Goal: Task Accomplishment & Management: Use online tool/utility

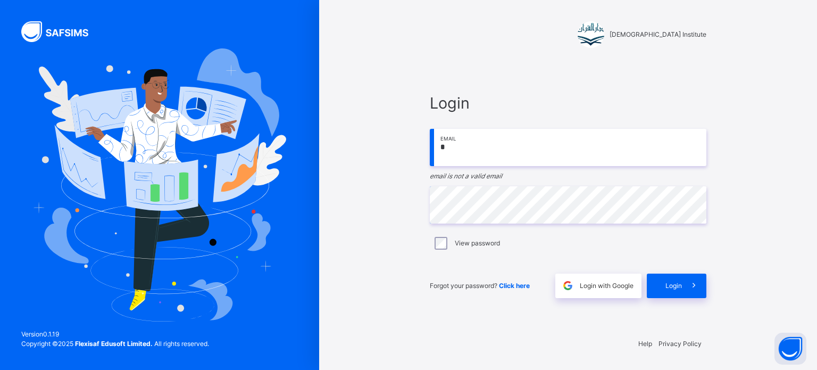
type input "**********"
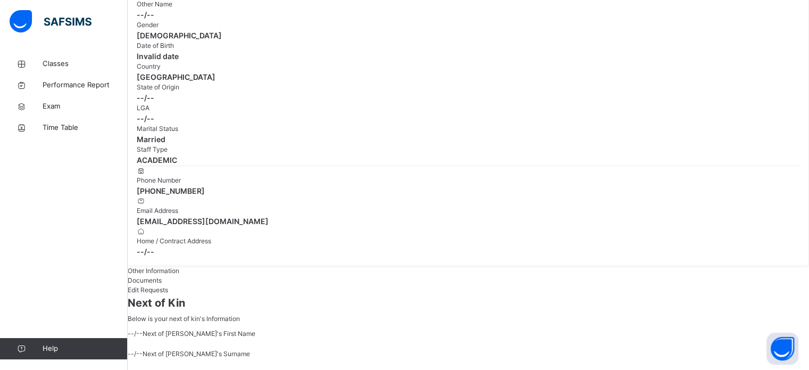
scroll to position [114, 0]
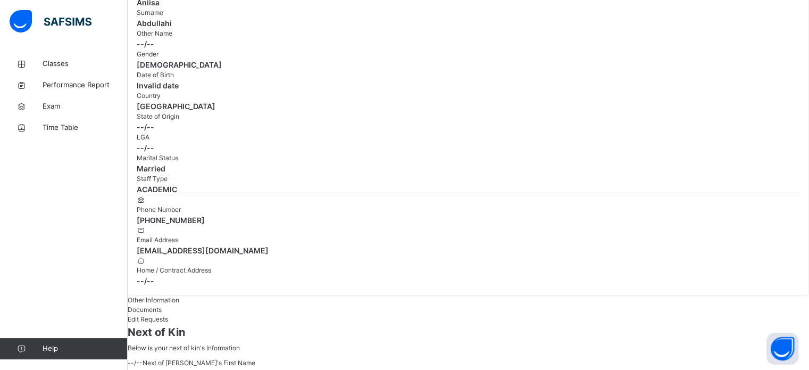
click at [762, 324] on span "Next of Kin" at bounding box center [468, 332] width 681 height 16
click at [772, 324] on div "Next of Kin Below is your next of kin's Information" at bounding box center [468, 338] width 681 height 29
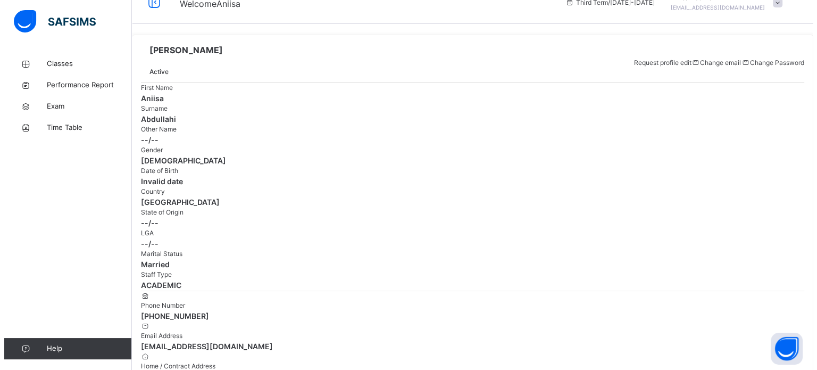
scroll to position [0, 0]
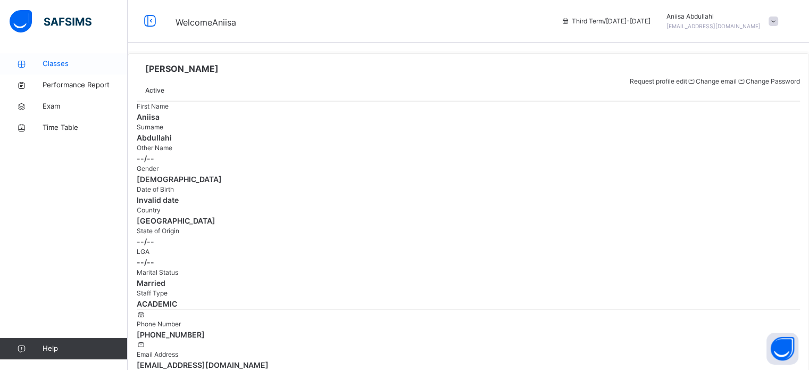
click at [51, 63] on span "Classes" at bounding box center [85, 64] width 85 height 11
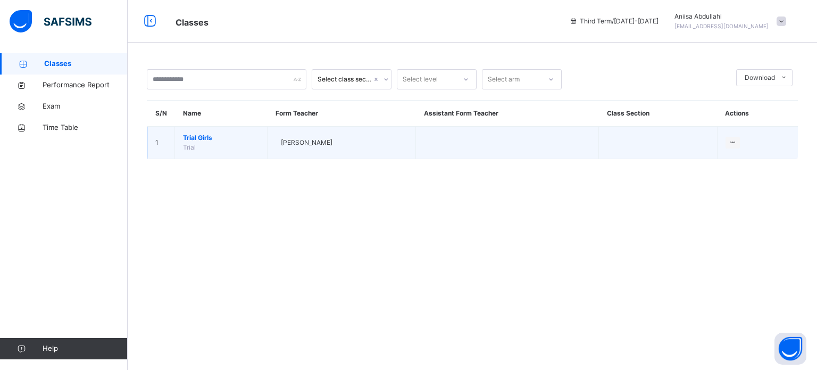
click at [243, 143] on td "Trial Girls Trial" at bounding box center [221, 143] width 93 height 32
drag, startPoint x: 243, startPoint y: 143, endPoint x: 235, endPoint y: 138, distance: 9.0
click at [235, 138] on td "Trial Girls Trial" at bounding box center [221, 143] width 93 height 32
click at [235, 138] on span "Trial Girls" at bounding box center [221, 138] width 76 height 10
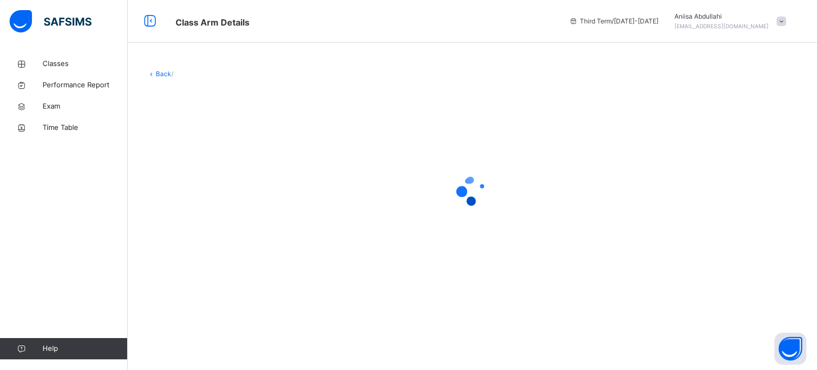
click at [235, 138] on div at bounding box center [472, 190] width 651 height 202
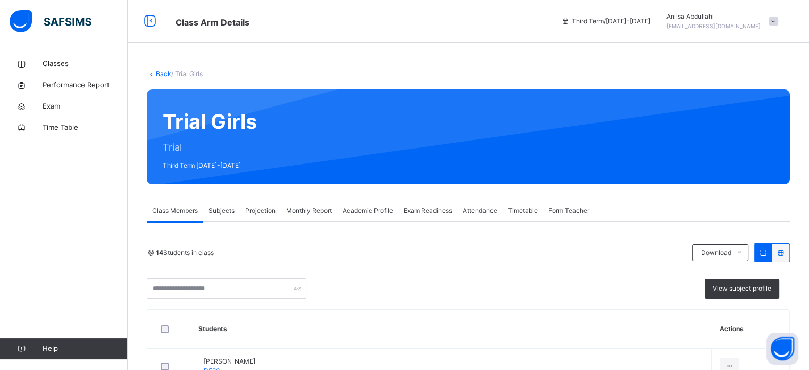
click at [150, 12] on div "Class Arm Details Third Term / 2024-2025 Aniisa Abdullahi mikasackermen1@gmail.…" at bounding box center [404, 21] width 809 height 43
click at [145, 23] on icon at bounding box center [150, 21] width 18 height 19
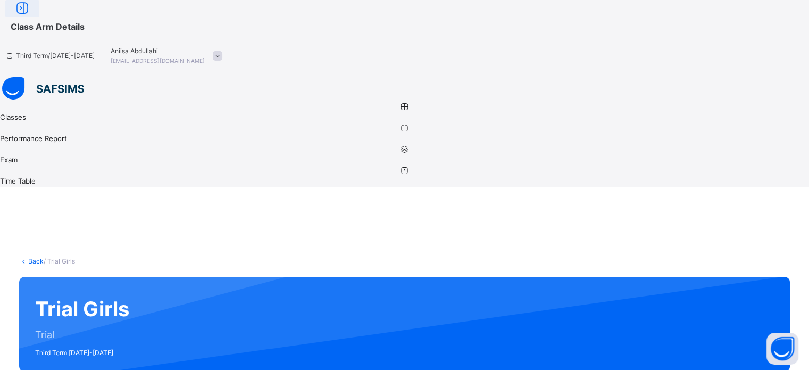
click at [145, 23] on div "Class Arm Details Third Term / 2024-2025 Aniisa Abdullahi mikasackermen1@gmail.…" at bounding box center [404, 38] width 809 height 77
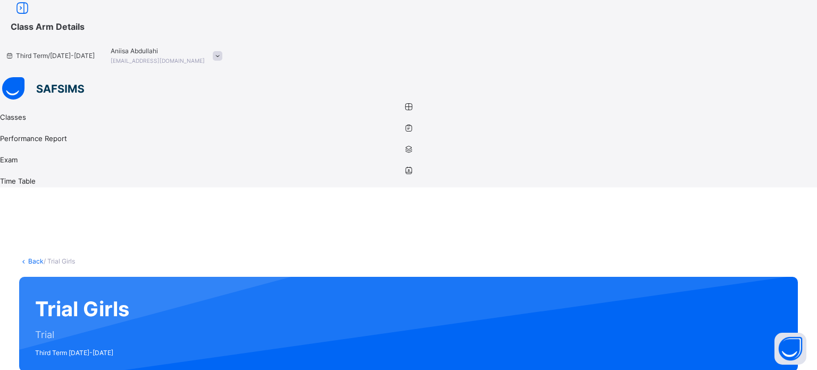
drag, startPoint x: 107, startPoint y: 263, endPoint x: 104, endPoint y: 322, distance: 59.6
drag, startPoint x: 104, startPoint y: 322, endPoint x: 104, endPoint y: 310, distance: 12.2
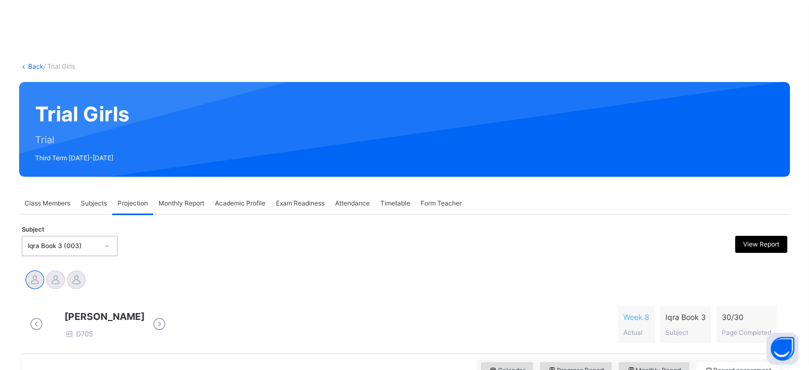
scroll to position [197, 0]
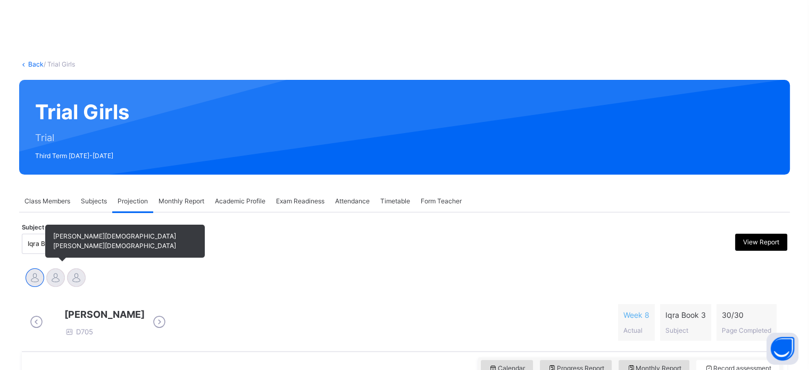
click at [65, 268] on div at bounding box center [55, 277] width 19 height 19
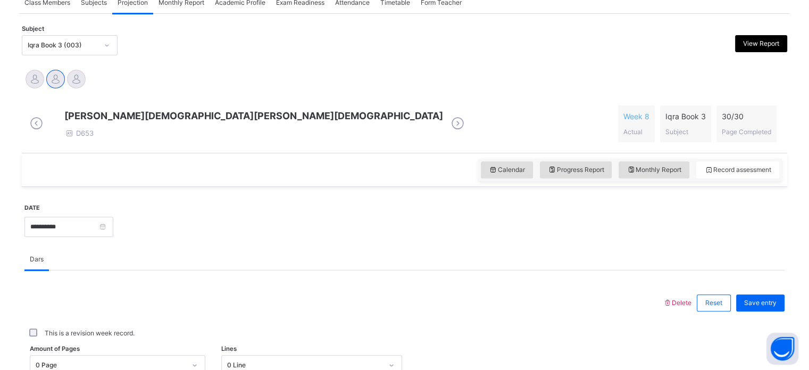
scroll to position [398, 0]
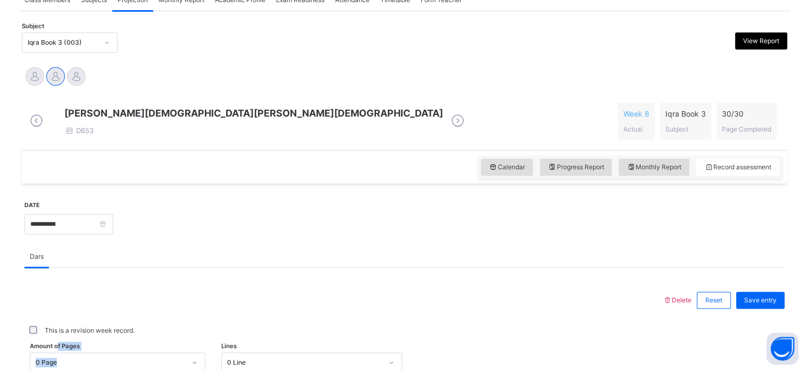
drag, startPoint x: 99, startPoint y: 170, endPoint x: 136, endPoint y: 181, distance: 38.9
click at [136, 352] on div "Amount of Pages 0 Page" at bounding box center [118, 362] width 176 height 20
click at [136, 357] on div "0 Page" at bounding box center [111, 362] width 150 height 10
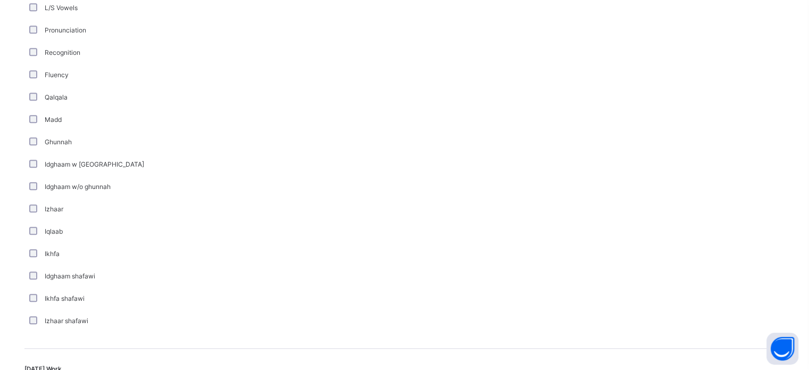
scroll to position [824, 0]
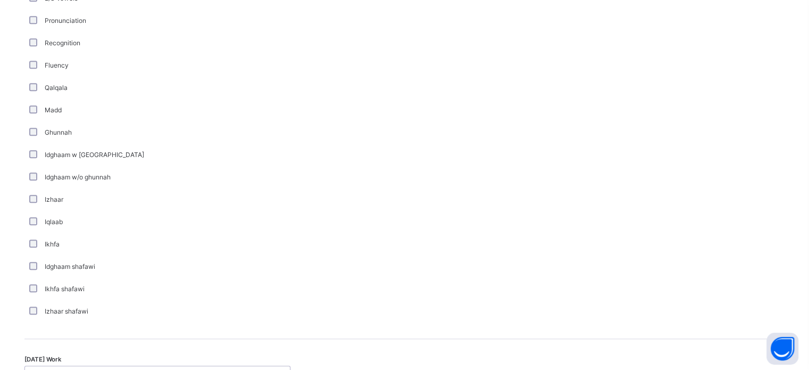
click at [74, 365] on div "Select option..." at bounding box center [52, 375] width 44 height 20
click at [87, 369] on div "Pass" at bounding box center [150, 376] width 240 height 10
click at [290, 300] on div "Izhaar shafawi" at bounding box center [157, 311] width 266 height 22
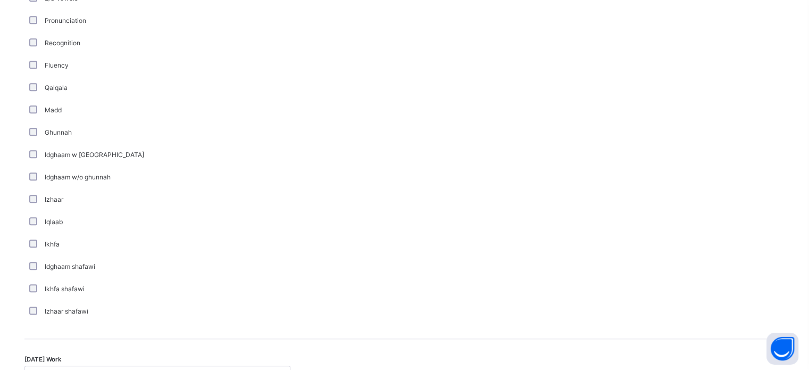
click at [478, 113] on div at bounding box center [405, 150] width 218 height 345
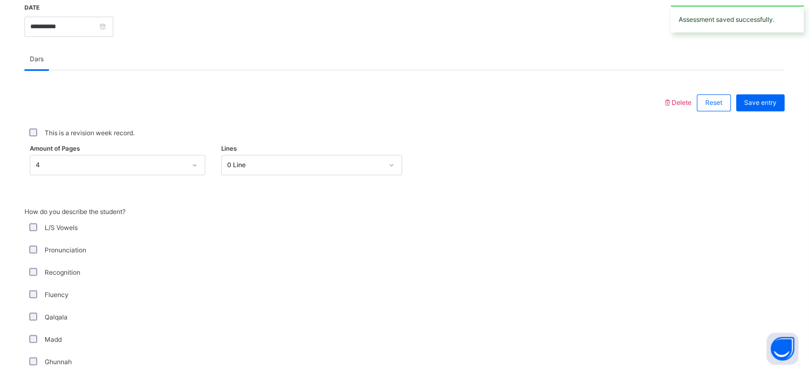
scroll to position [829, 0]
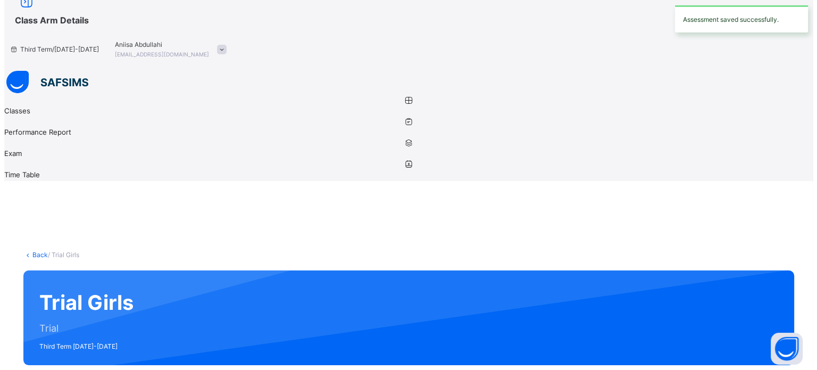
scroll to position [0, 0]
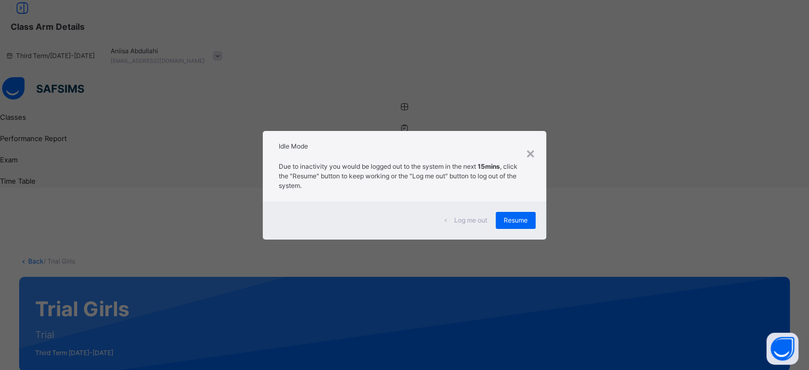
click at [472, 223] on span "Log me out" at bounding box center [470, 220] width 33 height 10
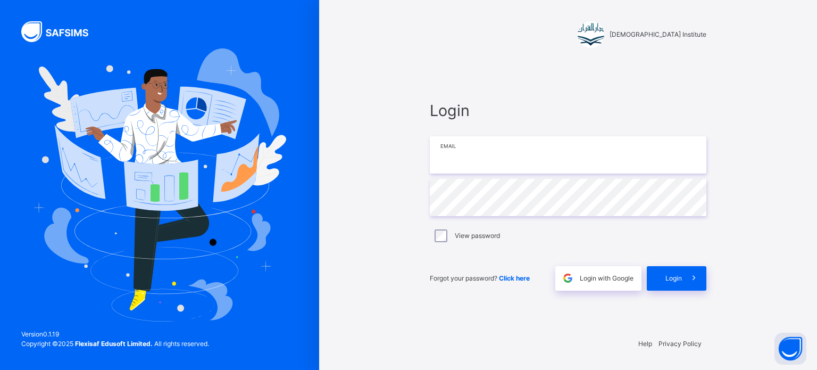
type input "**********"
drag, startPoint x: 579, startPoint y: 166, endPoint x: 291, endPoint y: 172, distance: 287.8
click at [292, 168] on div "**********" at bounding box center [408, 185] width 817 height 370
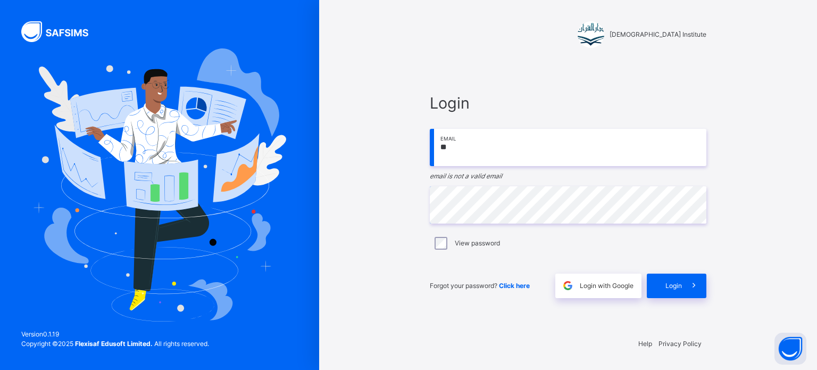
type input "**********"
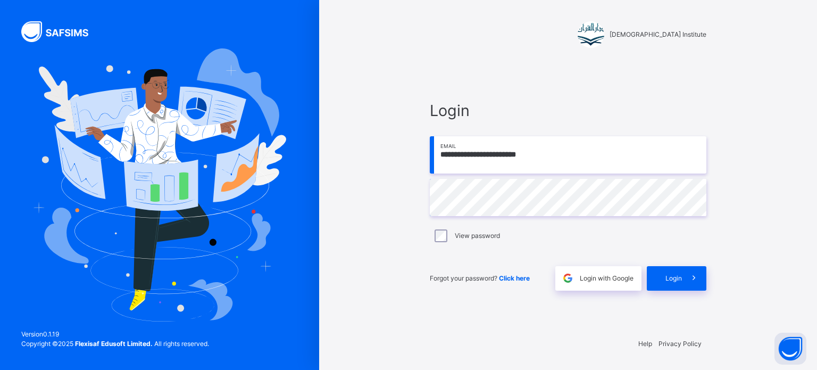
click at [29, 137] on div "**********" at bounding box center [408, 185] width 817 height 370
click at [434, 236] on div "View password" at bounding box center [567, 235] width 271 height 13
click at [154, 36] on div "**********" at bounding box center [408, 185] width 817 height 370
click at [695, 288] on span at bounding box center [694, 278] width 24 height 24
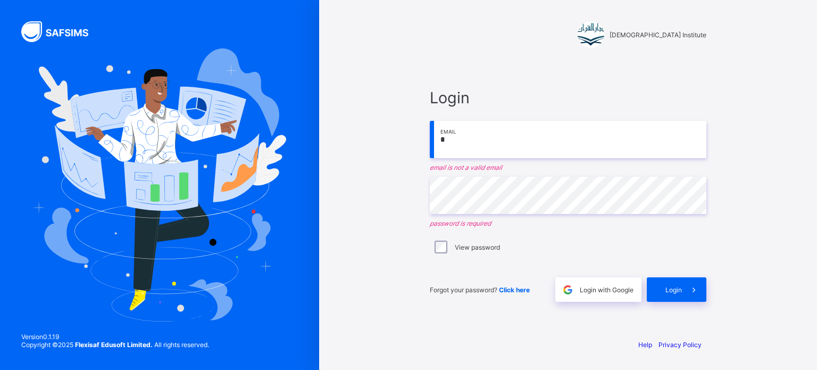
type input "**********"
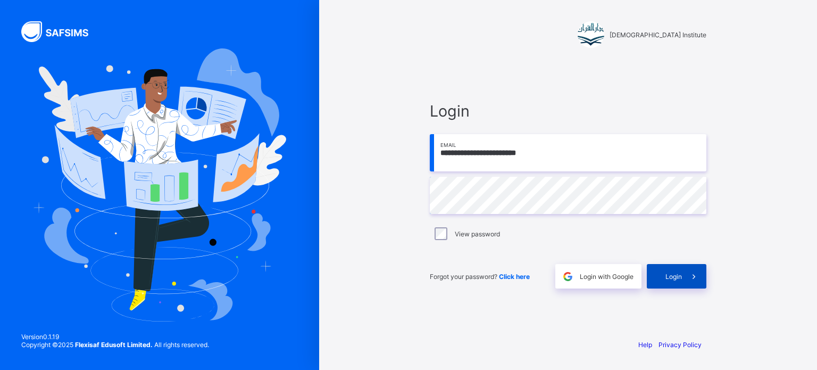
click at [684, 278] on span at bounding box center [694, 276] width 24 height 24
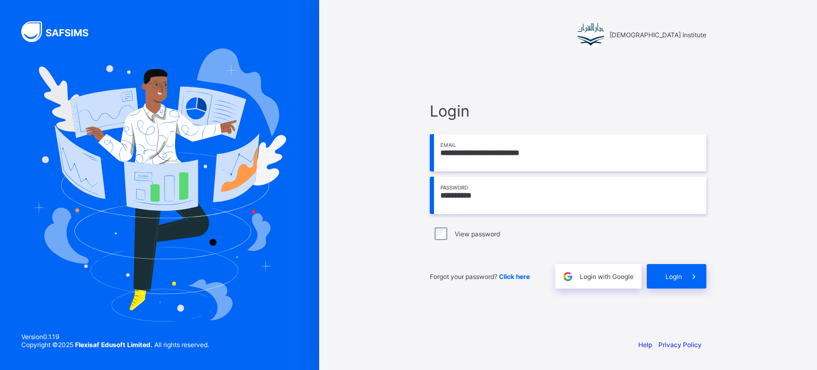
drag, startPoint x: 0, startPoint y: 0, endPoint x: 206, endPoint y: 125, distance: 241.3
click at [207, 189] on div "**********" at bounding box center [408, 185] width 817 height 370
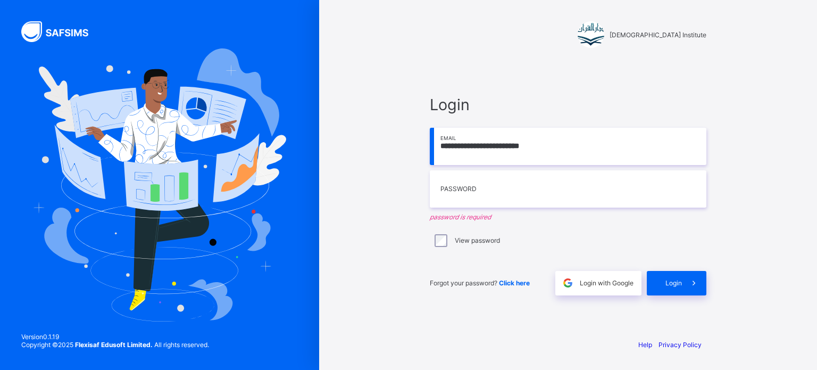
drag, startPoint x: 566, startPoint y: 148, endPoint x: 105, endPoint y: 79, distance: 466.2
click at [105, 80] on div "**********" at bounding box center [408, 185] width 817 height 370
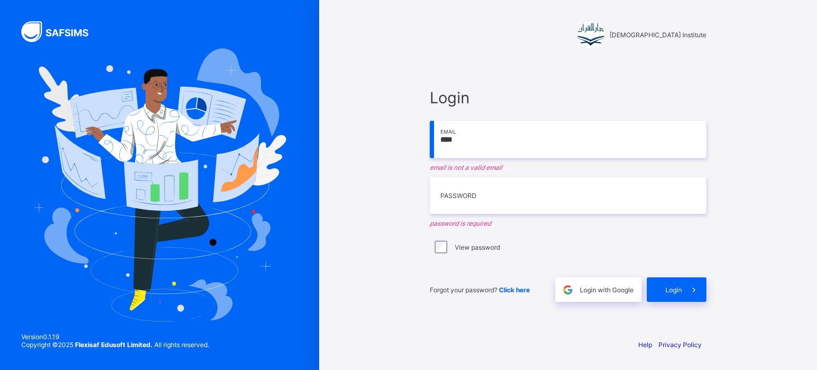
type input "**********"
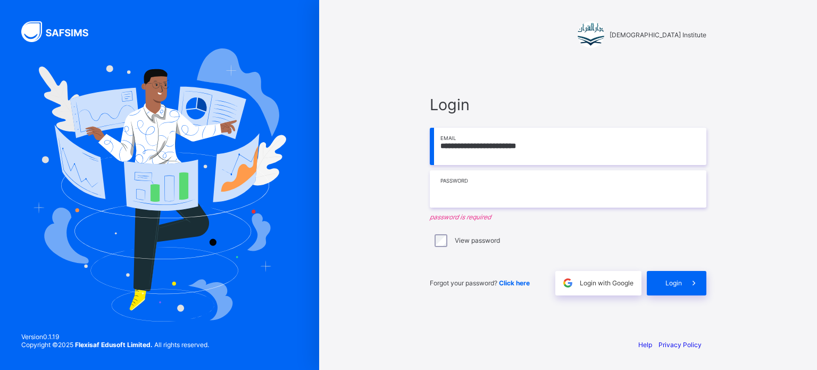
click at [522, 176] on input "text" at bounding box center [568, 188] width 277 height 37
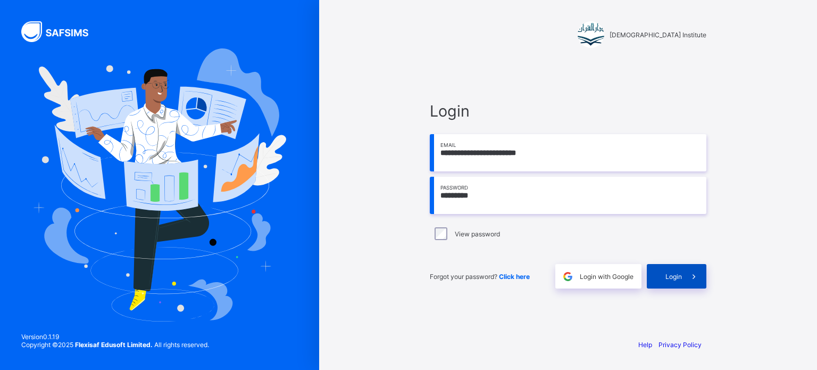
type input "*********"
click at [654, 276] on div "Login" at bounding box center [677, 276] width 60 height 24
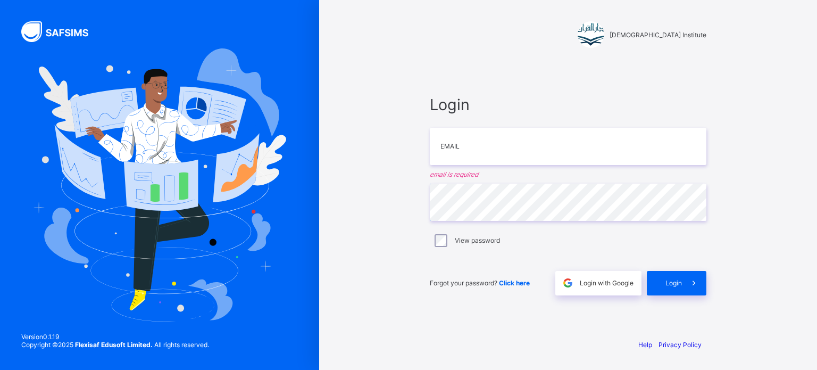
type input "*"
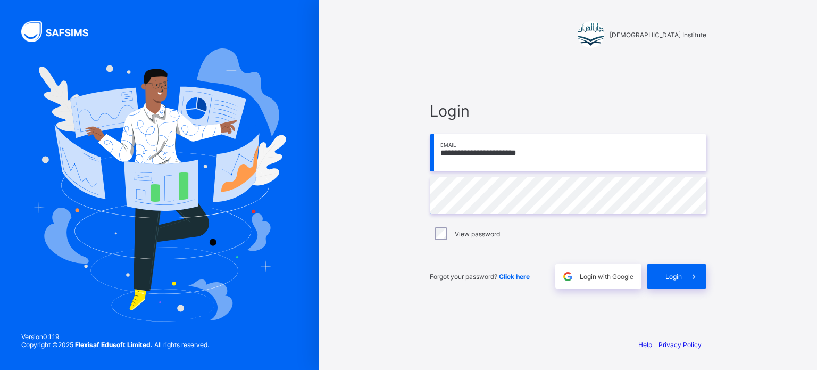
type input "**********"
click at [288, 191] on div "**********" at bounding box center [408, 185] width 817 height 370
click at [653, 264] on div "Login" at bounding box center [677, 276] width 60 height 24
drag, startPoint x: 570, startPoint y: 153, endPoint x: 257, endPoint y: 91, distance: 318.8
click at [252, 91] on img at bounding box center [159, 184] width 253 height 272
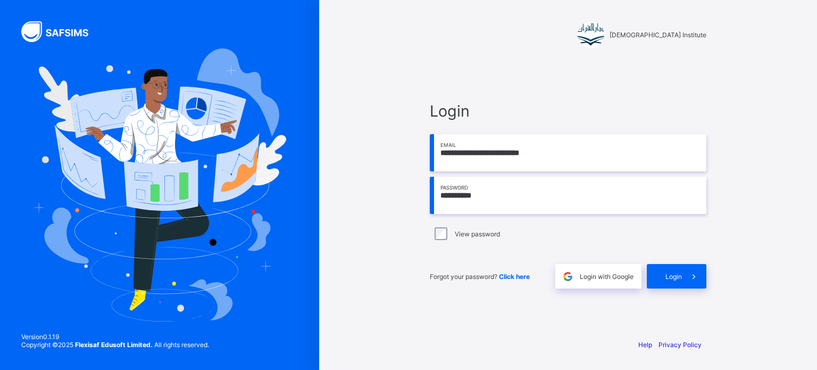
drag, startPoint x: 562, startPoint y: 152, endPoint x: 287, endPoint y: 68, distance: 287.7
click at [296, 68] on div "**********" at bounding box center [408, 185] width 817 height 370
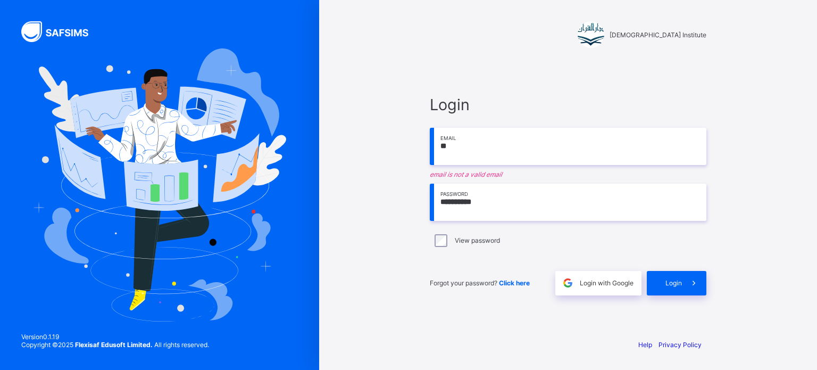
type input "**********"
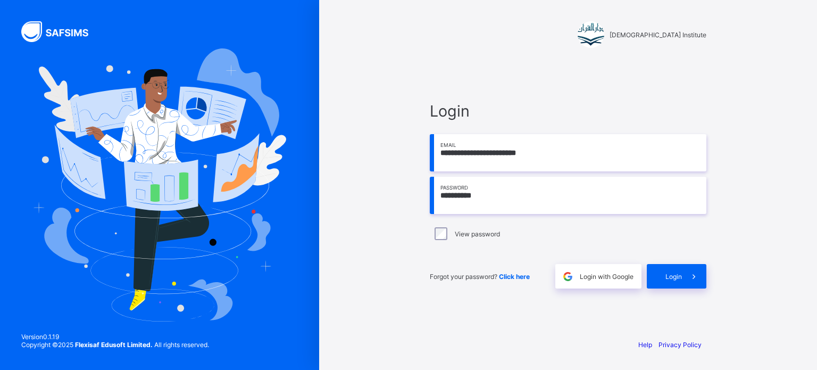
drag, startPoint x: 502, startPoint y: 192, endPoint x: 298, endPoint y: 200, distance: 203.3
click at [298, 199] on div "**********" at bounding box center [408, 185] width 817 height 370
type input "**"
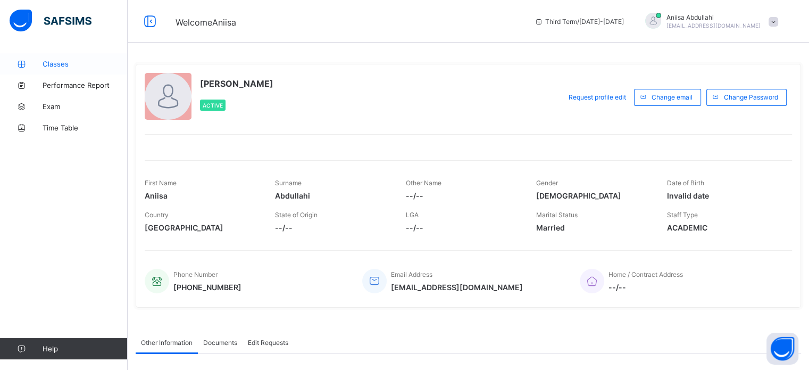
click at [60, 62] on span "Classes" at bounding box center [85, 64] width 85 height 9
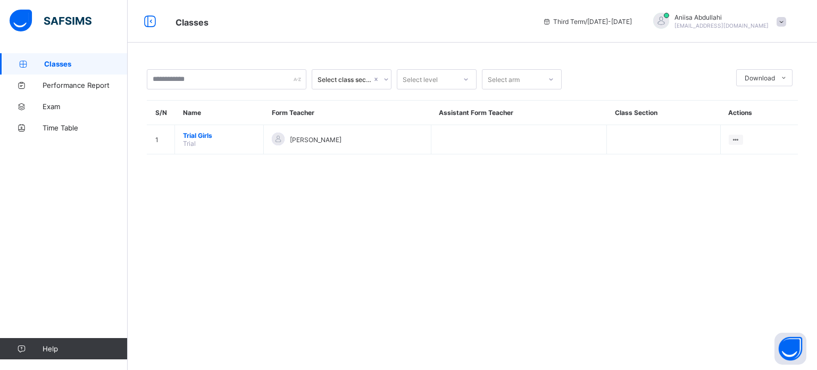
drag, startPoint x: 60, startPoint y: 62, endPoint x: 326, endPoint y: 332, distance: 379.1
click at [326, 332] on div "Select class section Select level Select arm Download Pdf Report Excel Report S…" at bounding box center [472, 185] width 689 height 370
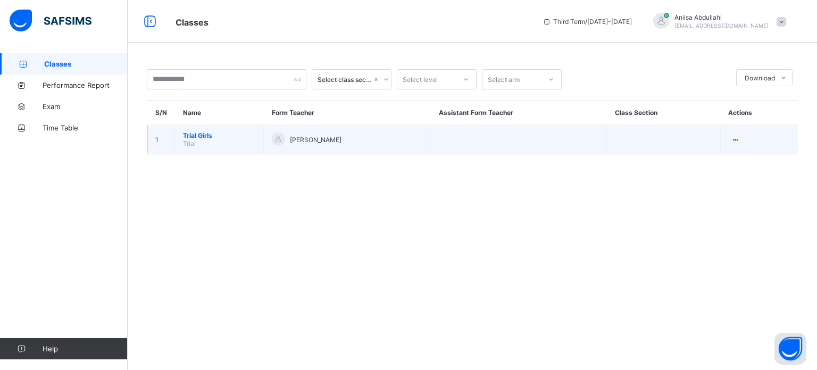
click at [207, 138] on span "Trial Girls" at bounding box center [219, 135] width 72 height 8
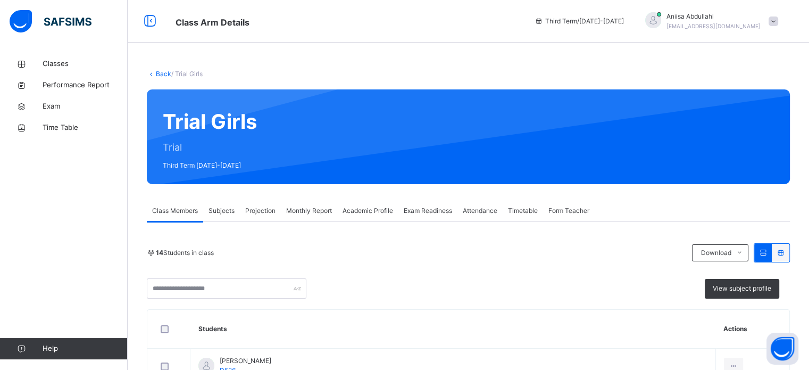
click at [254, 203] on div "Projection" at bounding box center [260, 210] width 41 height 21
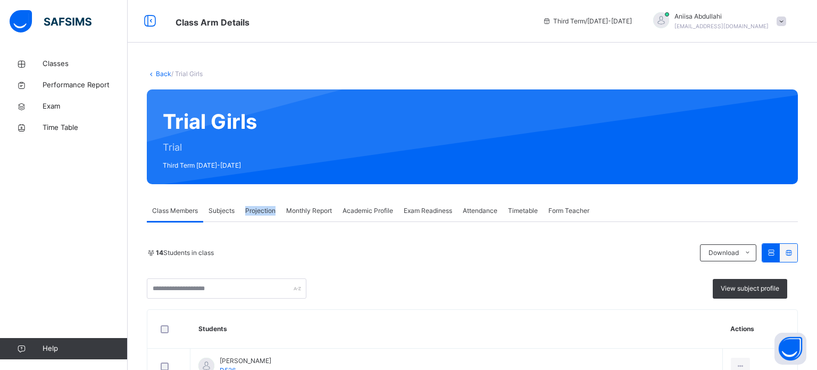
click at [254, 203] on div "Projection" at bounding box center [260, 210] width 41 height 21
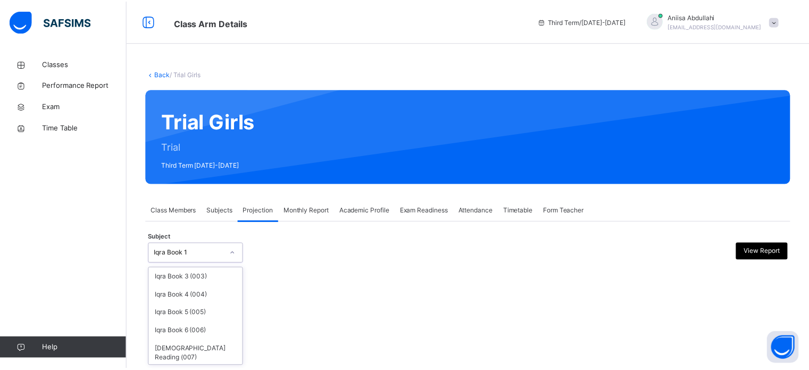
scroll to position [56, 0]
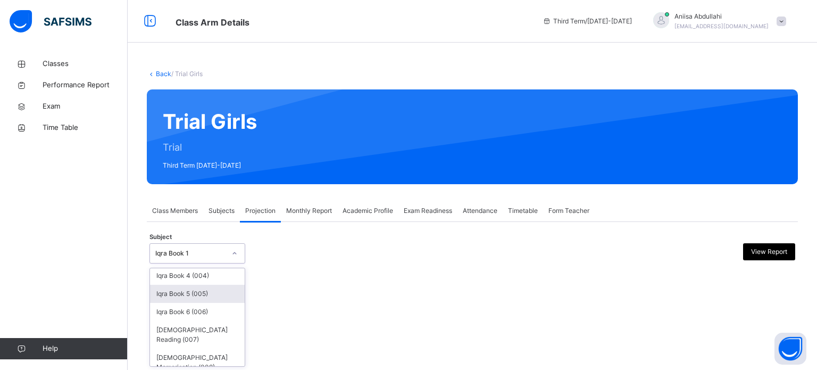
click at [169, 295] on div "Iqra Book 5 (005)" at bounding box center [197, 294] width 95 height 18
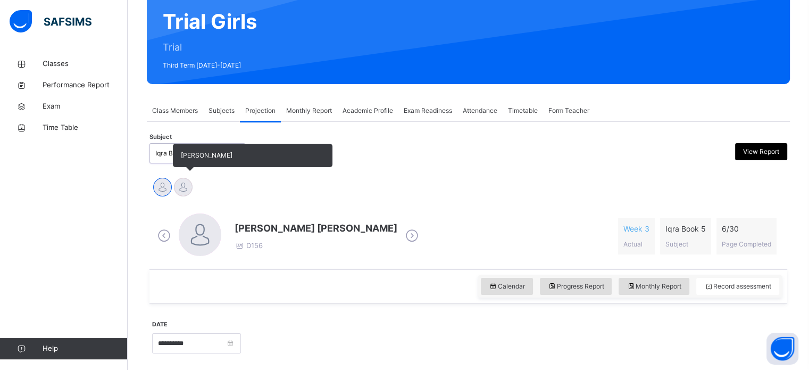
click at [190, 185] on div at bounding box center [183, 187] width 19 height 19
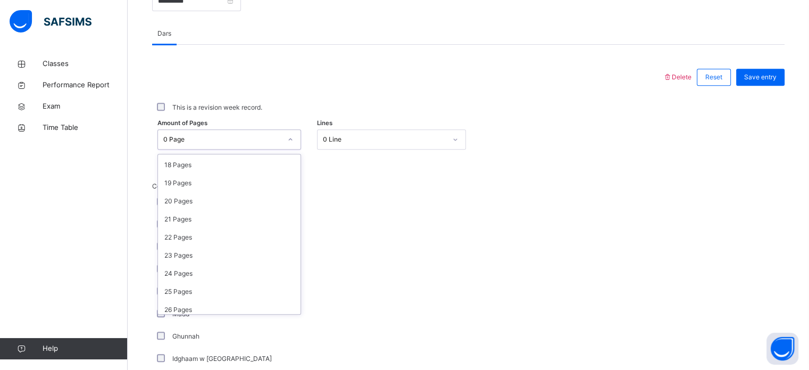
scroll to position [401, 0]
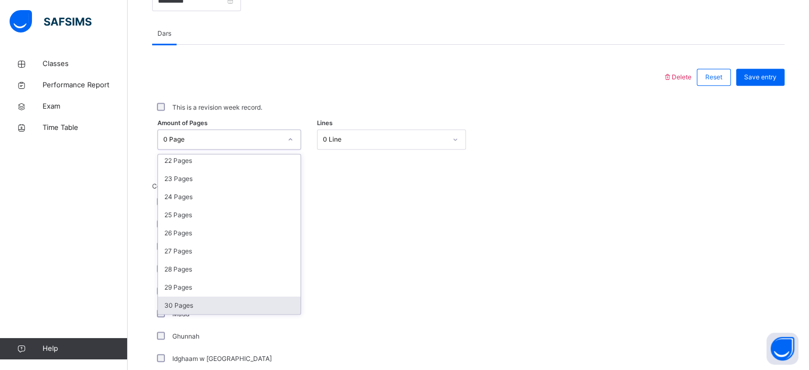
click at [165, 302] on div "30 Pages" at bounding box center [229, 305] width 143 height 18
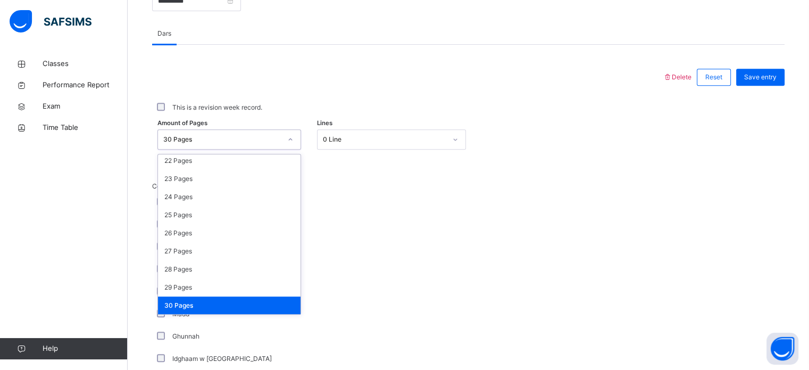
click at [171, 306] on div "30 Pages" at bounding box center [229, 305] width 143 height 18
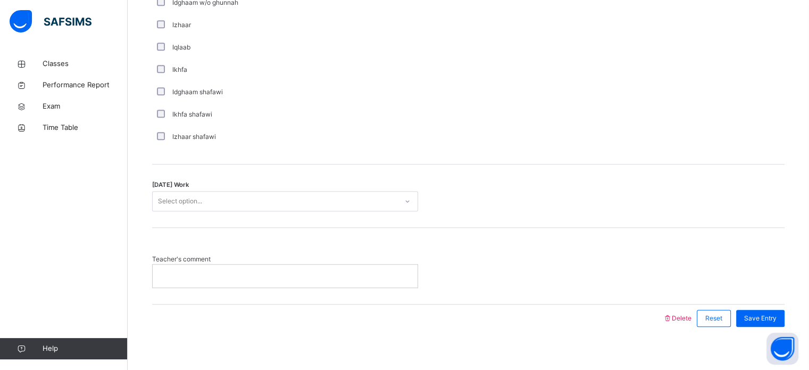
scroll to position [829, 0]
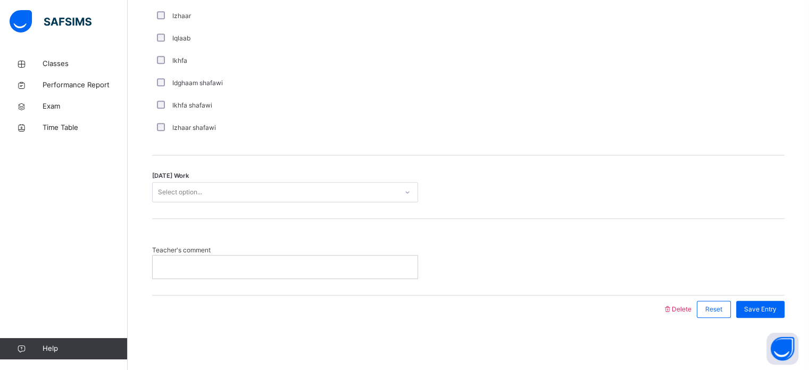
click at [180, 262] on p at bounding box center [285, 267] width 249 height 10
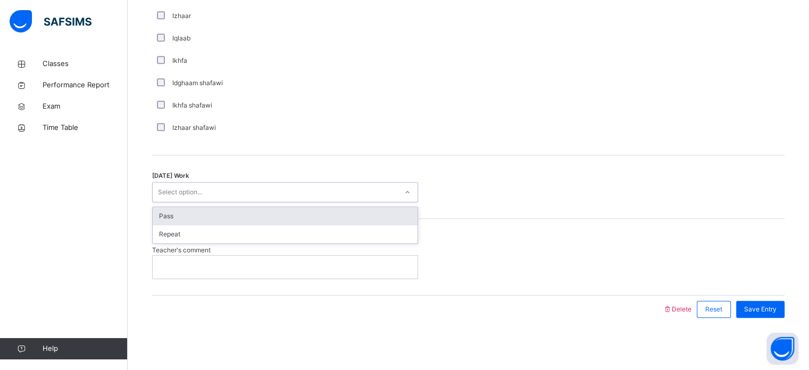
click at [160, 218] on div "Pass" at bounding box center [285, 216] width 265 height 18
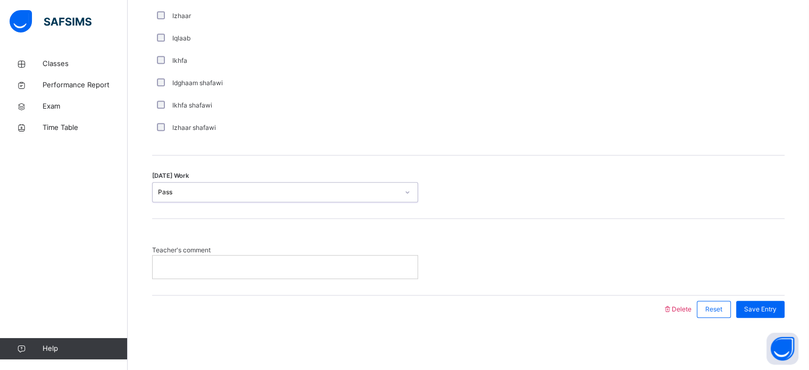
click at [177, 277] on div at bounding box center [285, 266] width 265 height 22
click at [768, 306] on span "Save Entry" at bounding box center [760, 309] width 32 height 10
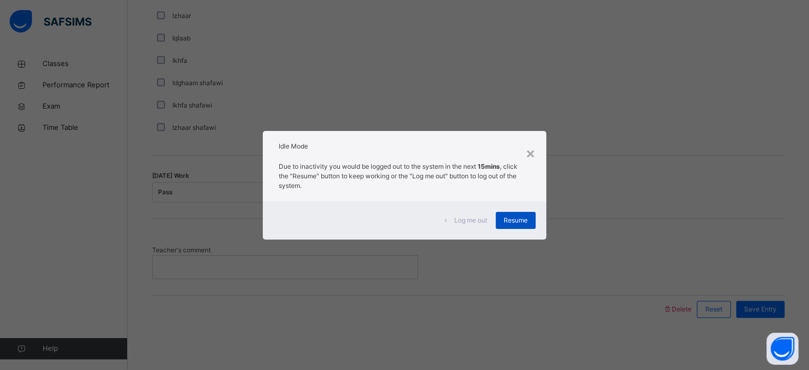
click at [510, 227] on div "Resume" at bounding box center [516, 220] width 40 height 17
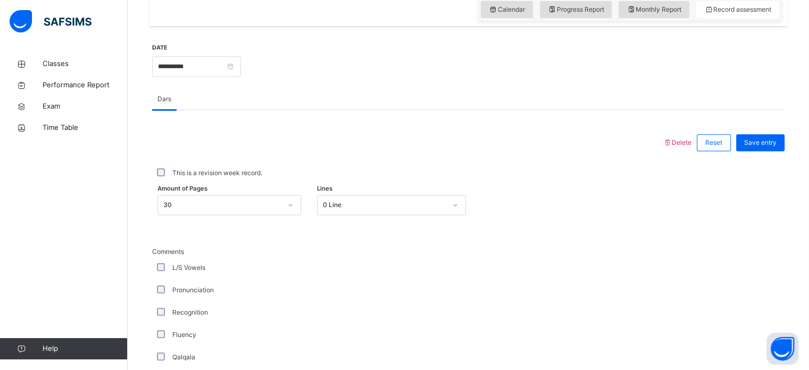
scroll to position [375, 0]
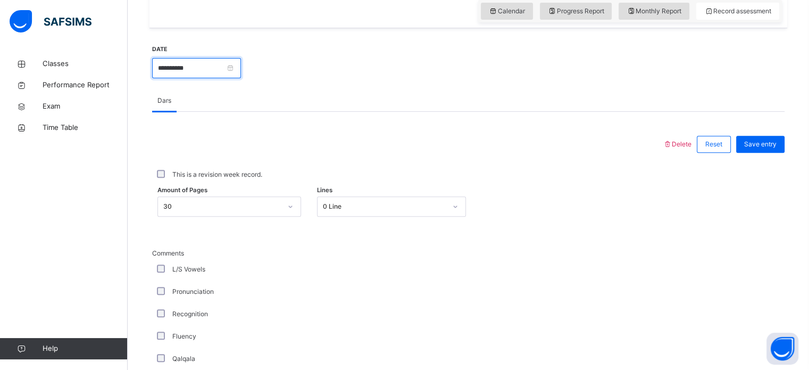
click at [204, 72] on input "**********" at bounding box center [196, 68] width 89 height 20
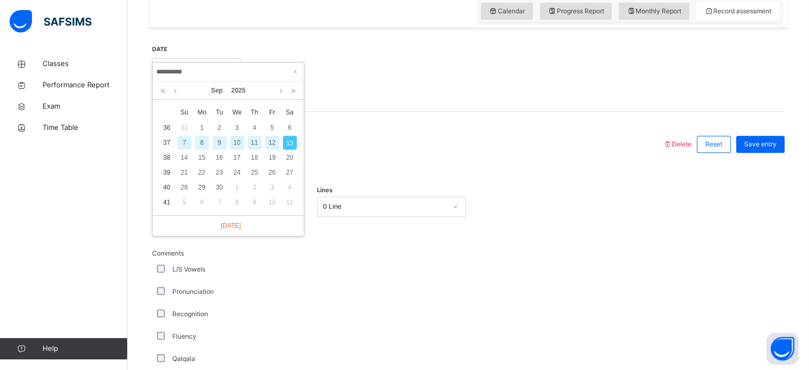
click at [181, 138] on div "7" at bounding box center [185, 143] width 14 height 14
type input "**********"
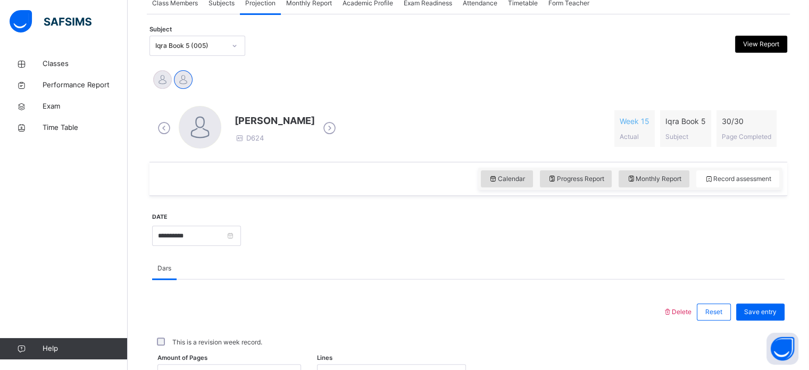
scroll to position [207, 0]
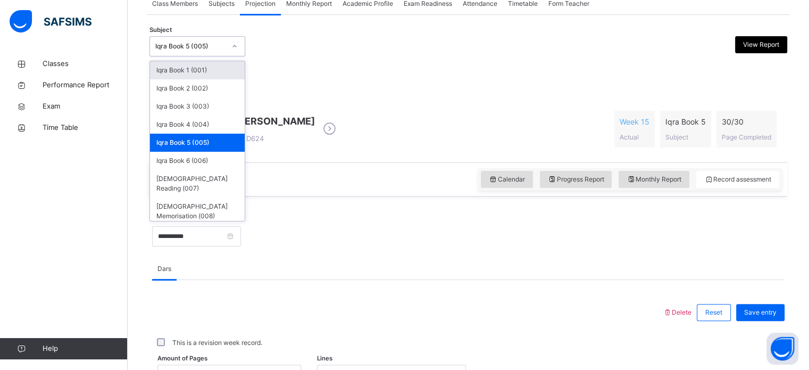
click at [152, 45] on div "Iqra Book 5 (005)" at bounding box center [187, 46] width 74 height 16
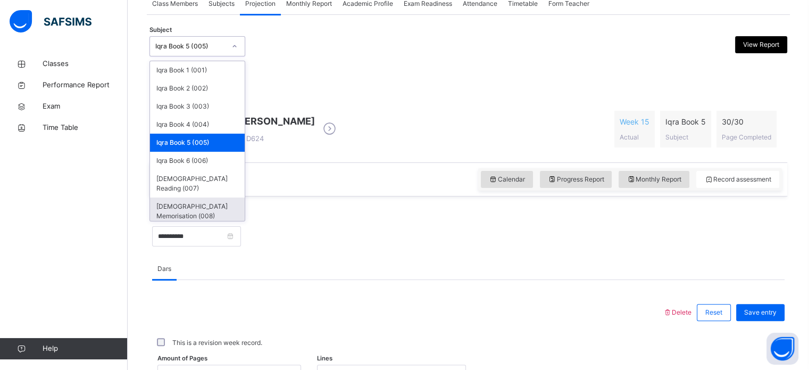
click at [216, 197] on div "Quran Memorisation (008)" at bounding box center [197, 211] width 95 height 28
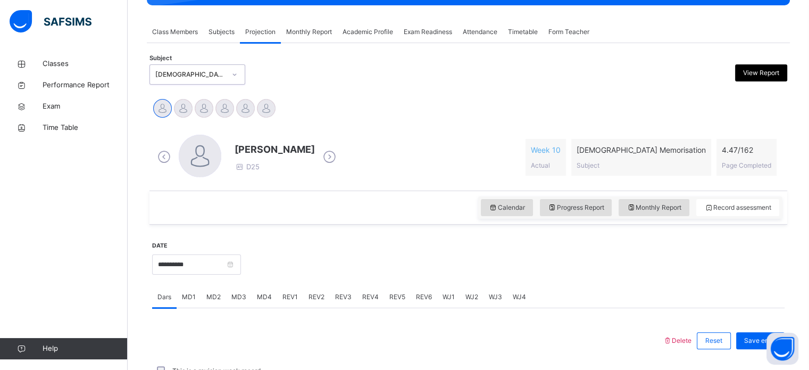
scroll to position [179, 0]
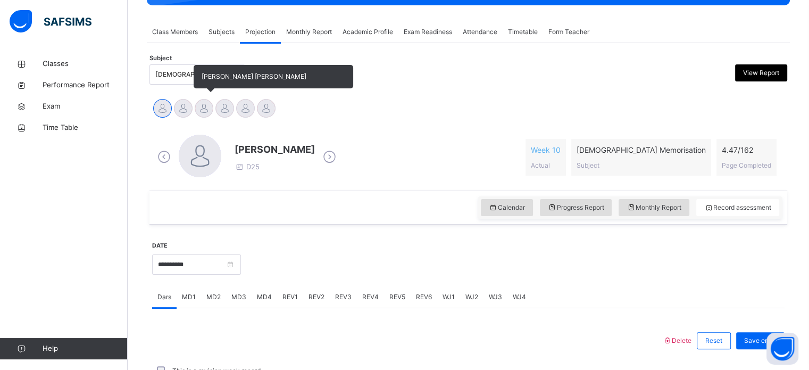
click at [202, 110] on div at bounding box center [204, 108] width 19 height 19
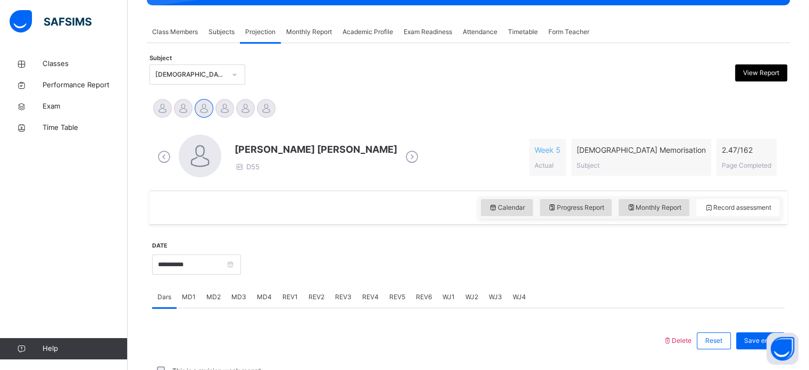
scroll to position [188, 0]
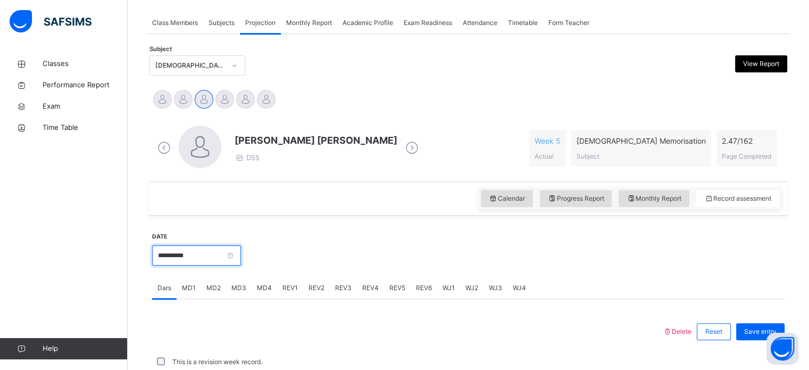
click at [193, 258] on input "**********" at bounding box center [196, 255] width 89 height 20
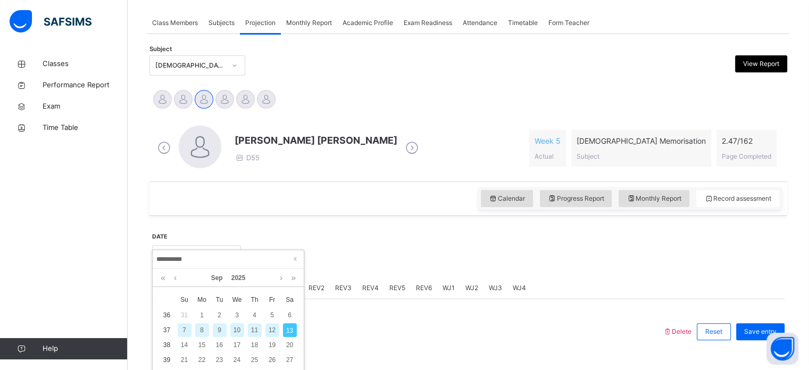
click at [186, 328] on div "7" at bounding box center [185, 330] width 14 height 14
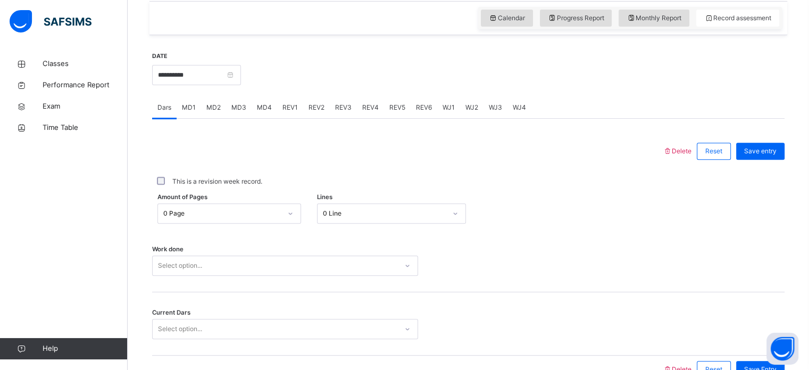
scroll to position [429, 0]
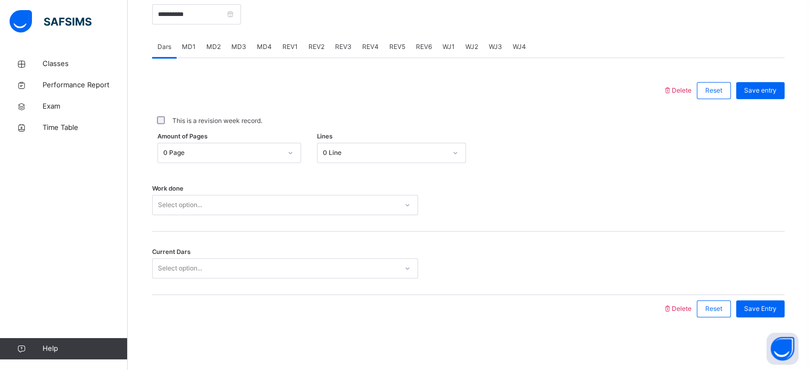
drag, startPoint x: 291, startPoint y: 184, endPoint x: 220, endPoint y: 227, distance: 83.1
click at [220, 227] on div "Work done Select option..." at bounding box center [468, 199] width 632 height 63
click at [251, 260] on div "Select option..." at bounding box center [275, 268] width 245 height 16
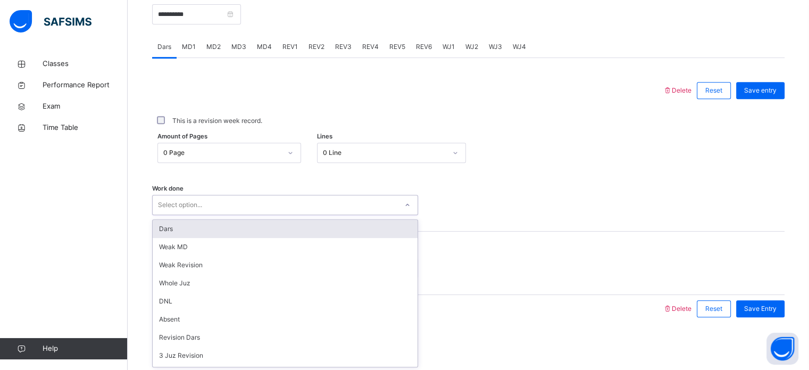
click at [202, 209] on div "Select option..." at bounding box center [180, 205] width 44 height 20
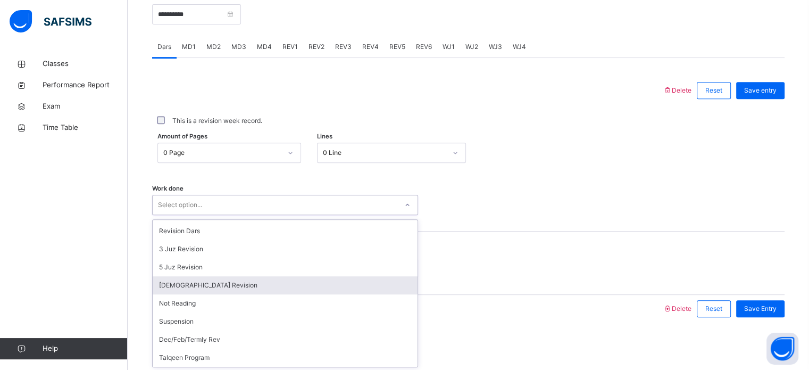
scroll to position [0, 0]
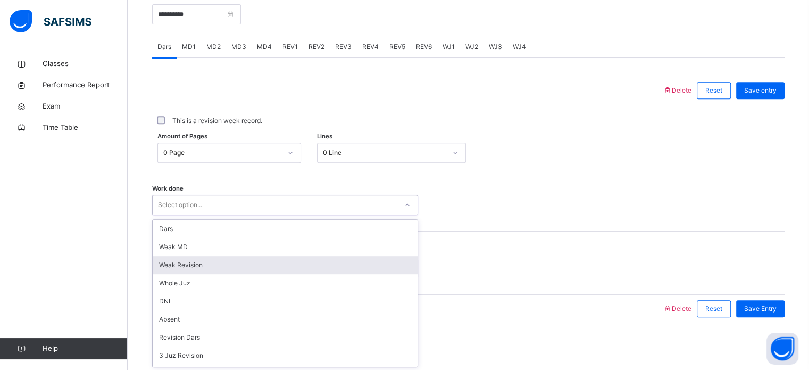
click at [257, 46] on span "MD4" at bounding box center [264, 47] width 15 height 10
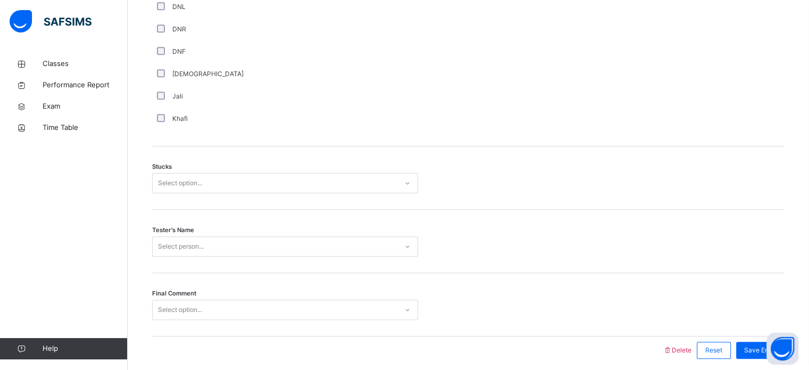
scroll to position [825, 0]
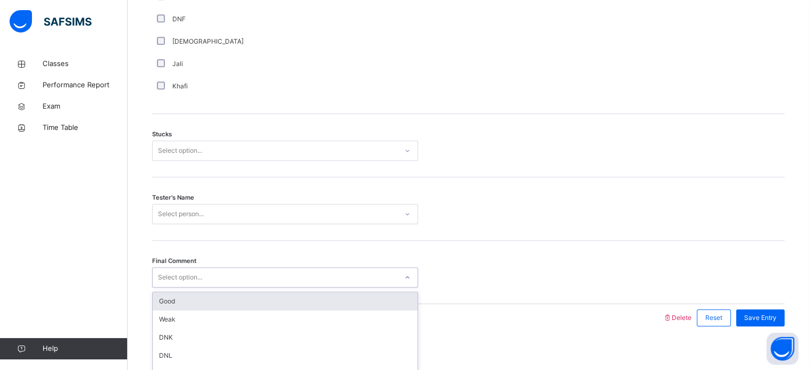
click at [249, 273] on div "Select option..." at bounding box center [275, 277] width 245 height 16
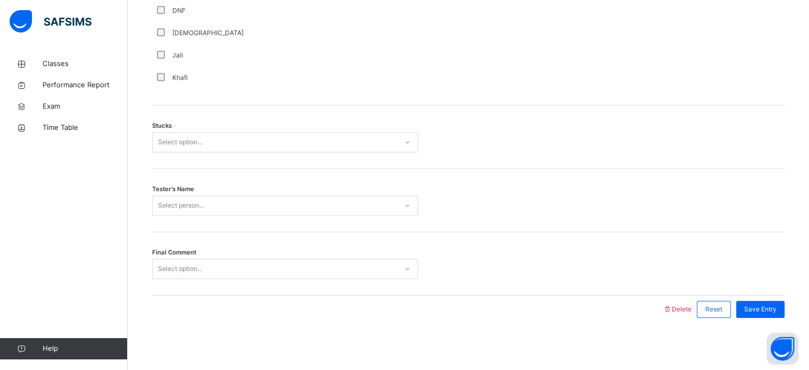
click at [107, 185] on div "Classes Performance Report Exam Time Table Help" at bounding box center [64, 206] width 128 height 327
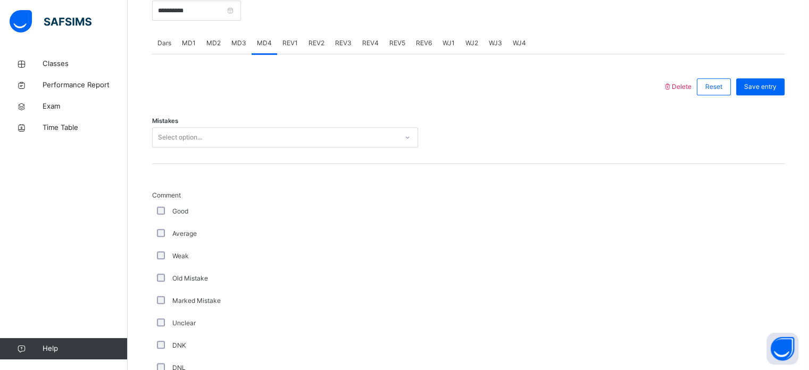
scroll to position [349, 0]
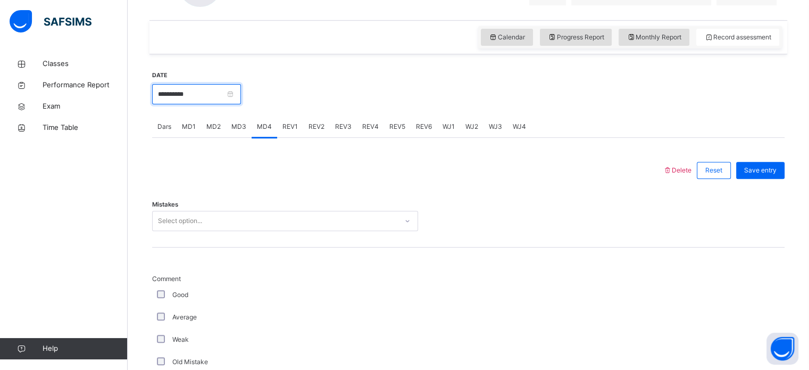
click at [210, 89] on input "**********" at bounding box center [196, 94] width 89 height 20
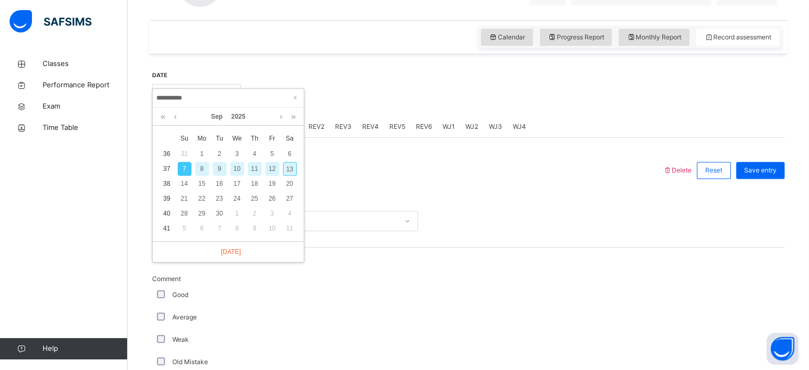
click at [235, 169] on div "10" at bounding box center [237, 169] width 14 height 14
type input "**********"
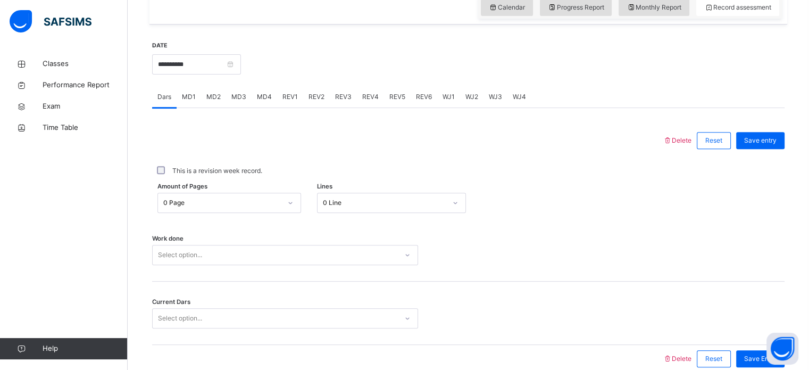
scroll to position [386, 0]
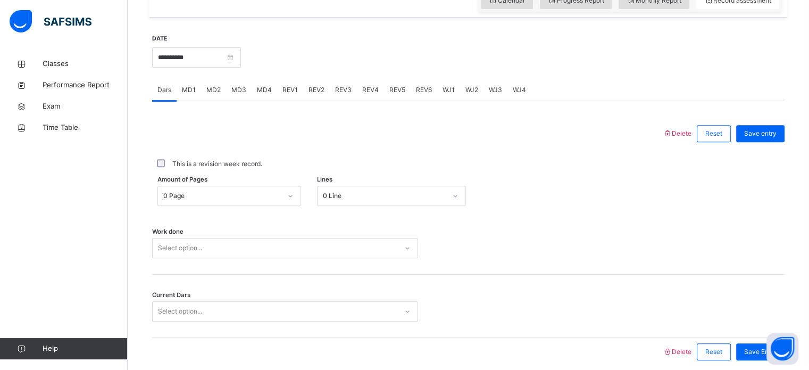
click at [354, 199] on div "0 Line" at bounding box center [382, 196] width 128 height 16
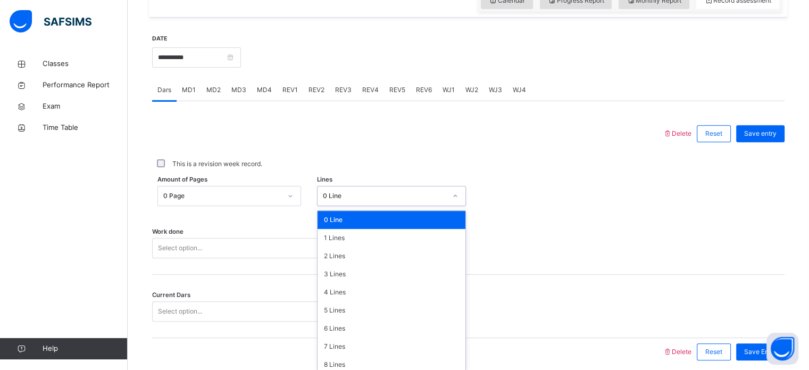
scroll to position [390, 0]
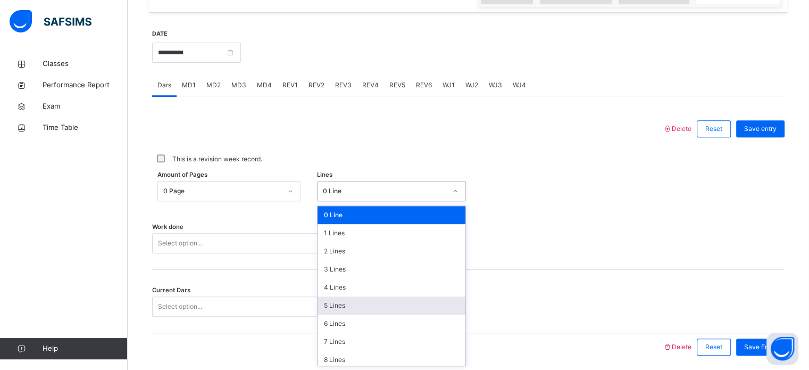
click at [347, 301] on div "5 Lines" at bounding box center [392, 305] width 148 height 18
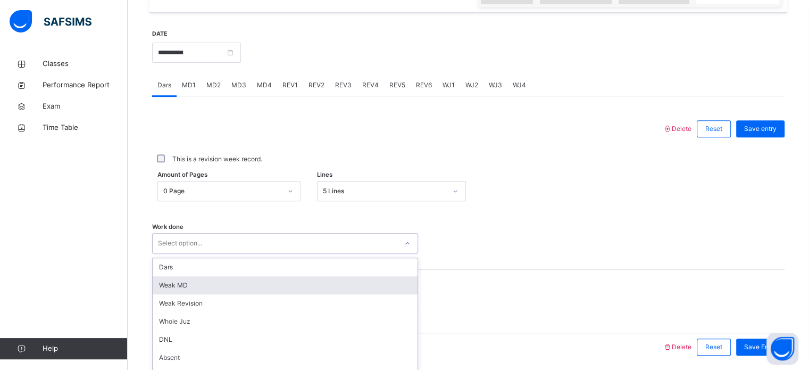
click at [294, 249] on div "option Weak MD focused, 2 of 14. 14 results available. Use Up and Down to choos…" at bounding box center [285, 243] width 266 height 20
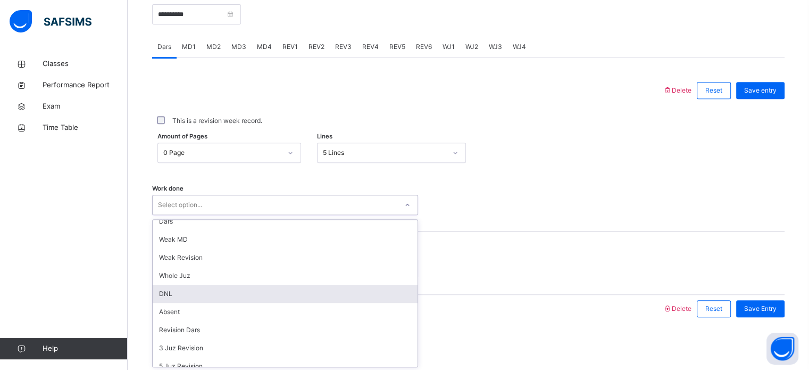
scroll to position [0, 0]
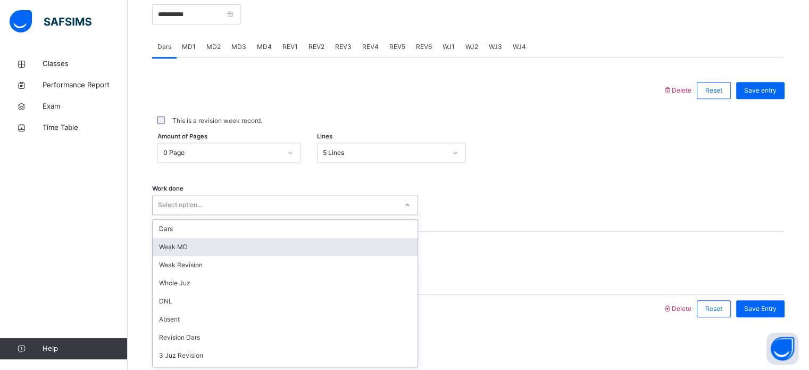
click at [213, 251] on div "Weak MD" at bounding box center [285, 247] width 265 height 18
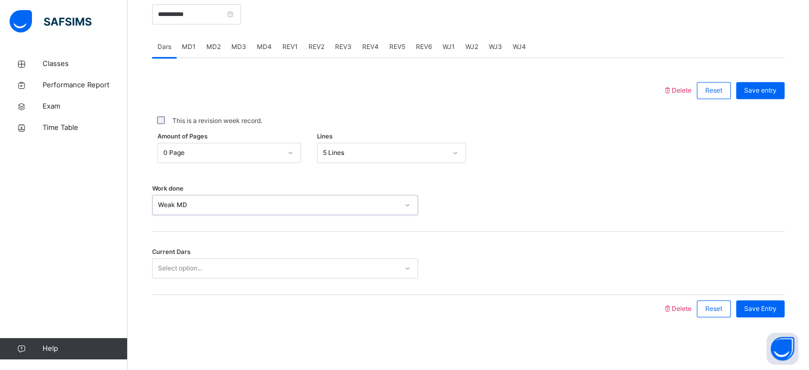
click at [231, 267] on div "Select option..." at bounding box center [275, 268] width 245 height 16
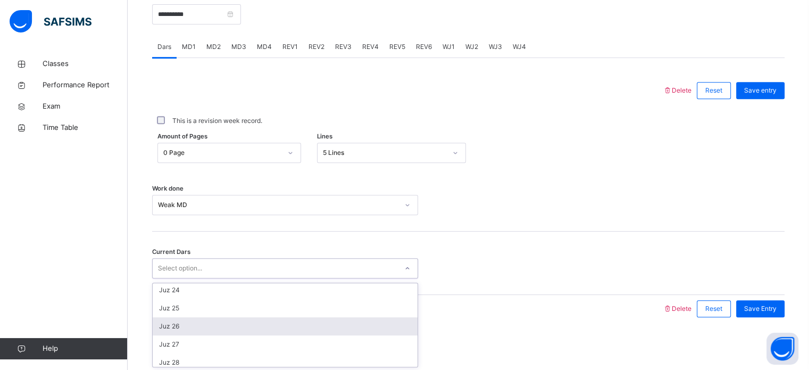
click at [189, 331] on div "Juz 26" at bounding box center [285, 326] width 265 height 18
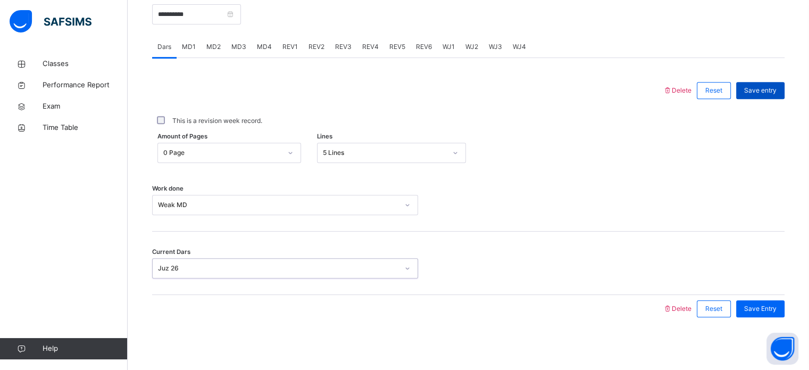
click at [769, 86] on span "Save entry" at bounding box center [760, 91] width 32 height 10
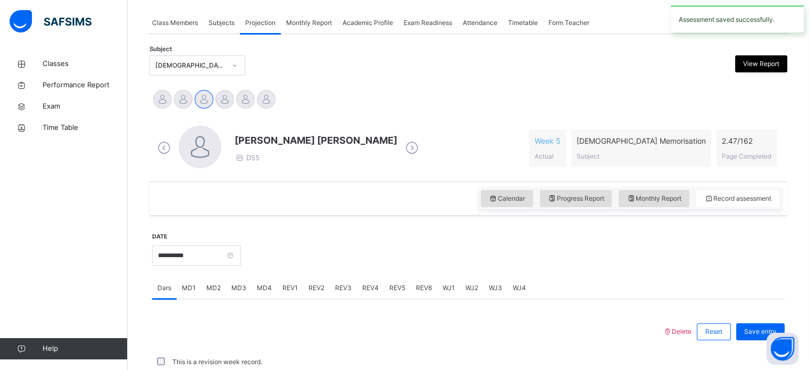
scroll to position [429, 0]
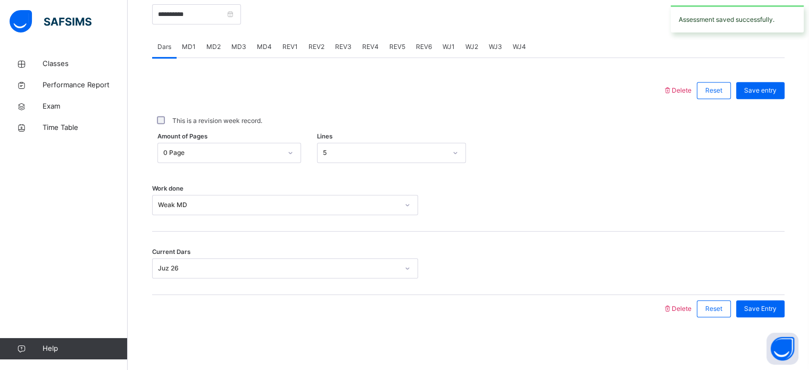
click at [769, 86] on span "Save entry" at bounding box center [760, 91] width 32 height 10
click at [268, 52] on div "MD4" at bounding box center [265, 46] width 26 height 21
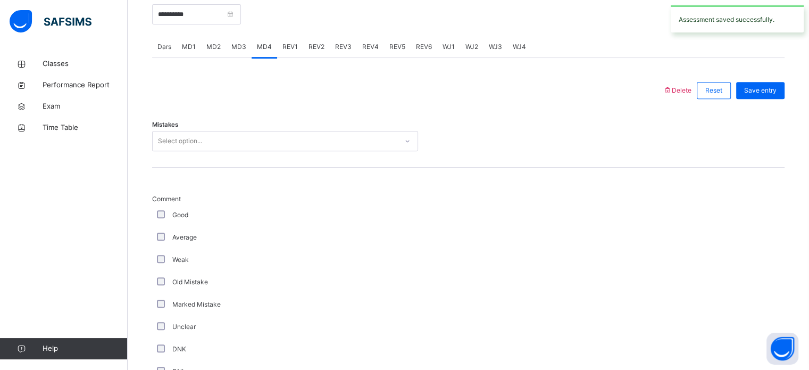
click at [221, 139] on div "Select option..." at bounding box center [275, 141] width 245 height 16
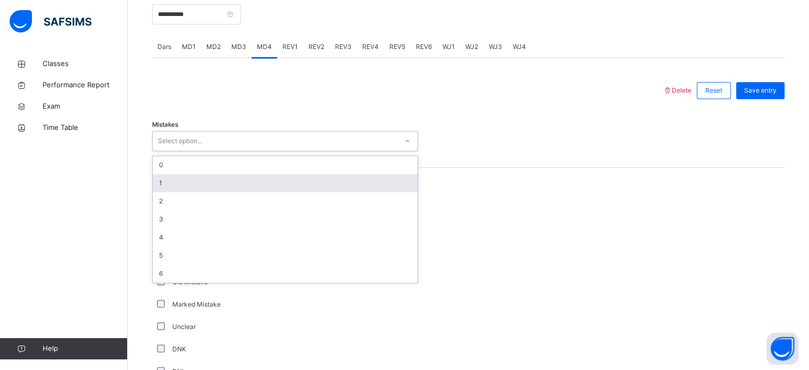
click at [166, 42] on span "Dars" at bounding box center [164, 47] width 14 height 10
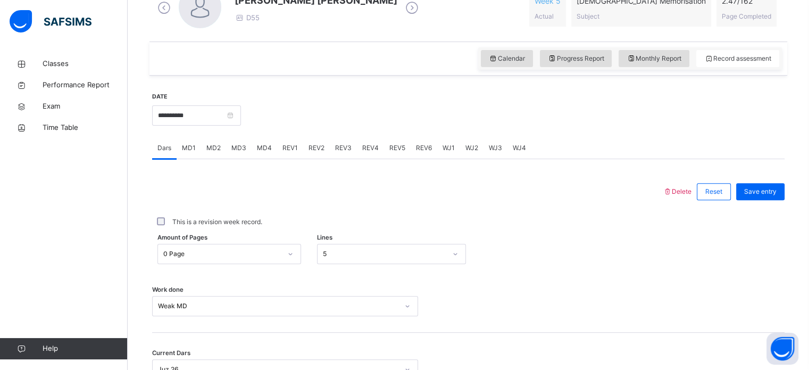
scroll to position [326, 0]
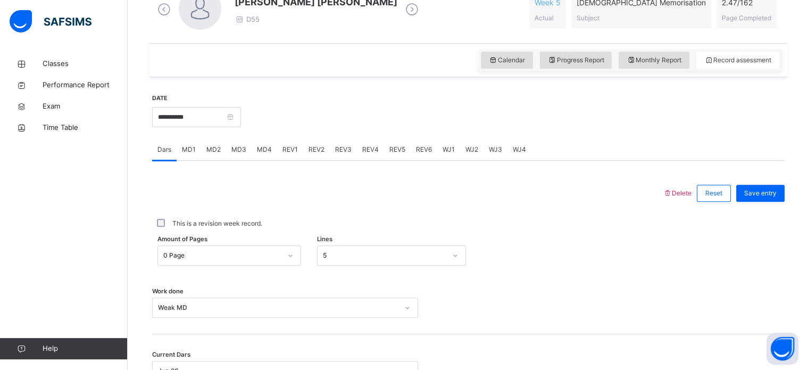
click at [262, 154] on div "MD4" at bounding box center [265, 149] width 26 height 21
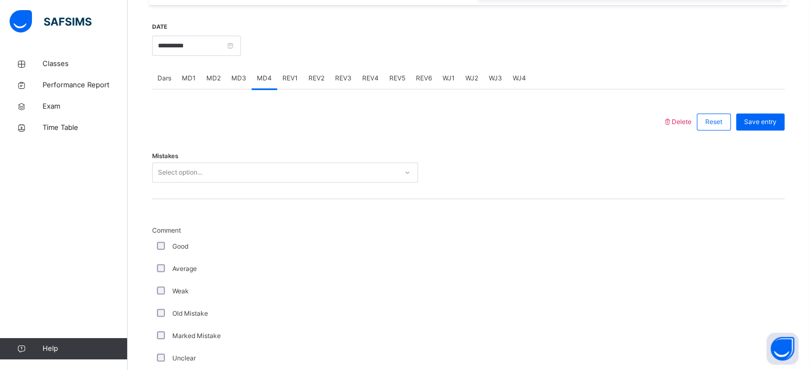
scroll to position [398, 0]
click at [294, 182] on div "Mistakes Select option..." at bounding box center [468, 166] width 632 height 63
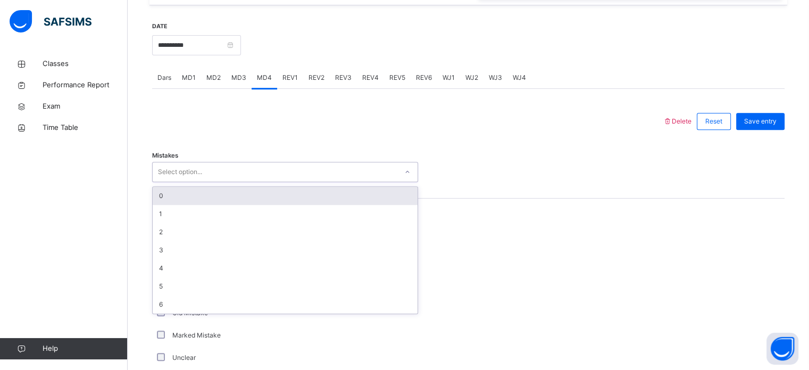
click at [210, 172] on div "Select option..." at bounding box center [275, 172] width 245 height 16
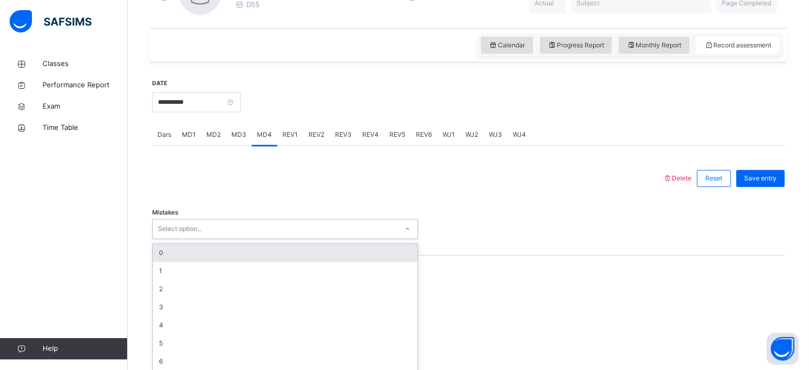
scroll to position [340, 0]
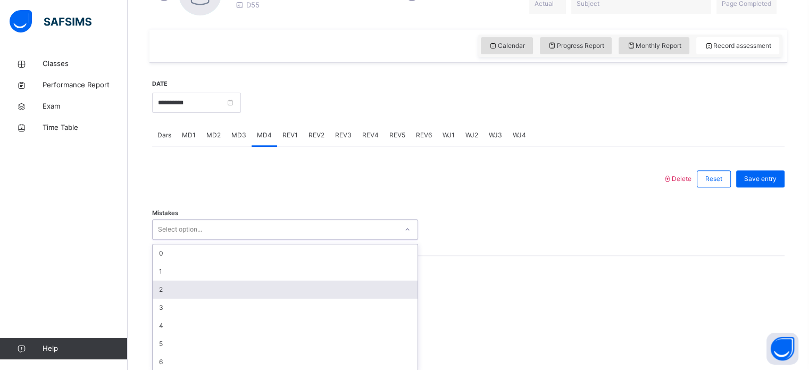
click at [168, 289] on div "2" at bounding box center [285, 289] width 265 height 18
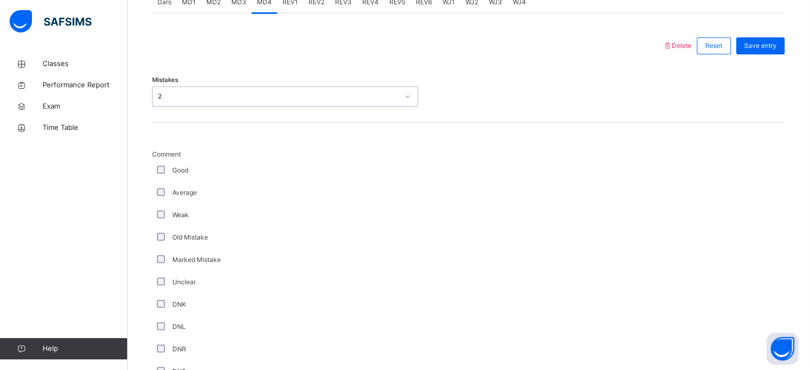
scroll to position [474, 0]
click at [166, 96] on div "2" at bounding box center [278, 96] width 240 height 10
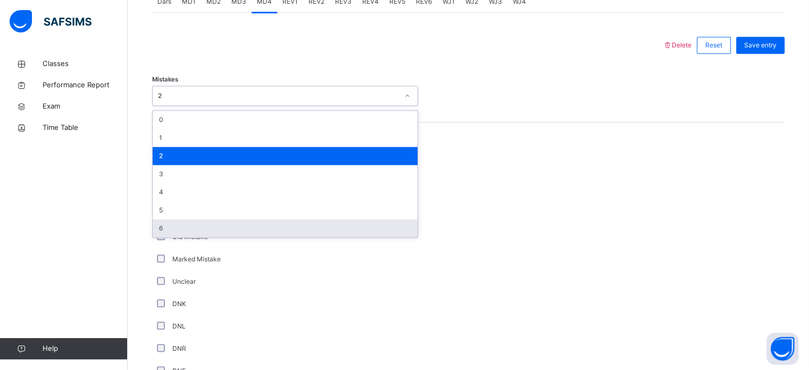
click at [270, 279] on div "Unclear" at bounding box center [285, 282] width 261 height 10
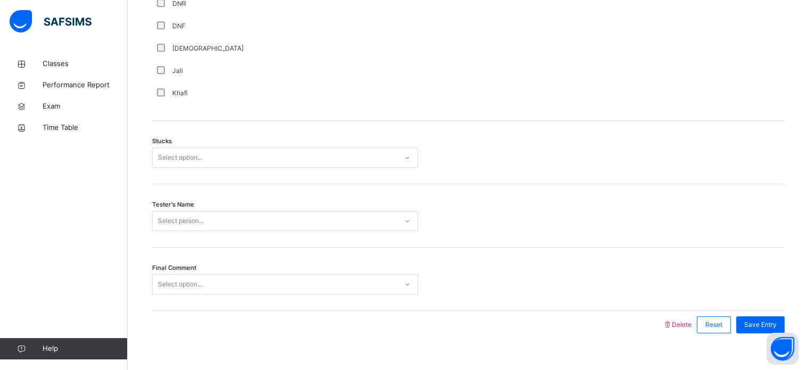
scroll to position [821, 0]
click at [209, 147] on div "Select option..." at bounding box center [275, 155] width 245 height 16
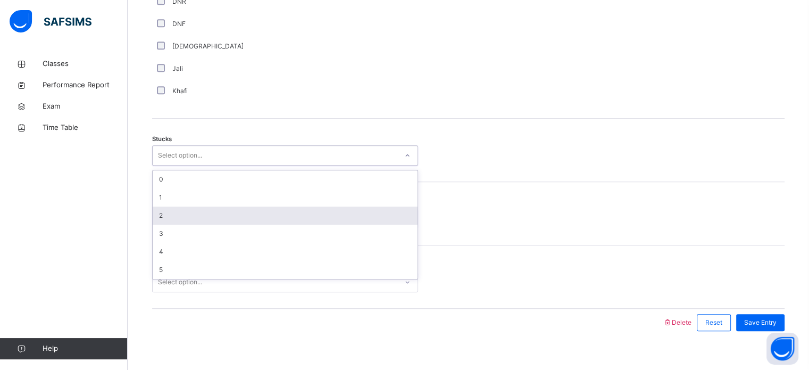
click at [160, 218] on div "2" at bounding box center [285, 215] width 265 height 18
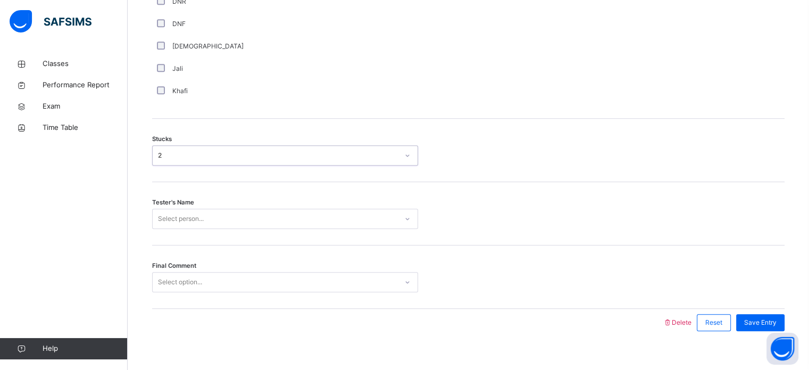
click at [181, 214] on div "Select person..." at bounding box center [181, 219] width 46 height 20
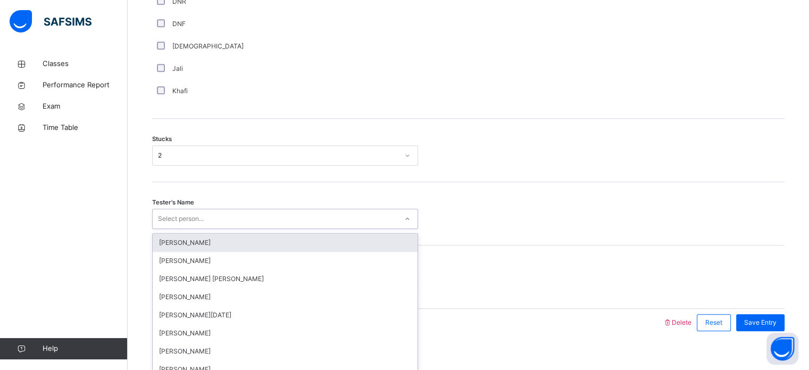
scroll to position [834, 0]
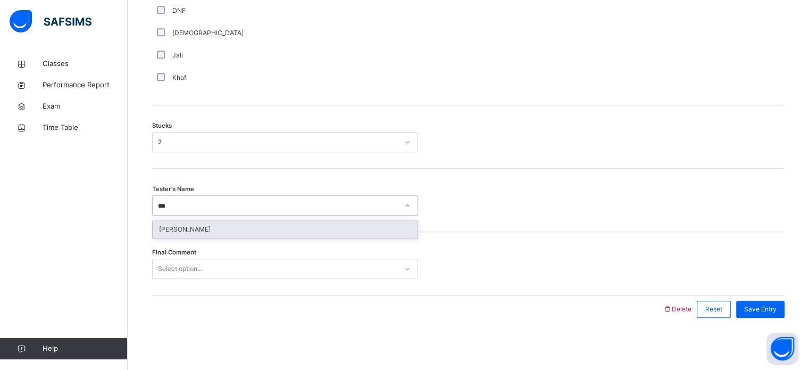
type input "****"
click at [346, 229] on div "Nidha Mohamed Nushran" at bounding box center [285, 229] width 265 height 18
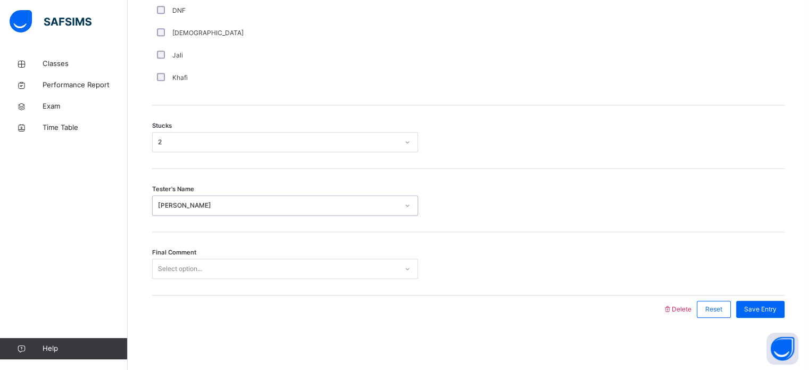
click at [253, 268] on div "Select option..." at bounding box center [275, 269] width 245 height 16
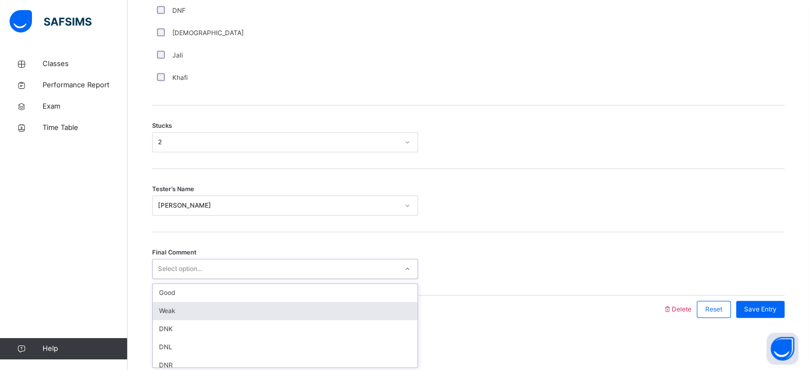
click at [210, 308] on div "Weak" at bounding box center [285, 311] width 265 height 18
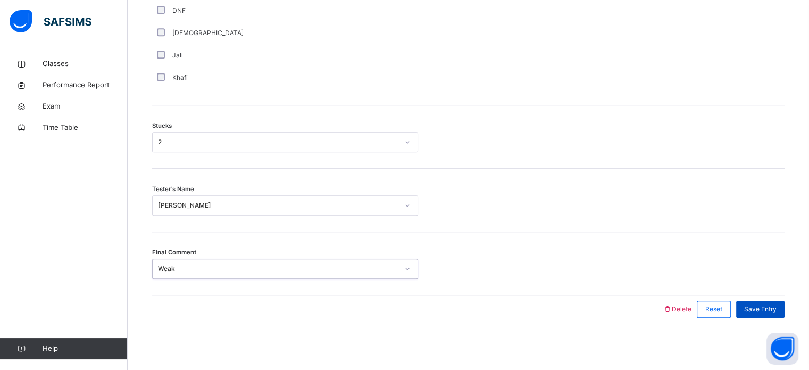
click at [765, 312] on span "Save Entry" at bounding box center [760, 309] width 32 height 10
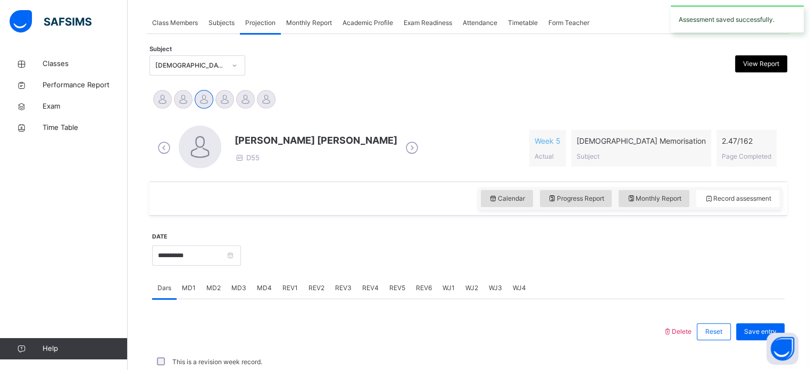
scroll to position [429, 0]
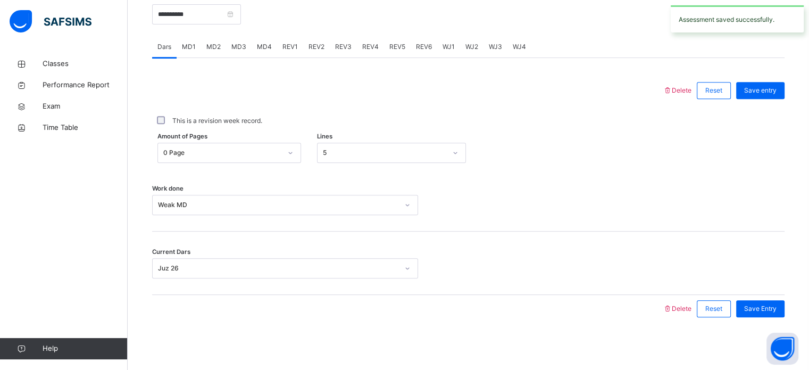
click at [765, 312] on span "Save Entry" at bounding box center [760, 309] width 32 height 10
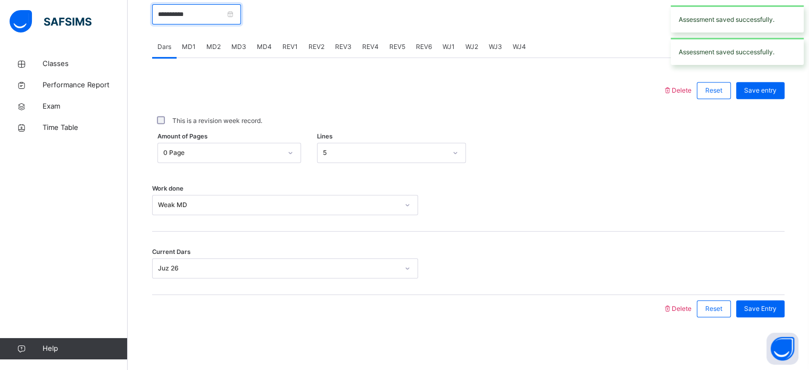
click at [185, 20] on input "**********" at bounding box center [196, 14] width 89 height 20
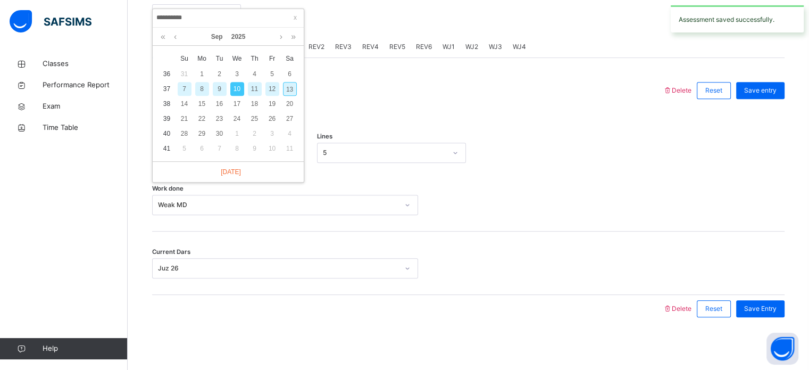
click at [285, 87] on div "13" at bounding box center [290, 89] width 14 height 14
type input "**********"
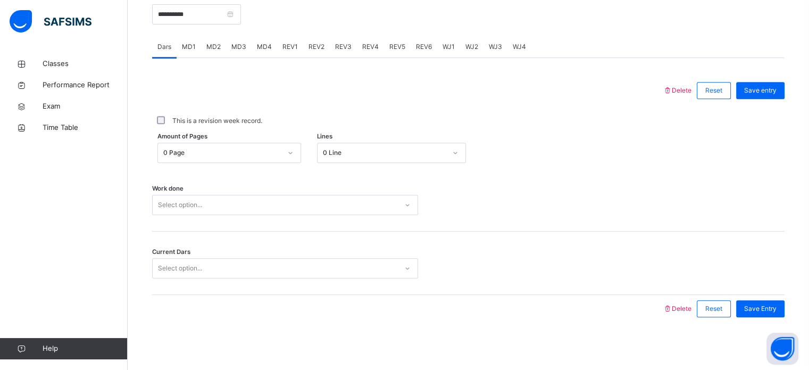
click at [355, 151] on div "0 Line" at bounding box center [384, 153] width 123 height 10
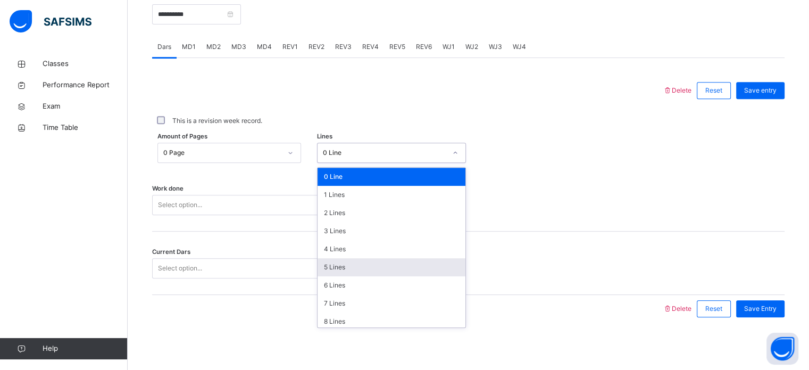
click at [340, 263] on div "5 Lines" at bounding box center [392, 267] width 148 height 18
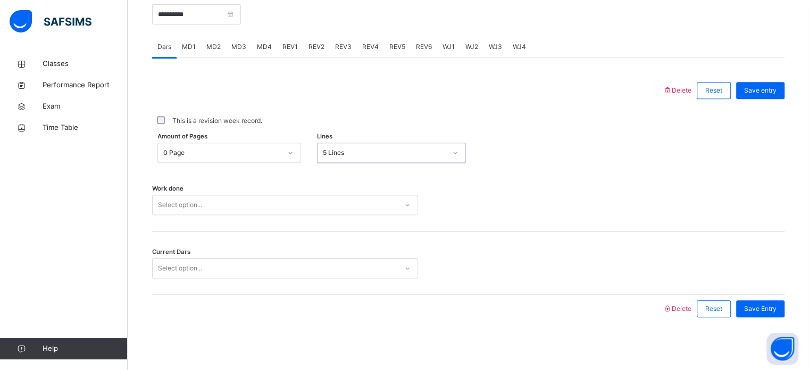
click at [288, 206] on div "Select option..." at bounding box center [275, 205] width 245 height 16
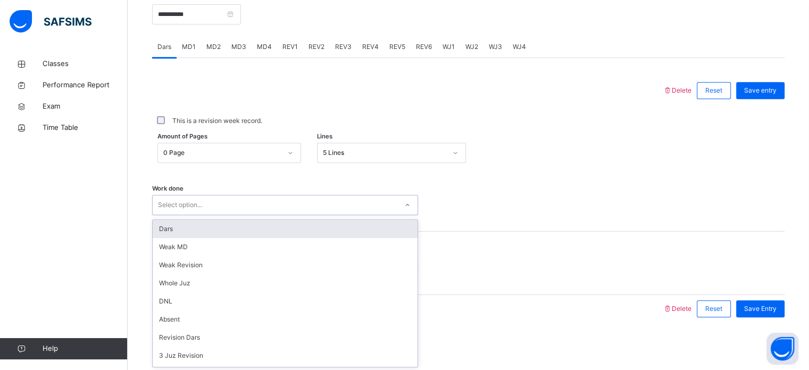
click at [286, 222] on div "Dars" at bounding box center [285, 229] width 265 height 18
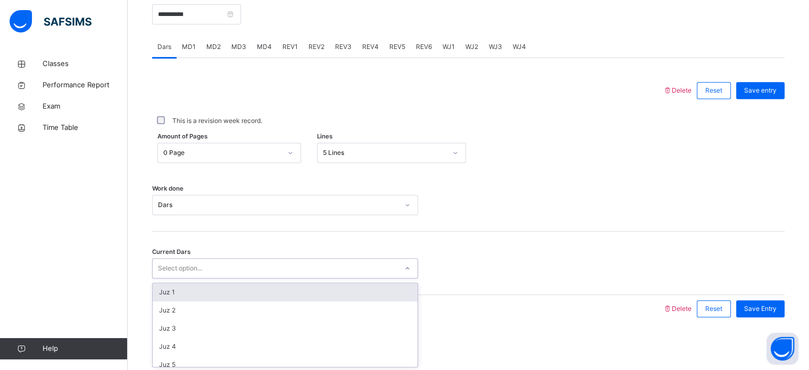
click at [267, 262] on div "Select option..." at bounding box center [275, 268] width 245 height 16
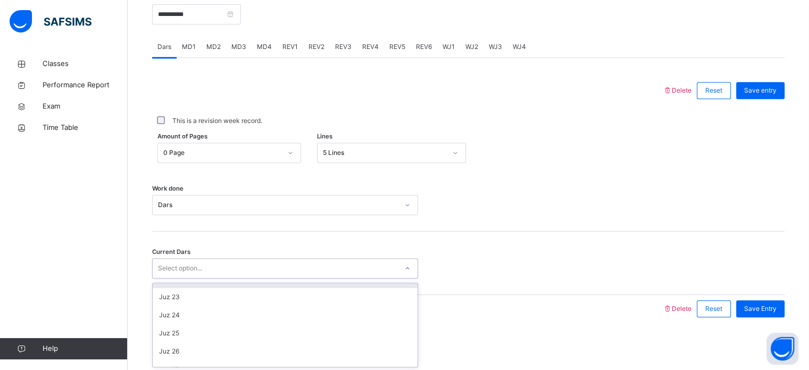
scroll to position [397, 0]
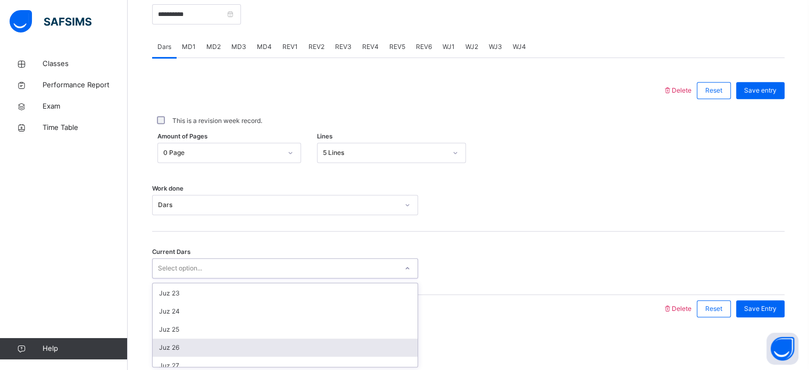
click at [224, 344] on div "Juz 26" at bounding box center [285, 347] width 265 height 18
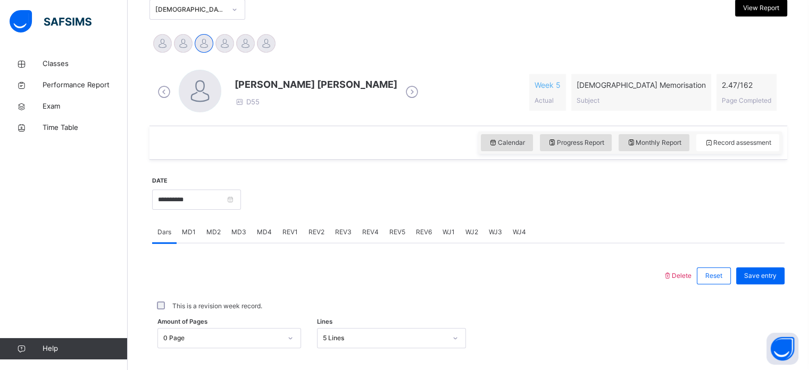
scroll to position [226, 0]
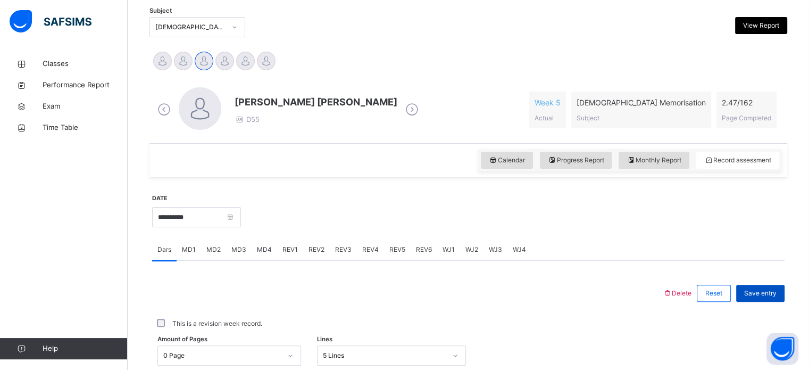
click at [770, 297] on div "Save entry" at bounding box center [760, 293] width 48 height 17
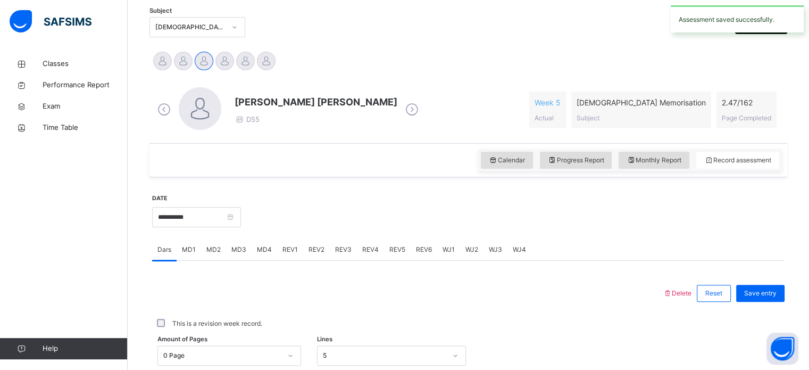
click at [770, 297] on div "Save entry" at bounding box center [760, 293] width 48 height 17
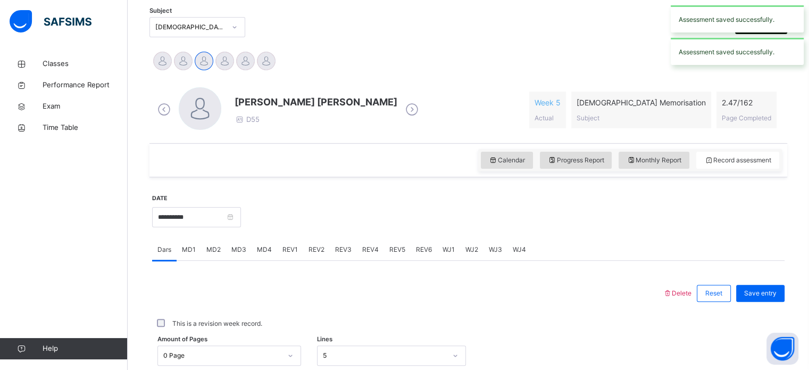
click at [260, 242] on div "MD4" at bounding box center [265, 249] width 26 height 21
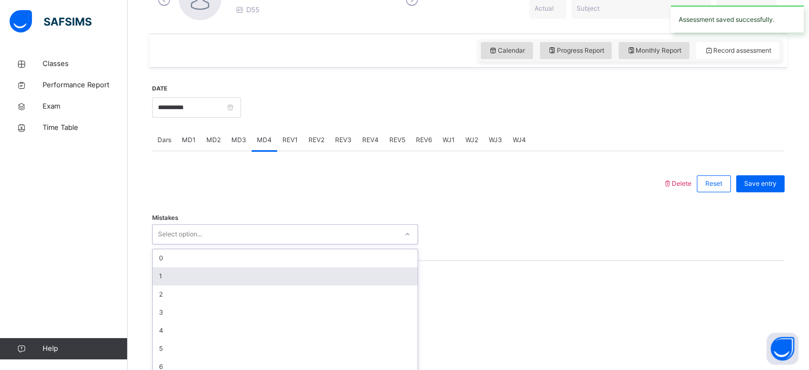
click at [262, 244] on div "option 1 focused, 2 of 7. 7 results available. Use Up and Down to choose option…" at bounding box center [285, 234] width 266 height 20
click at [262, 339] on div "5" at bounding box center [285, 348] width 265 height 18
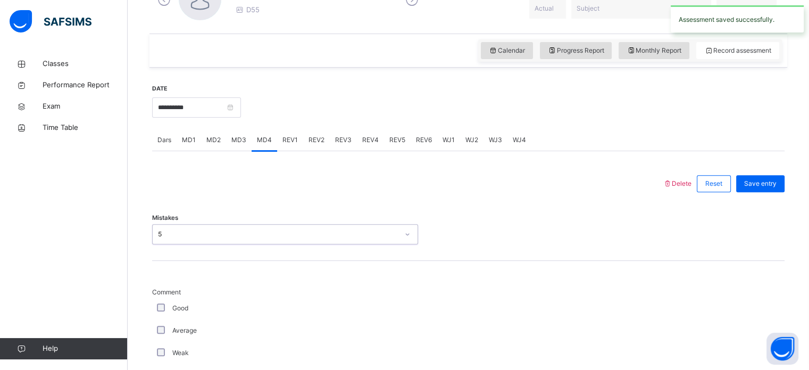
scroll to position [346, 0]
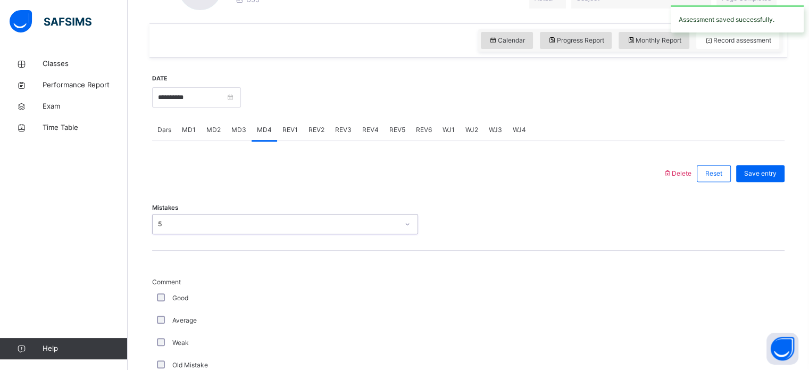
click at [223, 228] on div "5" at bounding box center [275, 224] width 245 height 16
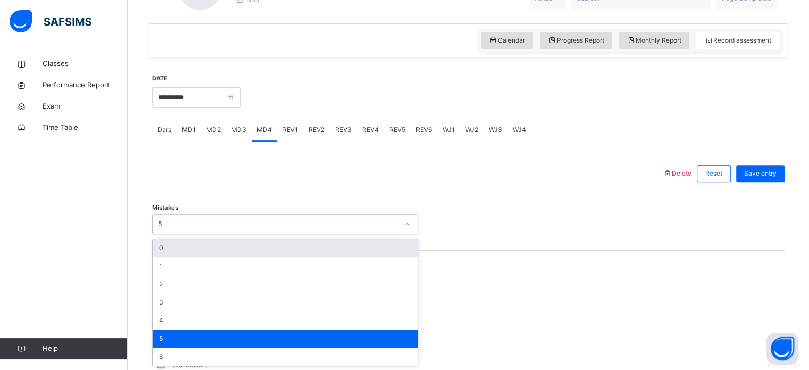
click at [177, 237] on div "Mistakes option 5, selected. option 0 focused, 1 of 7. 7 results available. Use…" at bounding box center [468, 218] width 632 height 63
click at [189, 227] on div "5" at bounding box center [278, 224] width 240 height 10
click at [162, 246] on div "0" at bounding box center [285, 248] width 265 height 18
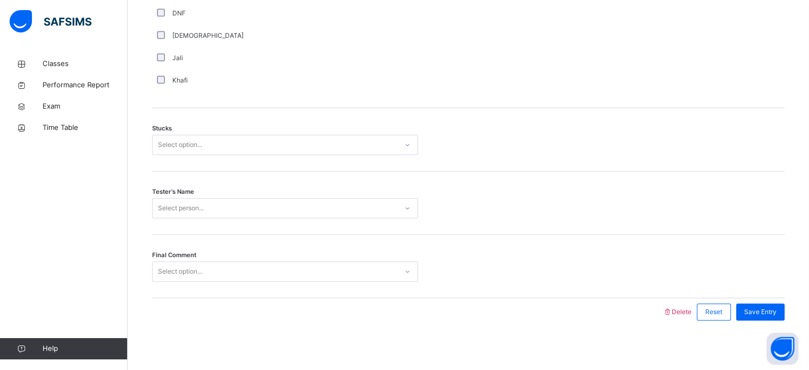
scroll to position [834, 0]
click at [189, 137] on div "Select option..." at bounding box center [180, 142] width 44 height 20
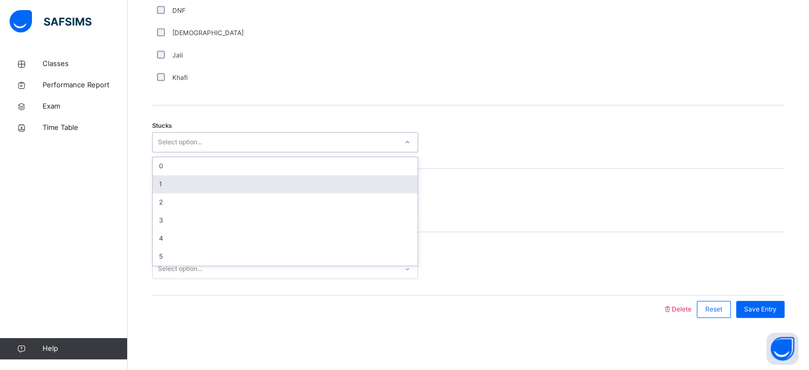
click at [164, 180] on div "1" at bounding box center [285, 184] width 265 height 18
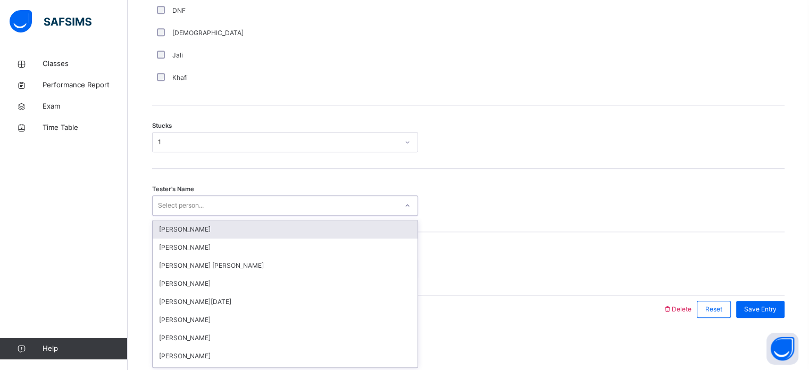
click at [216, 208] on div "Select person..." at bounding box center [275, 205] width 245 height 16
type input "****"
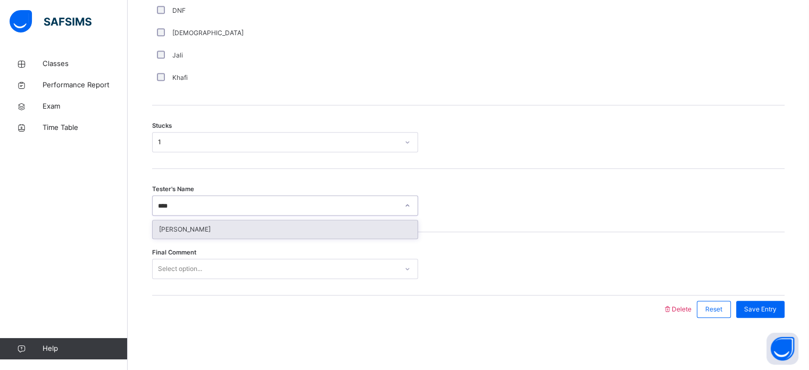
click at [202, 226] on div "Alia Faren" at bounding box center [285, 229] width 265 height 18
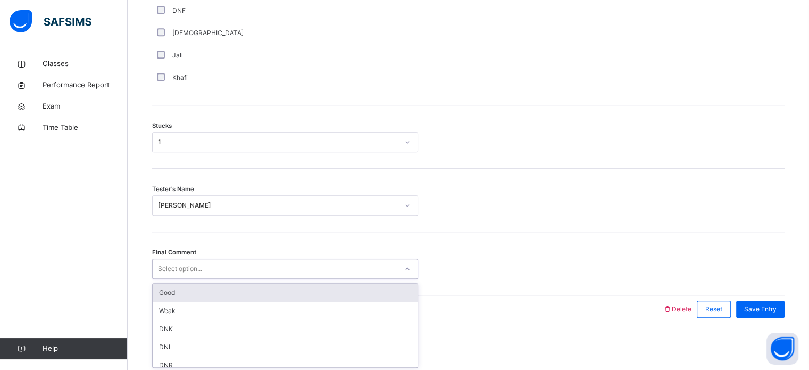
click at [205, 259] on div "Select option..." at bounding box center [285, 268] width 266 height 20
click at [196, 286] on div "Good" at bounding box center [285, 292] width 265 height 18
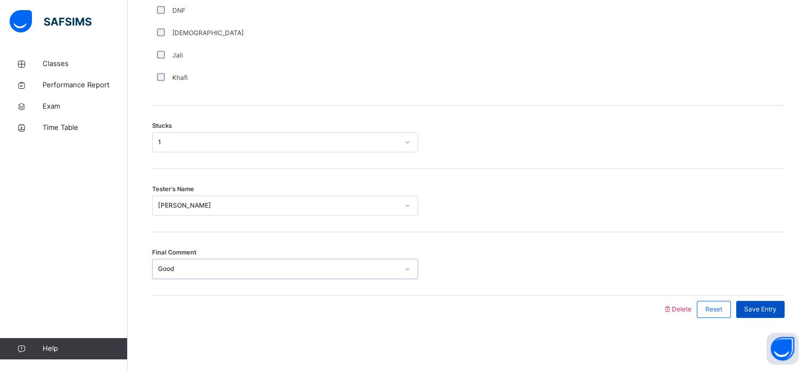
click at [770, 306] on span "Save Entry" at bounding box center [760, 309] width 32 height 10
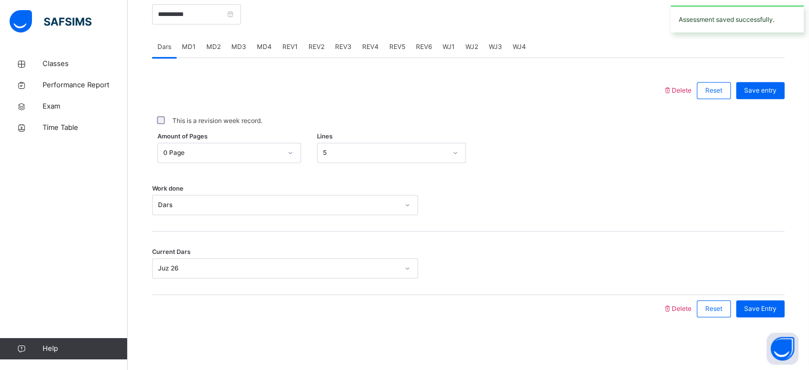
click at [770, 306] on span "Save Entry" at bounding box center [760, 309] width 32 height 10
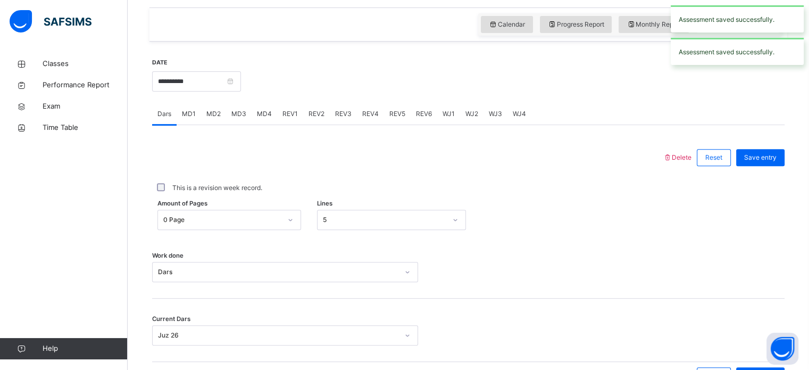
scroll to position [355, 0]
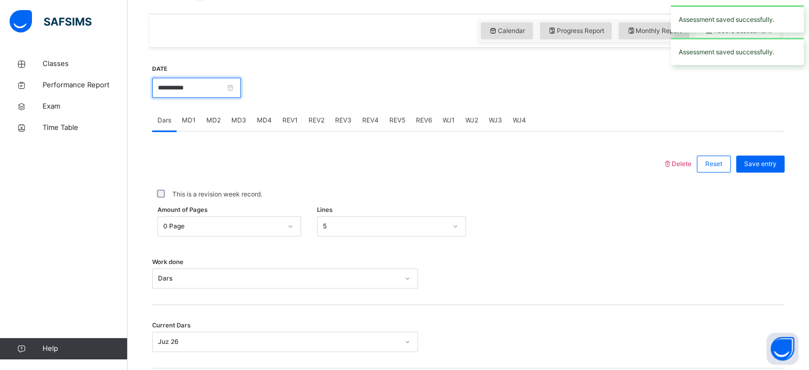
click at [223, 92] on input "**********" at bounding box center [196, 88] width 89 height 20
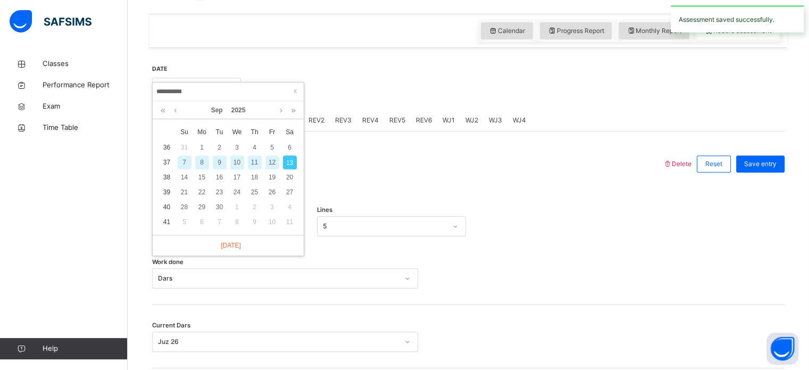
click at [233, 163] on div "10" at bounding box center [237, 162] width 14 height 14
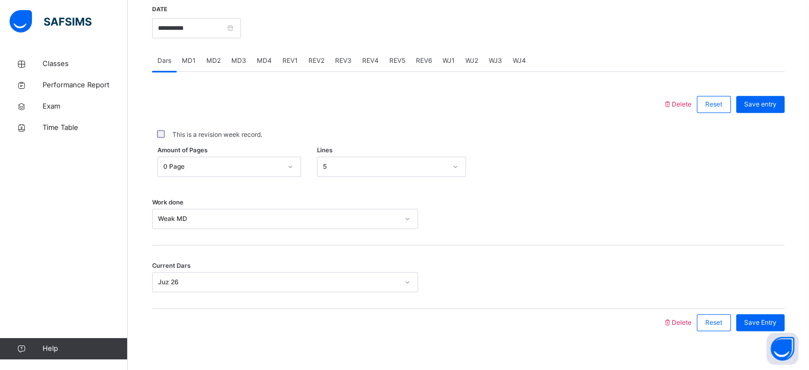
scroll to position [416, 0]
click at [777, 104] on span "Save entry" at bounding box center [760, 103] width 32 height 10
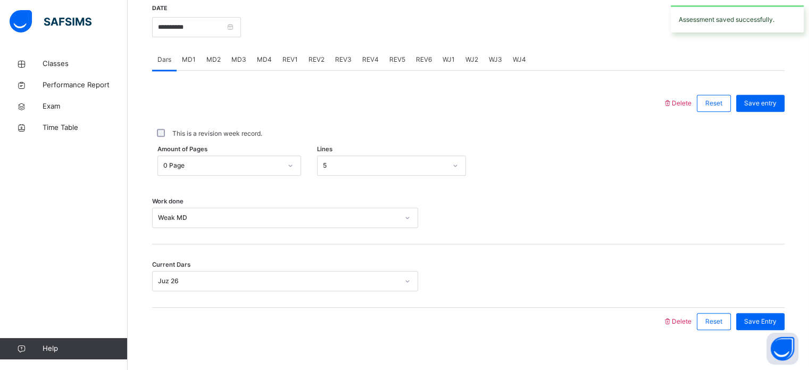
click at [777, 104] on span "Save entry" at bounding box center [760, 103] width 32 height 10
click at [266, 57] on span "MD4" at bounding box center [264, 60] width 15 height 10
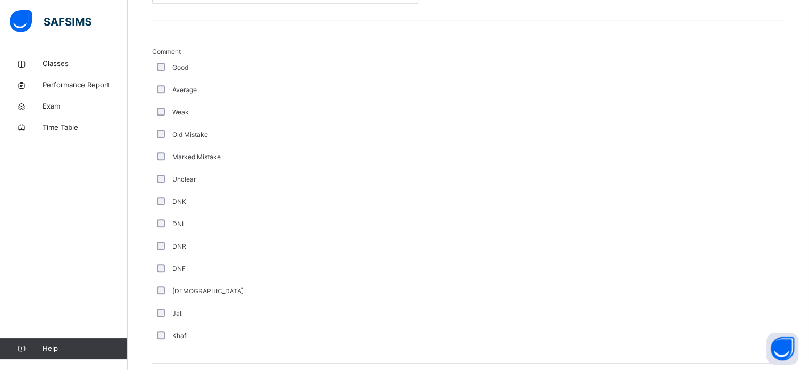
scroll to position [579, 0]
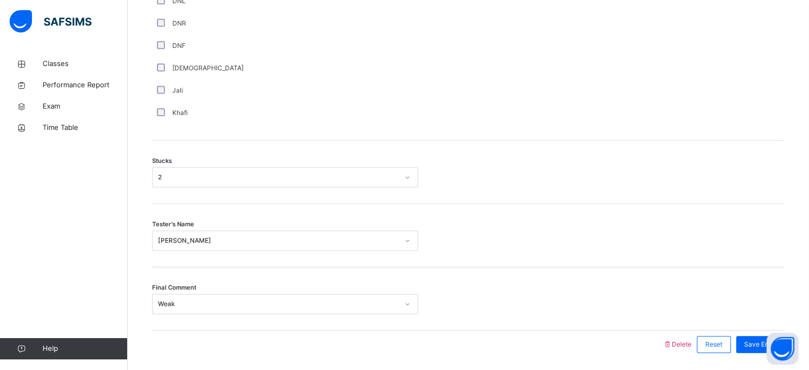
click at [262, 90] on div "Jali" at bounding box center [285, 91] width 261 height 10
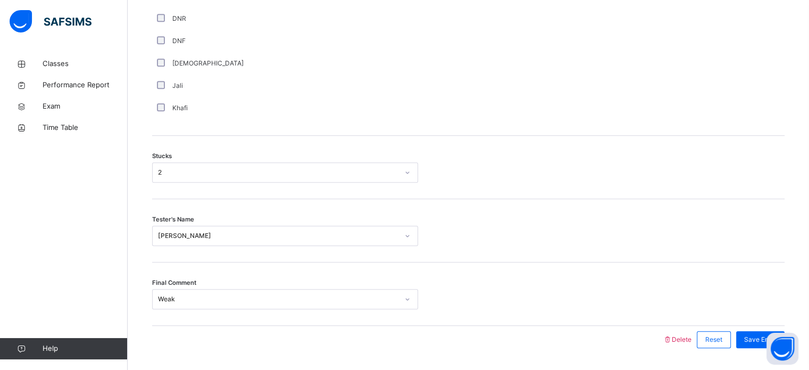
click at [213, 299] on div "Weak" at bounding box center [285, 299] width 266 height 20
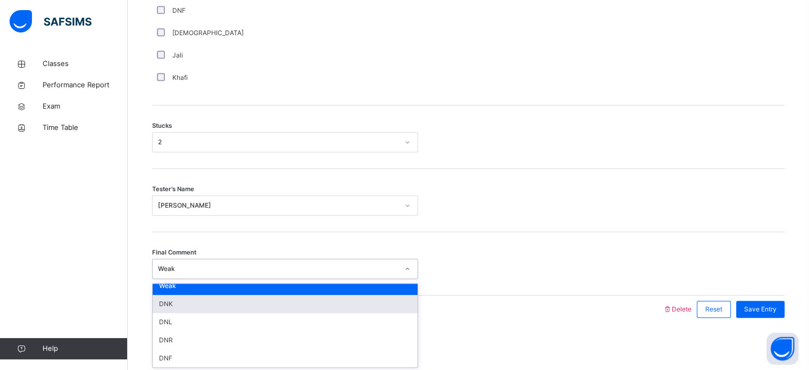
scroll to position [0, 0]
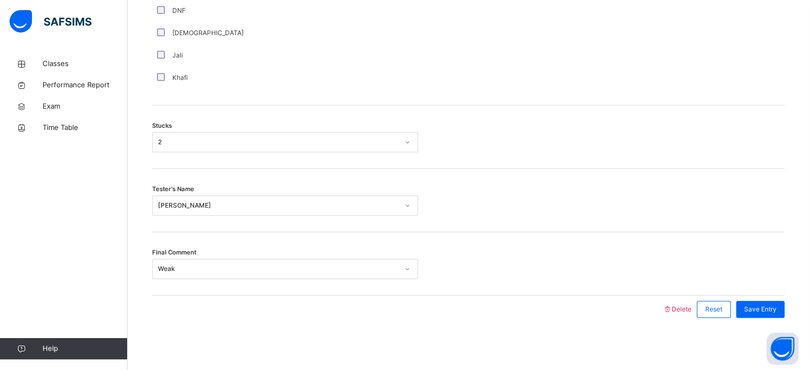
click at [515, 161] on div "Stucks 2" at bounding box center [468, 136] width 632 height 63
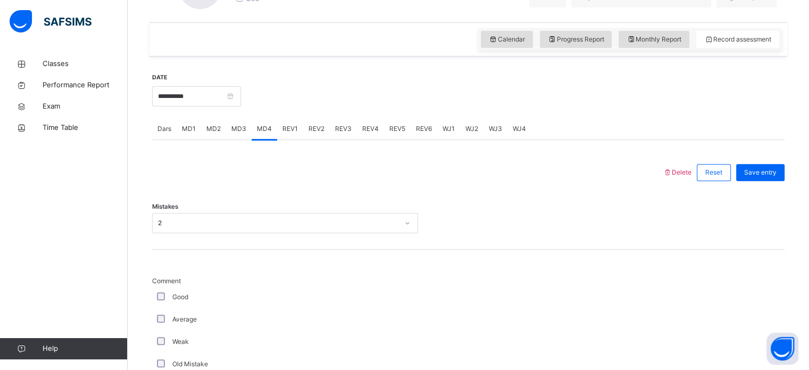
scroll to position [346, 0]
click at [768, 165] on div "Save entry" at bounding box center [760, 172] width 48 height 17
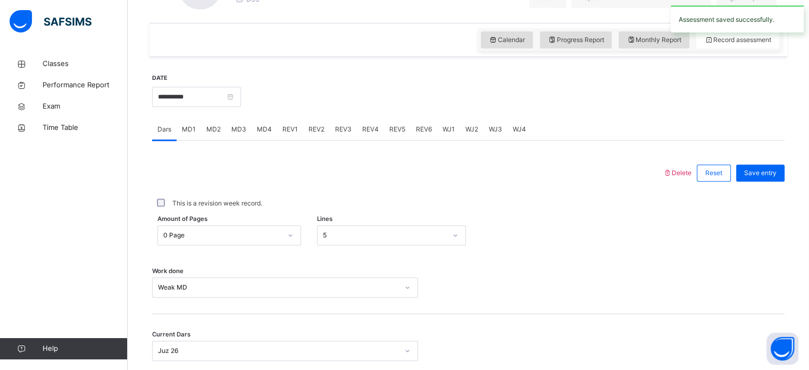
click at [264, 120] on div "MD4" at bounding box center [265, 129] width 26 height 21
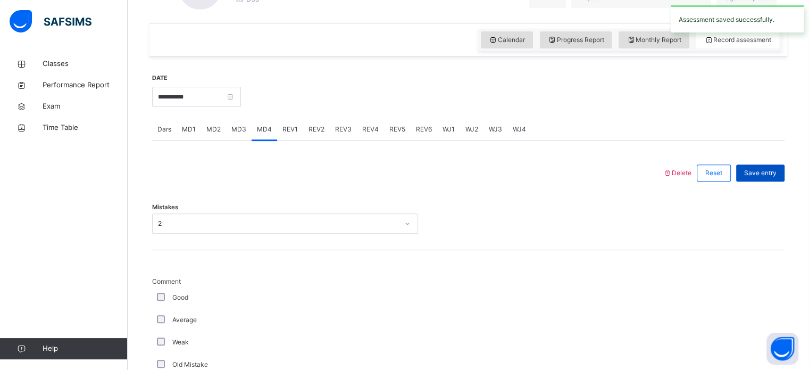
click at [753, 166] on div "Save entry" at bounding box center [760, 172] width 48 height 17
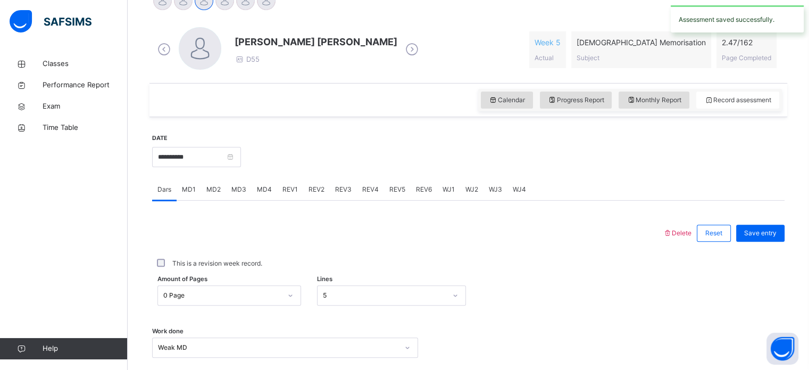
scroll to position [286, 0]
click at [234, 144] on div "**********" at bounding box center [196, 157] width 89 height 46
click at [232, 160] on input "**********" at bounding box center [196, 157] width 89 height 20
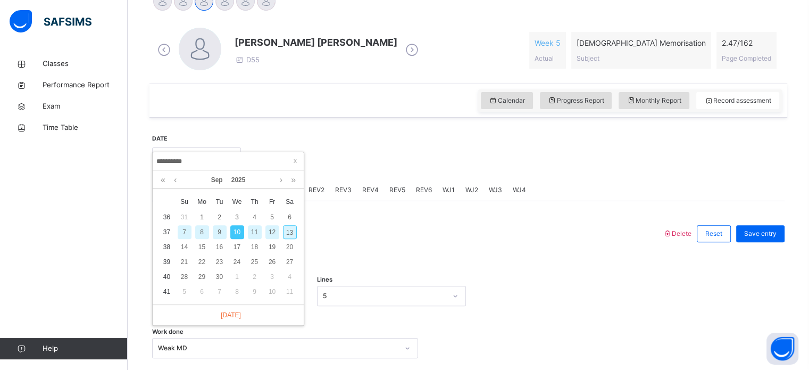
click at [283, 229] on div "13" at bounding box center [290, 232] width 14 height 14
type input "**********"
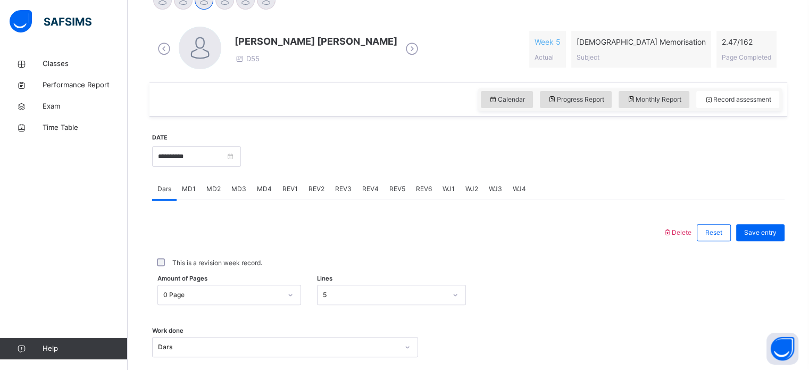
scroll to position [286, 0]
click at [263, 185] on span "MD4" at bounding box center [264, 190] width 15 height 10
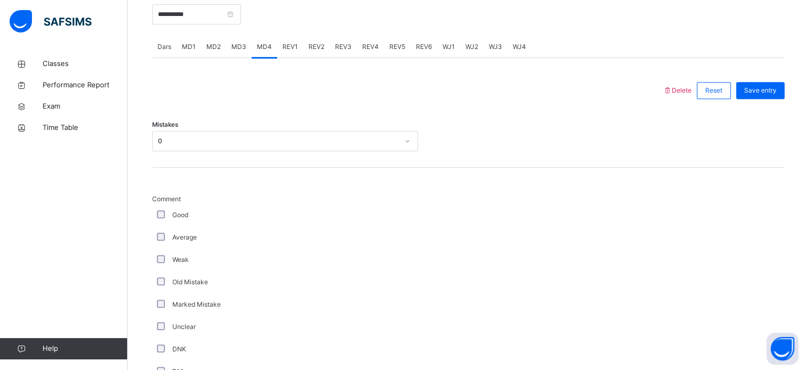
scroll to position [343, 0]
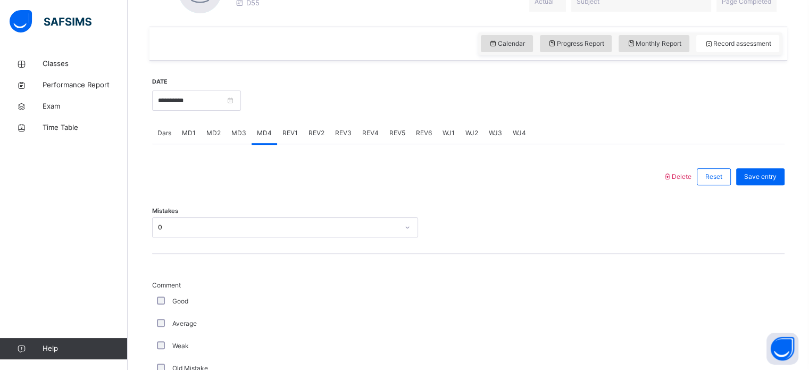
click at [167, 136] on span "Dars" at bounding box center [164, 133] width 14 height 10
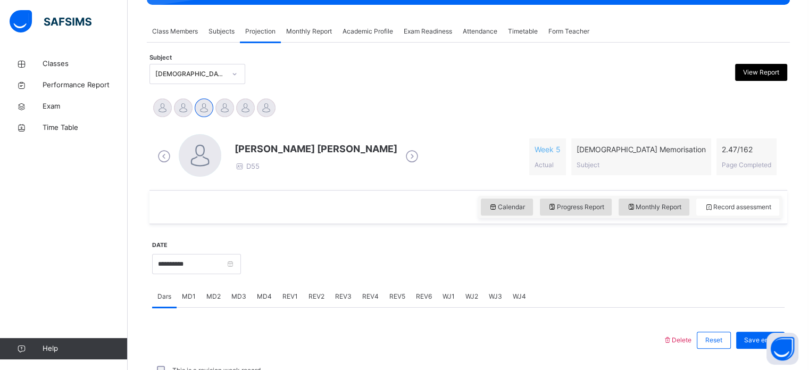
scroll to position [164, 0]
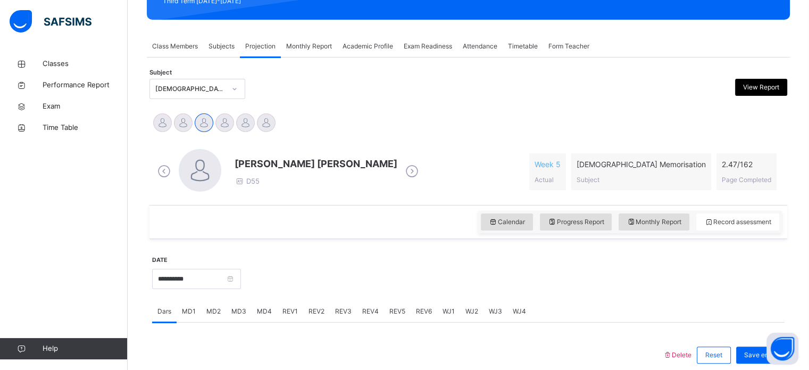
click at [164, 173] on icon at bounding box center [164, 171] width 19 height 16
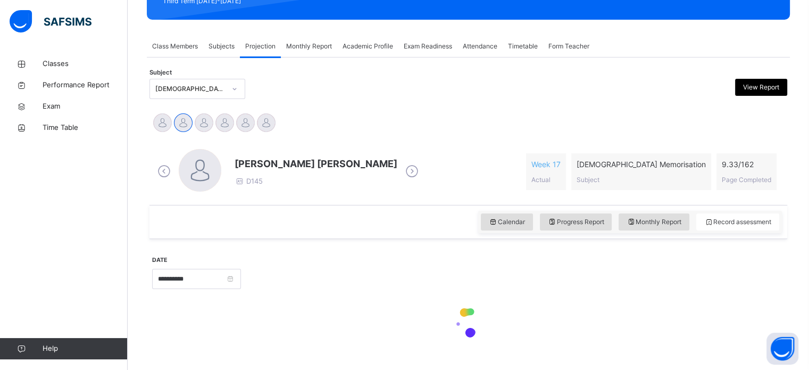
click at [164, 173] on icon at bounding box center [164, 171] width 19 height 16
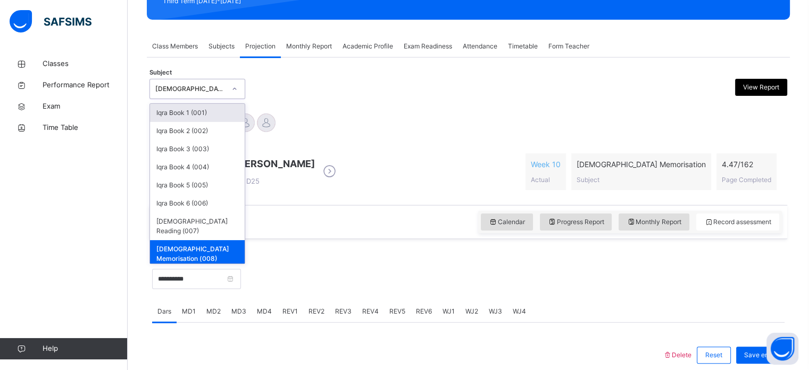
click at [201, 87] on div "Quran Memorisation (008)" at bounding box center [190, 89] width 70 height 10
click at [210, 112] on div "Iqra Book 1 (001)" at bounding box center [197, 113] width 95 height 18
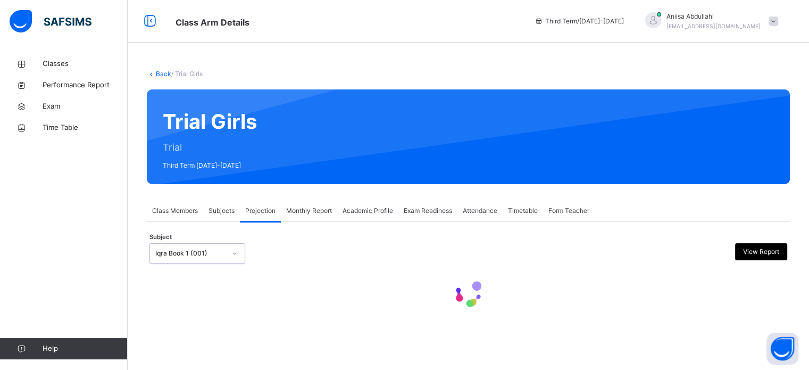
scroll to position [0, 0]
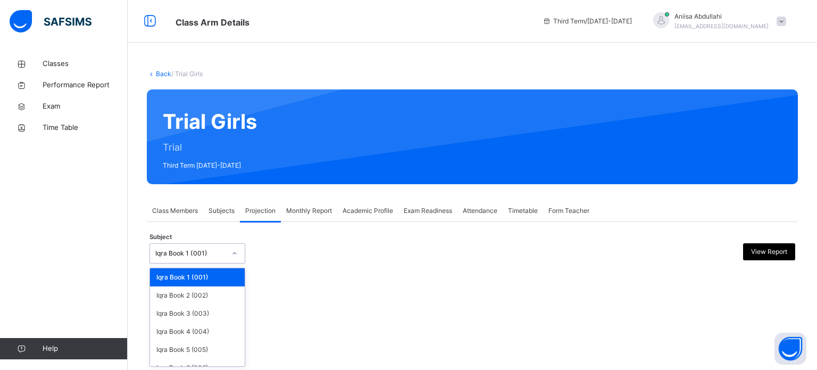
click at [213, 245] on div "Iqra Book 1 (001)" at bounding box center [187, 253] width 74 height 16
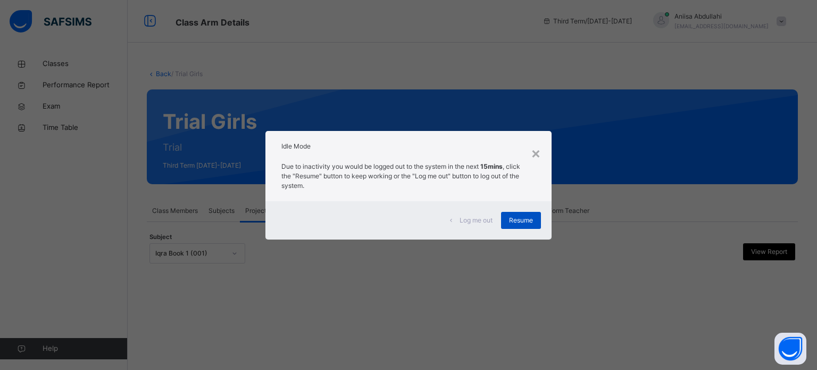
click at [505, 220] on div "Resume" at bounding box center [521, 220] width 40 height 17
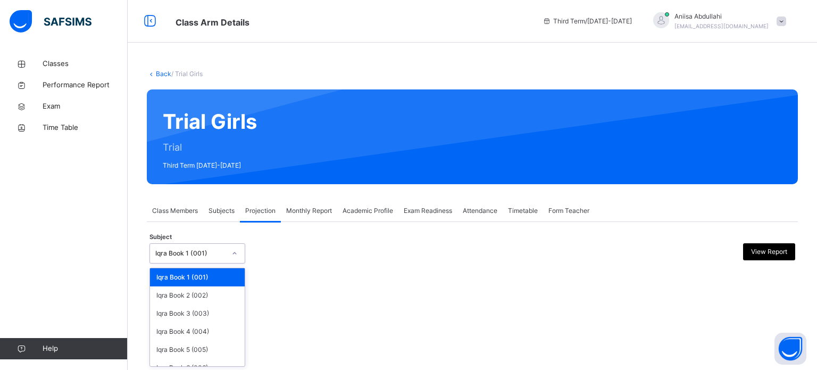
click at [211, 257] on div "Iqra Book 1 (001)" at bounding box center [190, 253] width 70 height 10
click at [207, 303] on div "Iqra Book 2 (002)" at bounding box center [197, 295] width 95 height 18
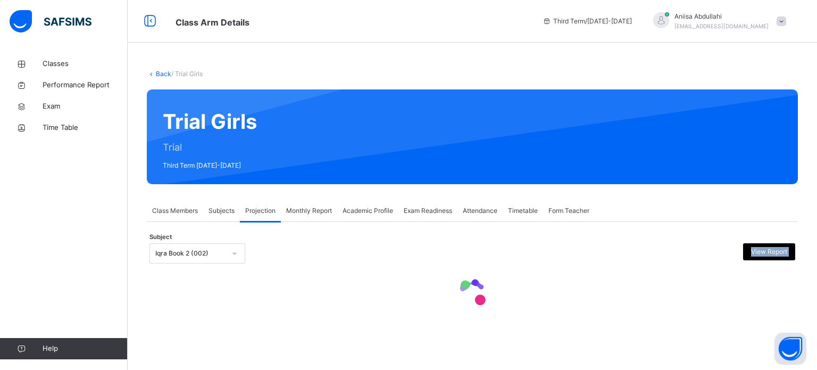
click at [231, 254] on div "**********" at bounding box center [472, 278] width 651 height 81
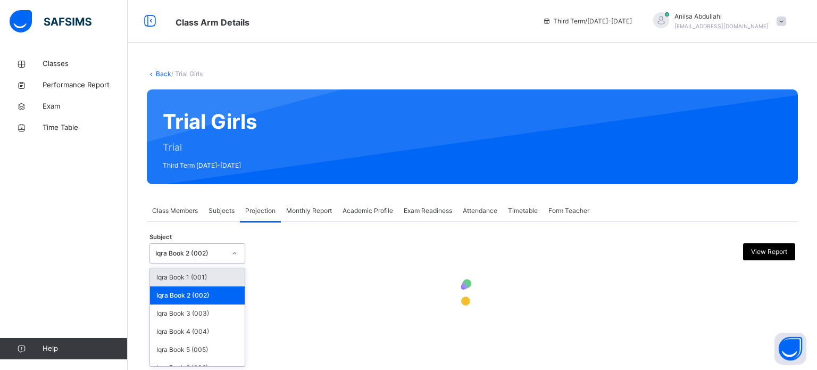
click at [231, 254] on div at bounding box center [235, 253] width 18 height 17
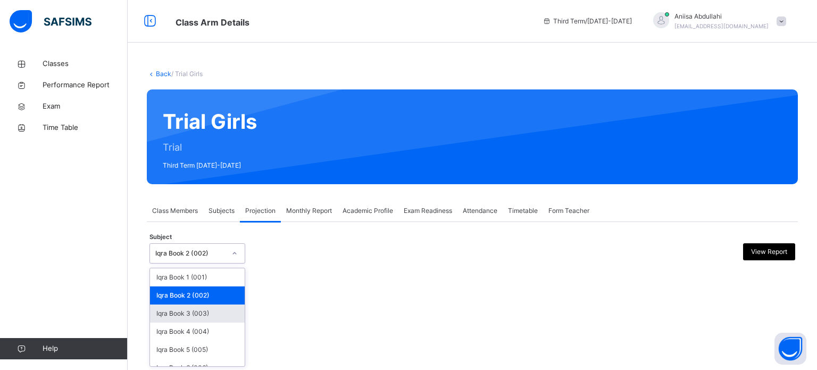
click at [215, 316] on div "Iqra Book 3 (003)" at bounding box center [197, 313] width 95 height 18
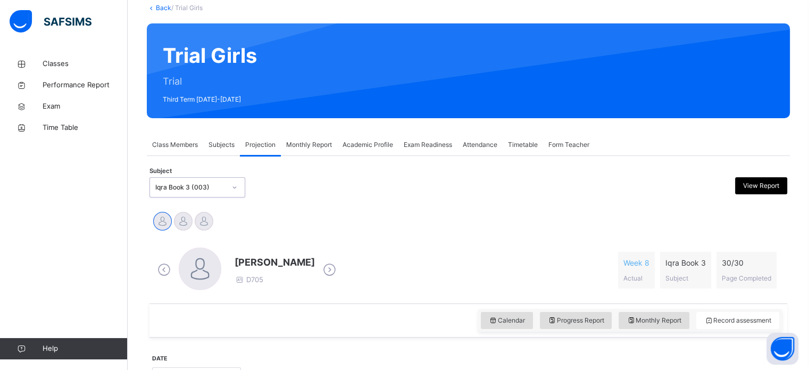
scroll to position [60, 0]
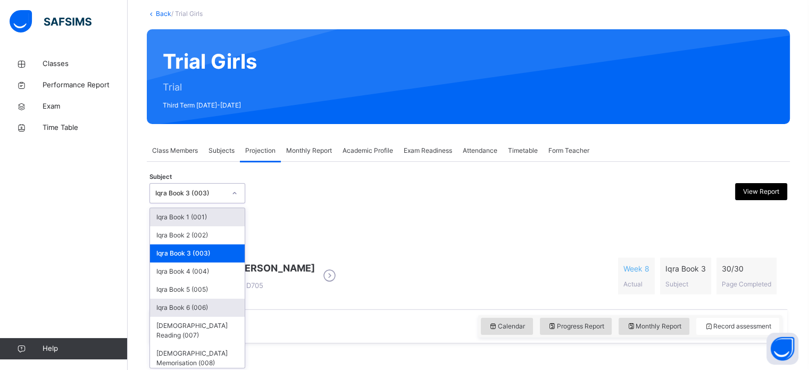
click at [217, 310] on div "Iqra Book 6 (006)" at bounding box center [197, 307] width 95 height 18
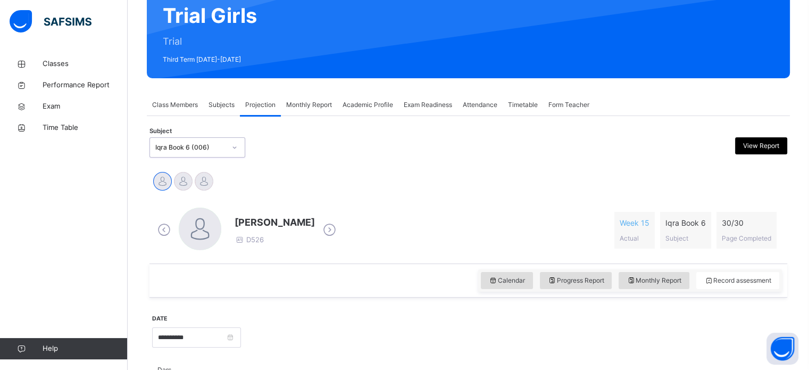
scroll to position [105, 0]
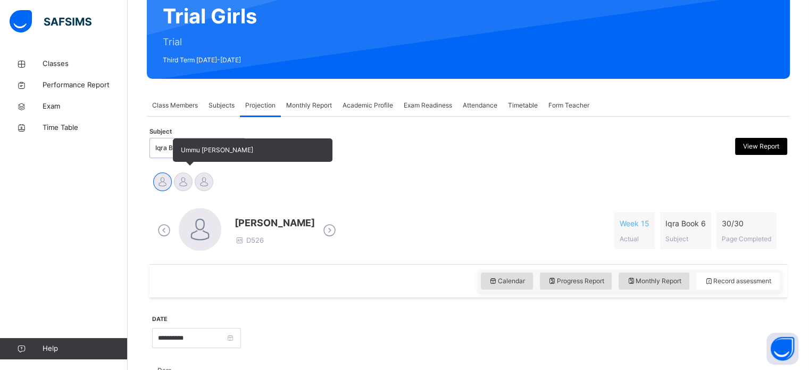
click at [184, 189] on div at bounding box center [183, 181] width 19 height 19
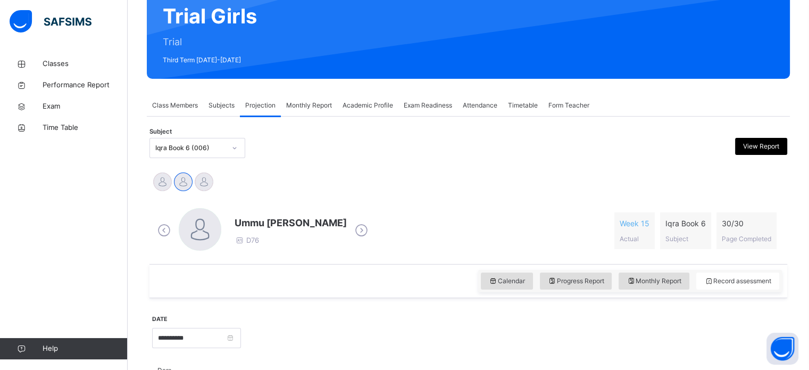
click at [418, 174] on div "Ainul Shuhadah Ummu Sulaim Abdulsalam Yusra fatima Nizamuddin" at bounding box center [468, 182] width 632 height 23
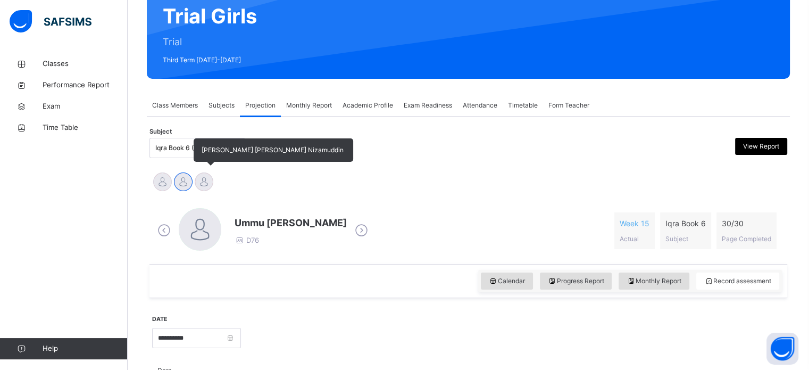
click at [198, 187] on div at bounding box center [204, 181] width 19 height 19
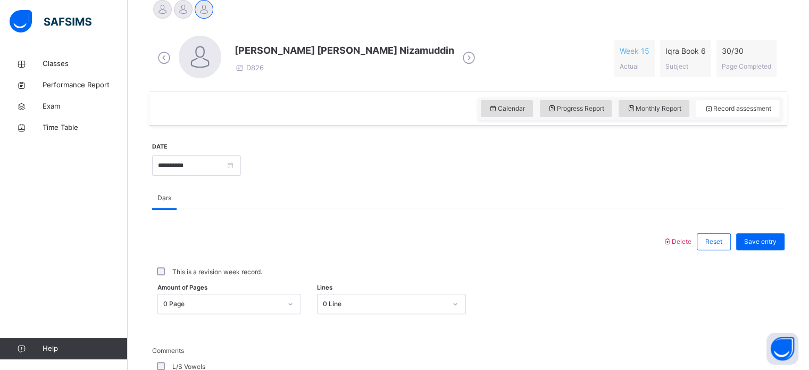
scroll to position [280, 0]
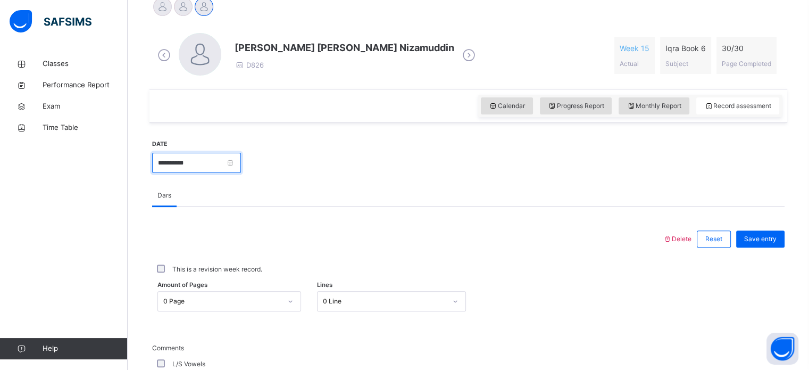
click at [226, 170] on input "**********" at bounding box center [196, 163] width 89 height 20
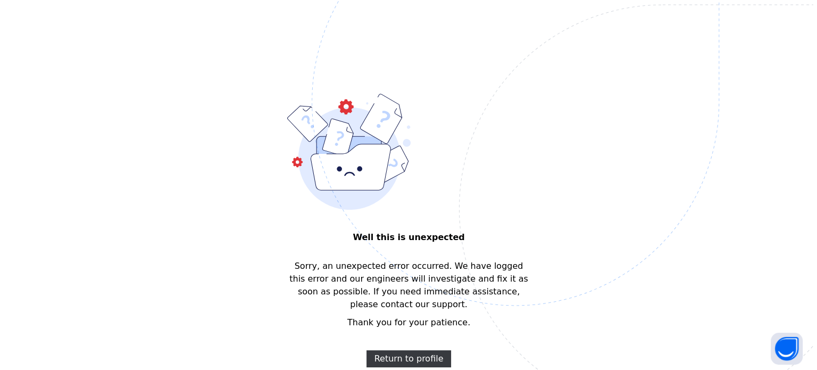
scroll to position [0, 0]
click at [419, 353] on span "Return to profile" at bounding box center [408, 359] width 69 height 13
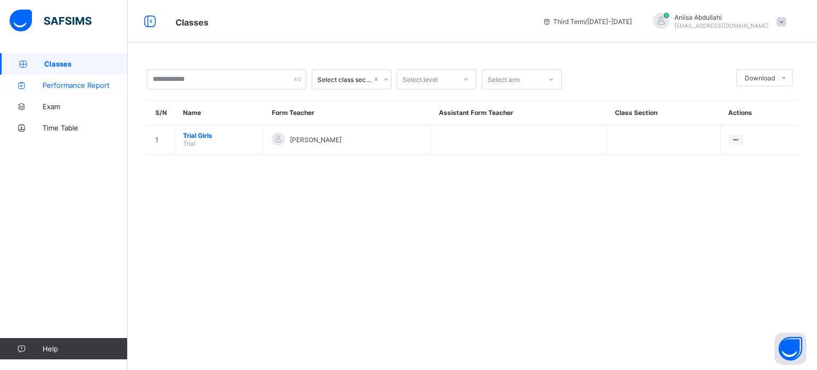
click at [24, 95] on link "Performance Report" at bounding box center [64, 84] width 128 height 21
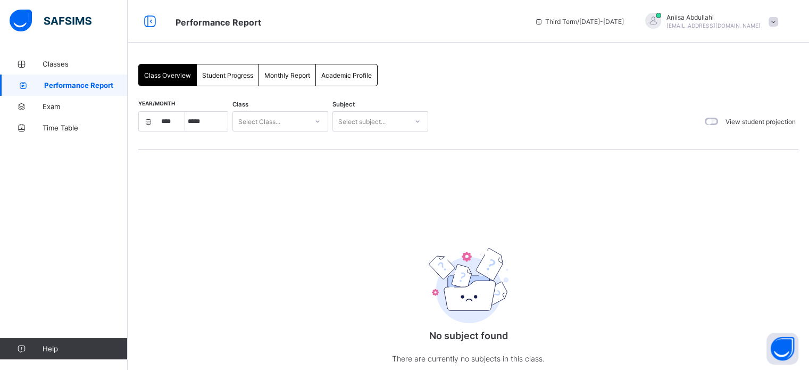
select select "****"
select select "*"
click at [22, 115] on link "Exam" at bounding box center [64, 106] width 128 height 21
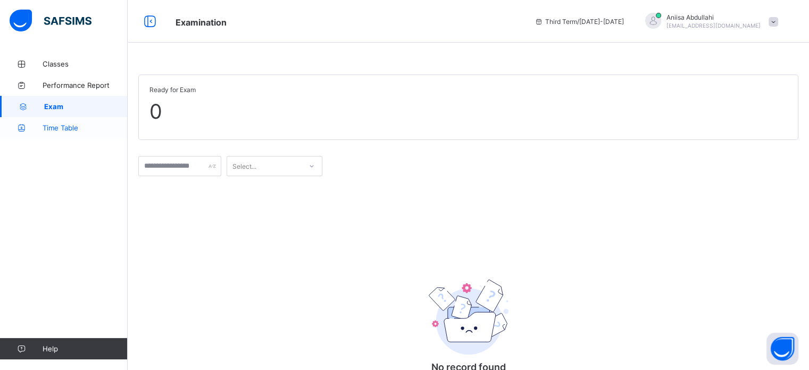
click at [23, 127] on icon at bounding box center [21, 128] width 43 height 8
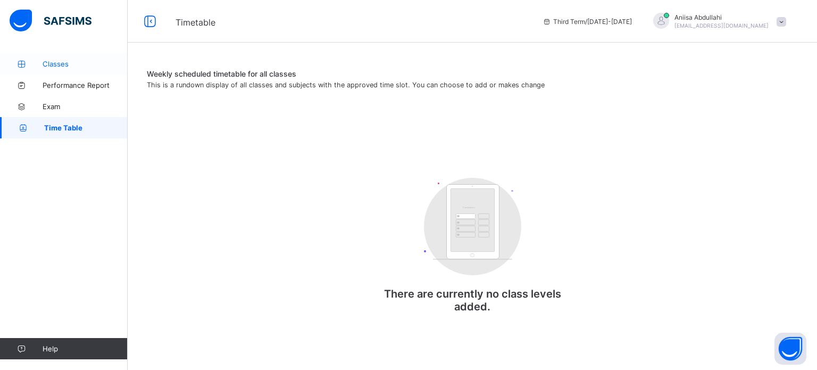
click at [14, 62] on icon at bounding box center [21, 64] width 43 height 8
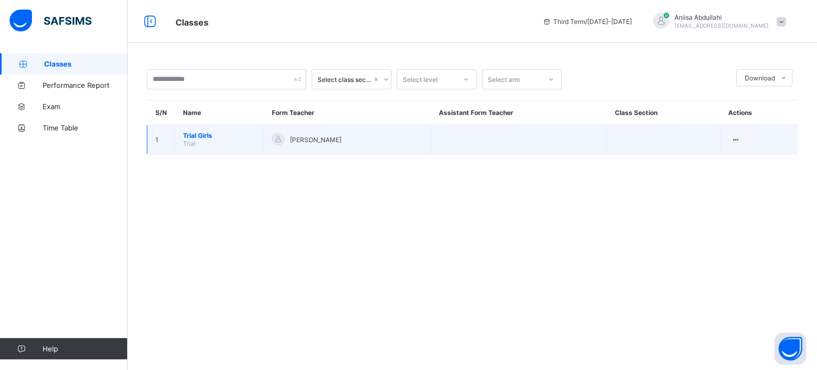
click at [211, 143] on td "Trial Girls Trial" at bounding box center [219, 139] width 89 height 29
click at [327, 134] on div "[PERSON_NAME]" at bounding box center [347, 139] width 151 height 14
click at [202, 140] on td "Trial Girls Trial" at bounding box center [219, 139] width 89 height 29
click at [202, 144] on td "Trial Girls Trial" at bounding box center [219, 139] width 89 height 29
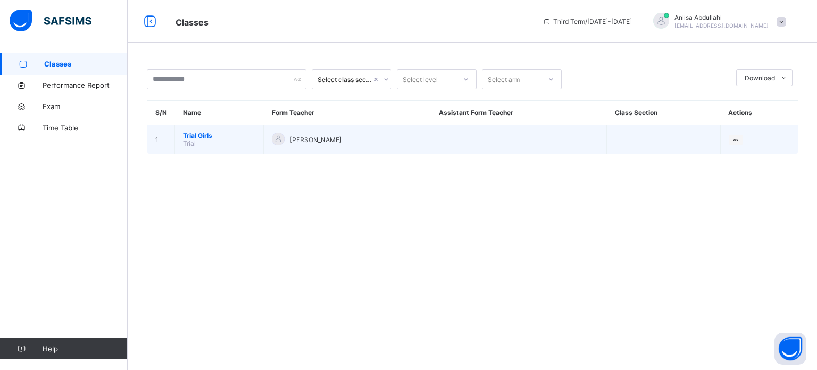
click at [169, 140] on td "1" at bounding box center [161, 139] width 28 height 29
click at [202, 139] on span "Trial Girls" at bounding box center [219, 135] width 72 height 8
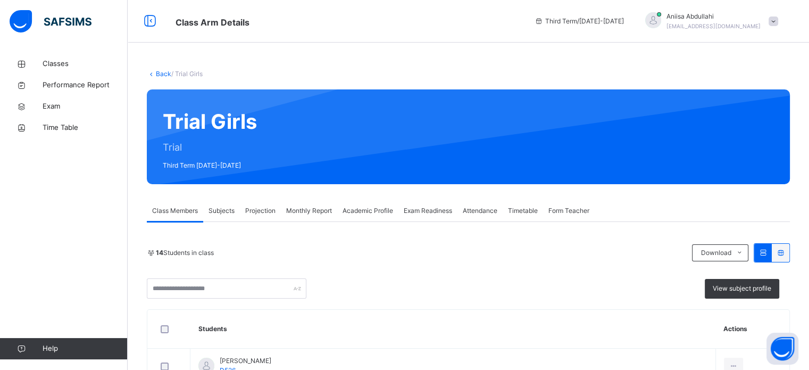
click at [262, 210] on span "Projection" at bounding box center [260, 211] width 30 height 10
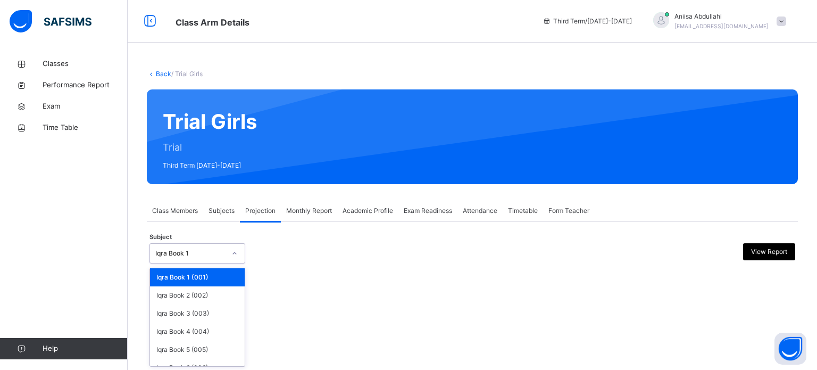
click at [238, 248] on div at bounding box center [235, 253] width 18 height 17
click at [162, 334] on div "Iqra Book 4 (004)" at bounding box center [197, 331] width 95 height 18
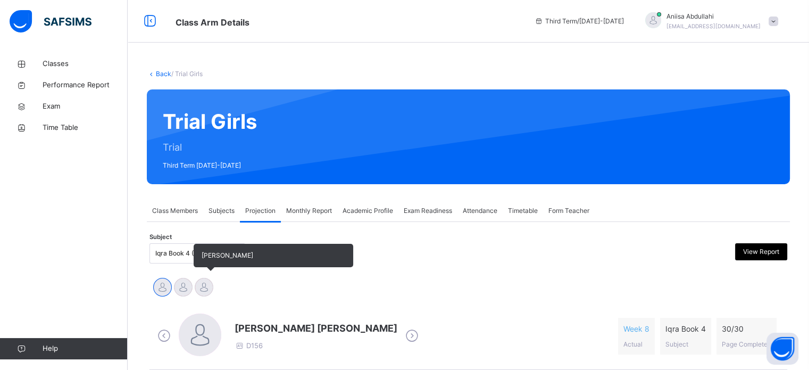
click at [204, 286] on div at bounding box center [204, 287] width 19 height 19
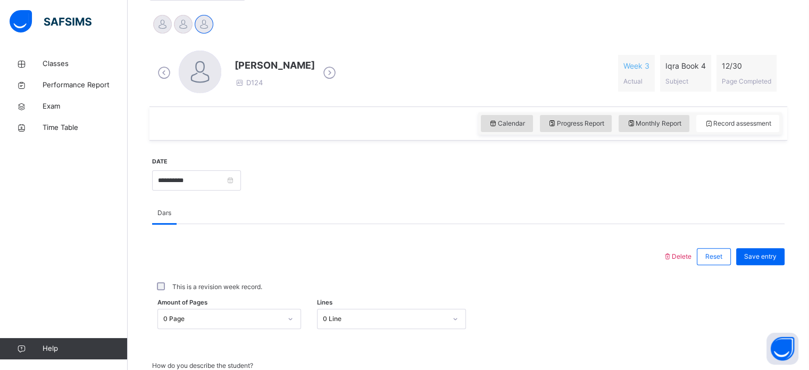
scroll to position [270, 0]
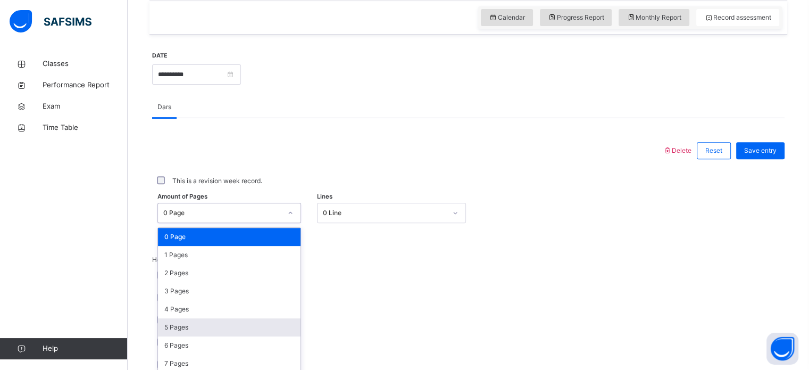
click at [205, 223] on div "option 5 Pages focused, 6 of 31. 31 results available. Use Up and Down to choos…" at bounding box center [229, 213] width 144 height 20
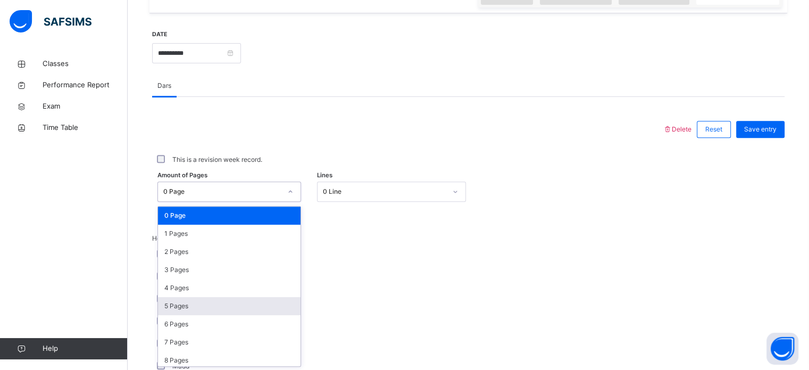
scroll to position [390, 0]
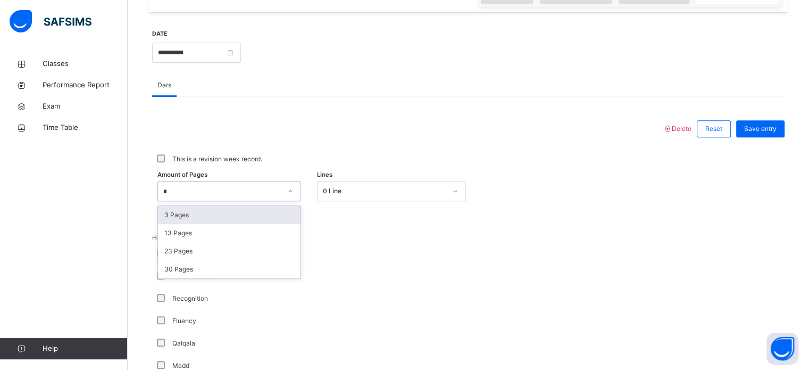
type input "*"
click at [284, 206] on div "3 Pages" at bounding box center [229, 215] width 143 height 18
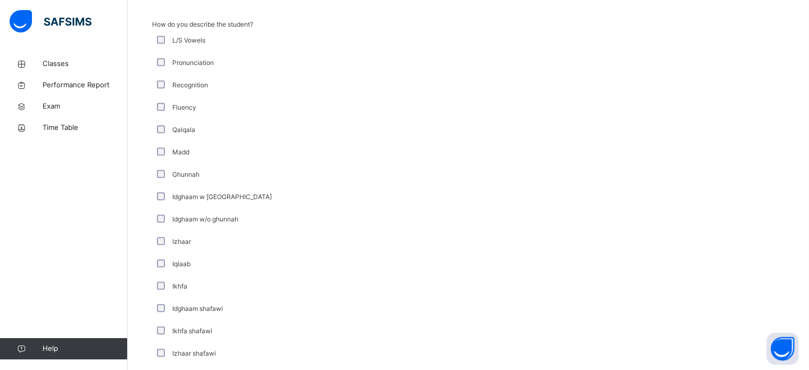
scroll to position [604, 0]
click at [160, 101] on div "Fluency" at bounding box center [285, 107] width 266 height 22
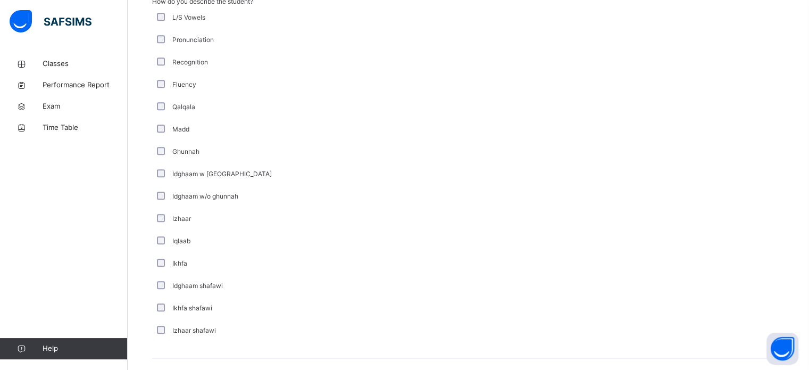
scroll to position [618, 0]
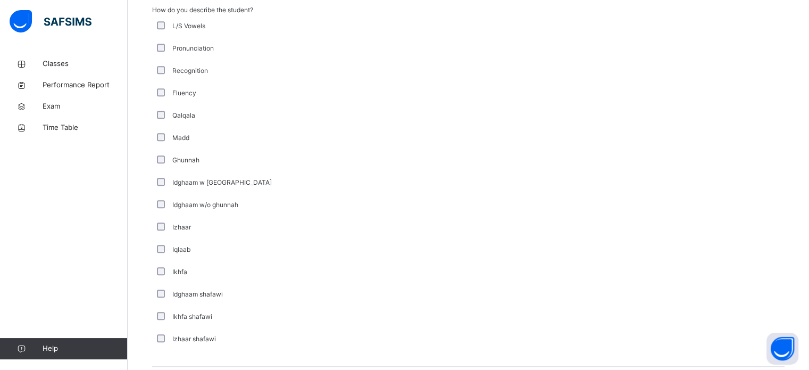
click at [163, 19] on div "L/S Vowels" at bounding box center [285, 26] width 266 height 22
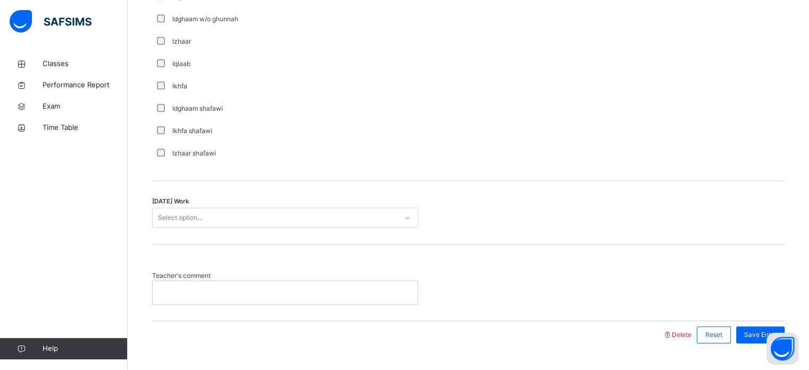
scroll to position [829, 0]
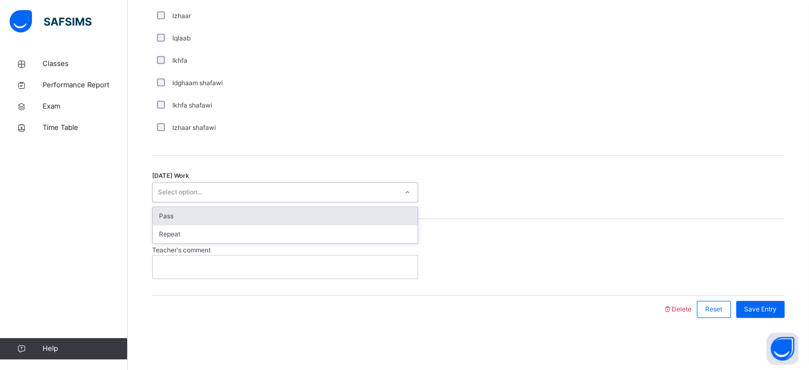
click at [372, 190] on div "Select option..." at bounding box center [275, 192] width 245 height 16
click at [379, 212] on div "Pass" at bounding box center [285, 216] width 265 height 18
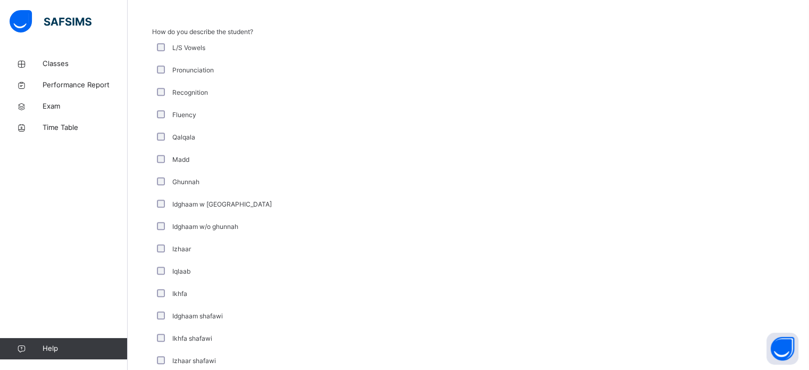
scroll to position [597, 0]
click at [159, 130] on div "Qalqala" at bounding box center [285, 137] width 266 height 22
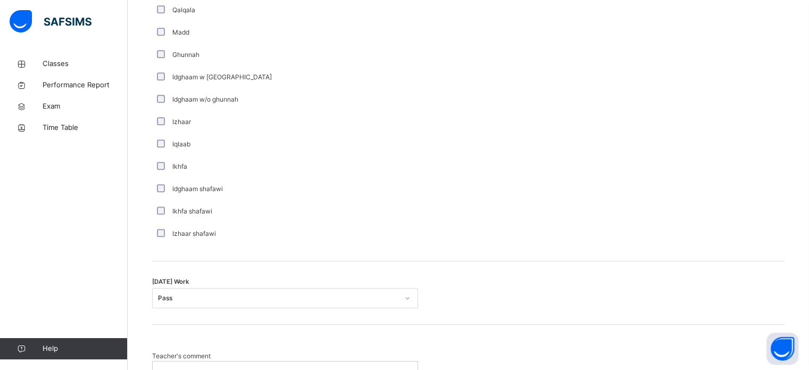
scroll to position [813, 0]
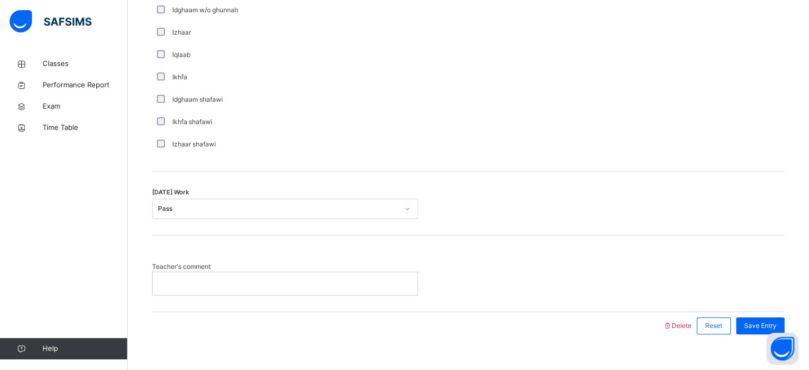
click at [267, 267] on span "Teacher's comment" at bounding box center [285, 267] width 266 height 10
click at [268, 272] on div at bounding box center [285, 283] width 265 height 22
click at [771, 314] on div "Save Entry" at bounding box center [758, 326] width 54 height 28
click at [771, 321] on span "Save Entry" at bounding box center [760, 326] width 32 height 10
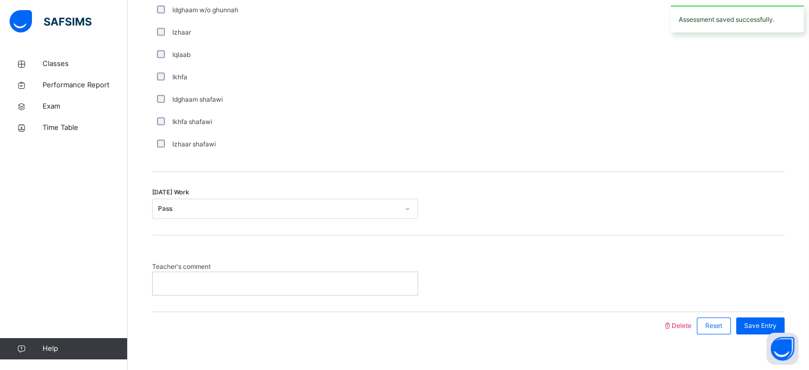
click at [333, 269] on span "Teacher's comment" at bounding box center [285, 267] width 266 height 10
click at [333, 278] on p at bounding box center [285, 283] width 249 height 10
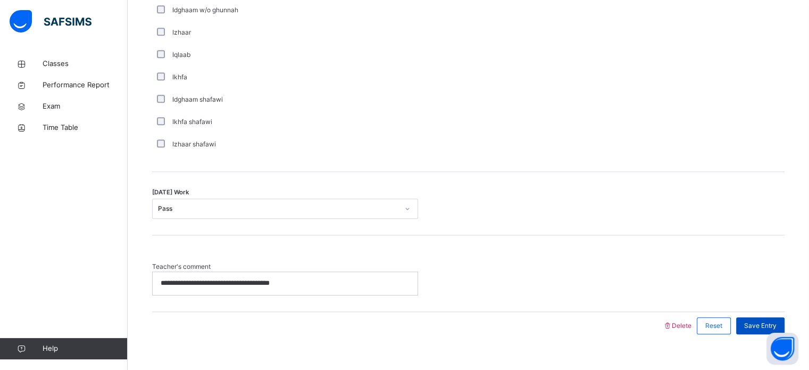
click at [750, 322] on div "Save Entry" at bounding box center [760, 325] width 48 height 17
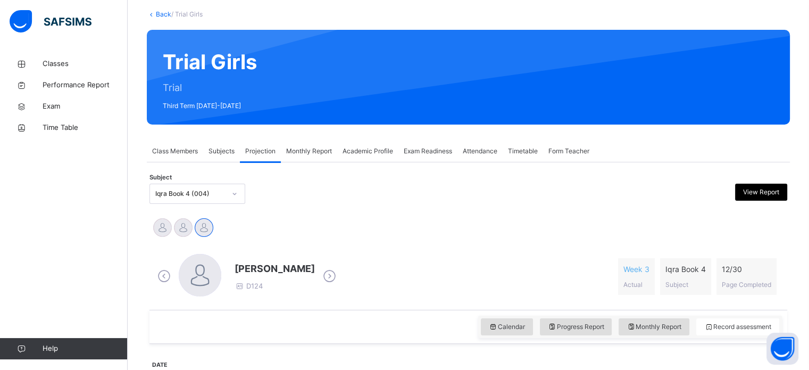
scroll to position [59, 0]
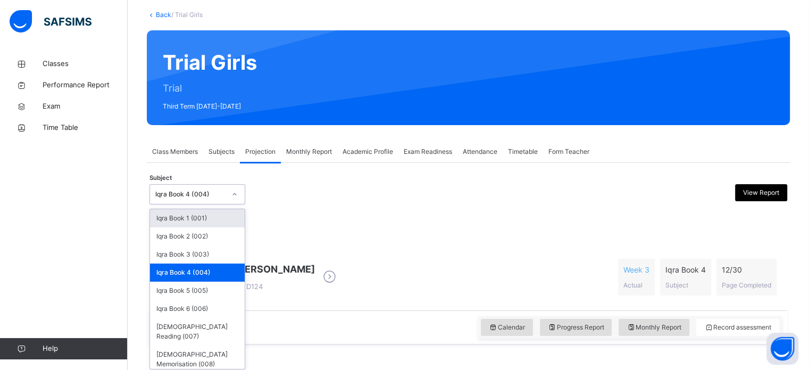
click at [0, 249] on div "Classes Performance Report Exam Time Table Help" at bounding box center [64, 206] width 128 height 327
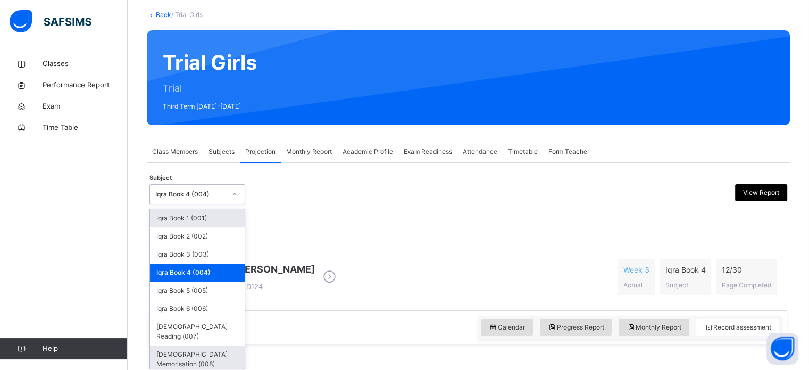
click at [167, 352] on div "Quran Memorisation (008)" at bounding box center [197, 359] width 95 height 28
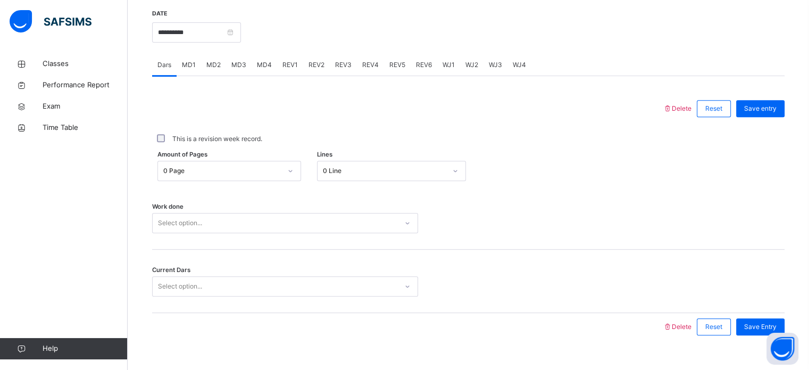
scroll to position [410, 0]
click at [3, 289] on div "Classes Performance Report Exam Time Table Help" at bounding box center [64, 206] width 128 height 327
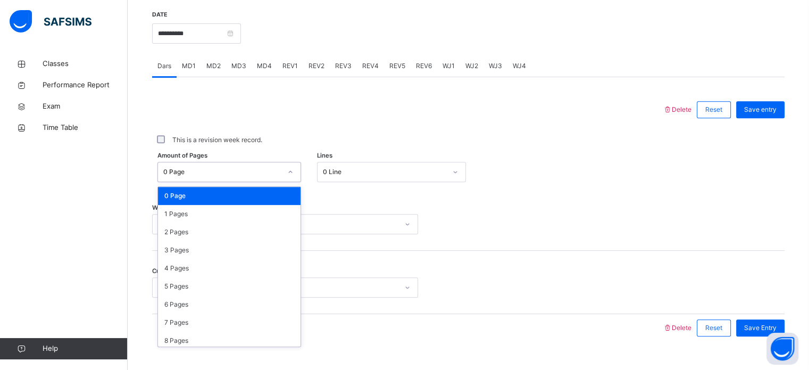
click at [757, 243] on div "Work done Select option..." at bounding box center [468, 218] width 632 height 63
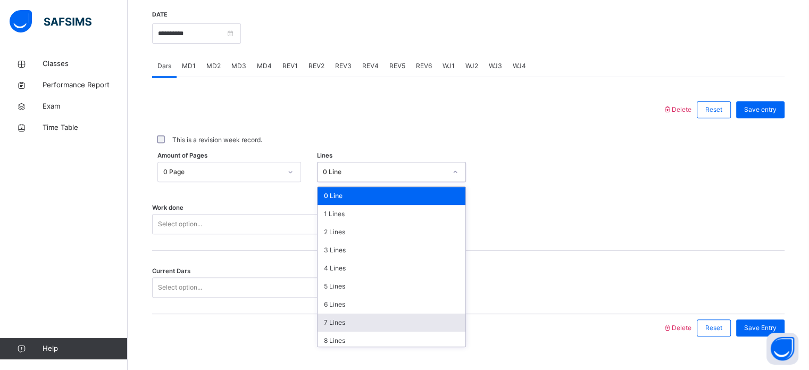
click at [339, 328] on div "7 Lines" at bounding box center [392, 322] width 148 height 18
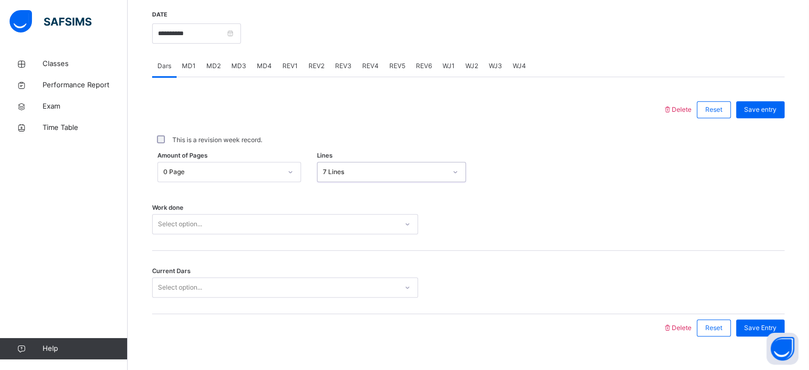
scroll to position [429, 0]
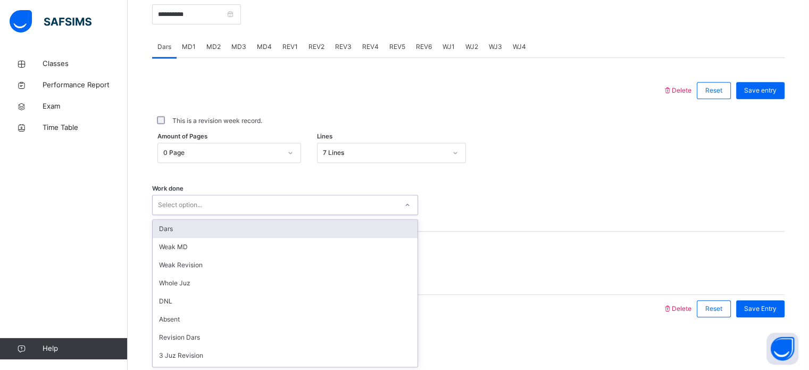
click at [164, 229] on div "Dars" at bounding box center [285, 229] width 265 height 18
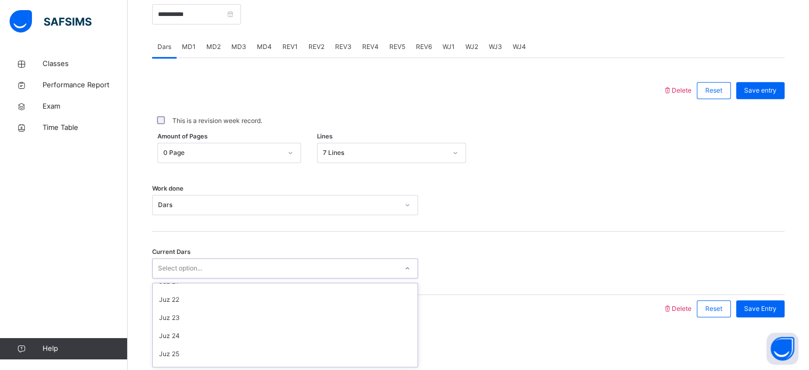
scroll to position [408, 0]
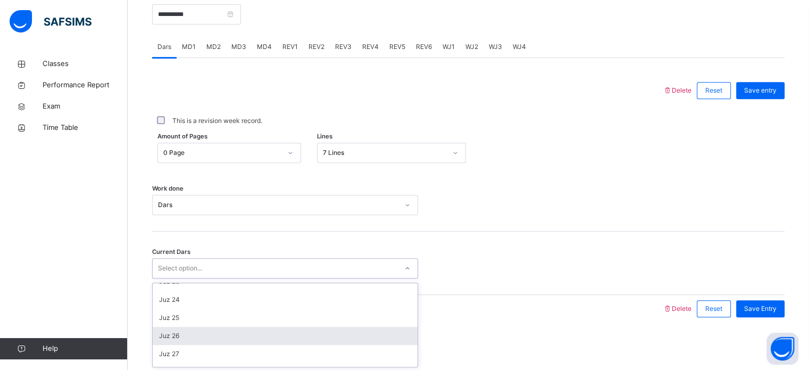
click at [162, 340] on div "Juz 26" at bounding box center [285, 336] width 265 height 18
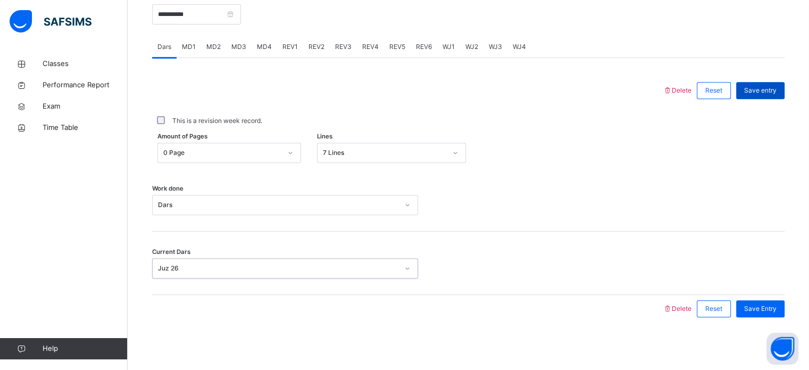
click at [773, 96] on div "Save entry" at bounding box center [760, 90] width 48 height 17
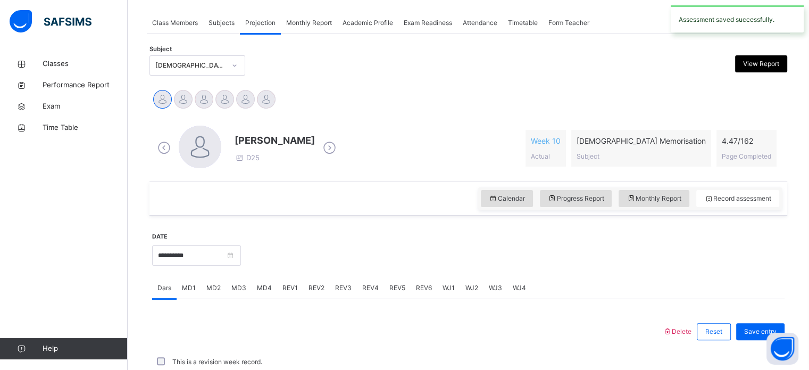
scroll to position [429, 0]
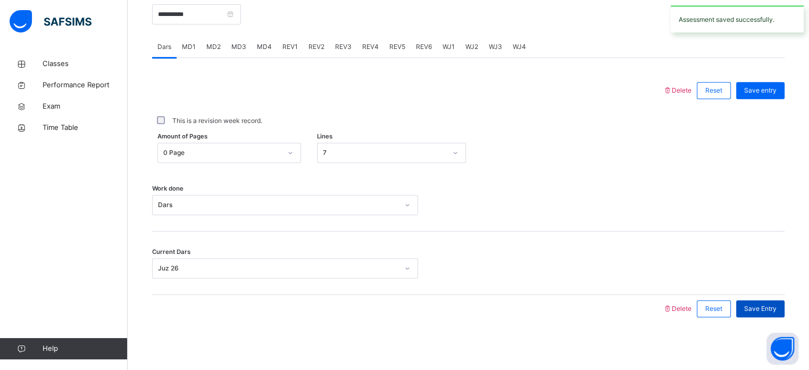
click at [770, 312] on span "Save Entry" at bounding box center [760, 309] width 32 height 10
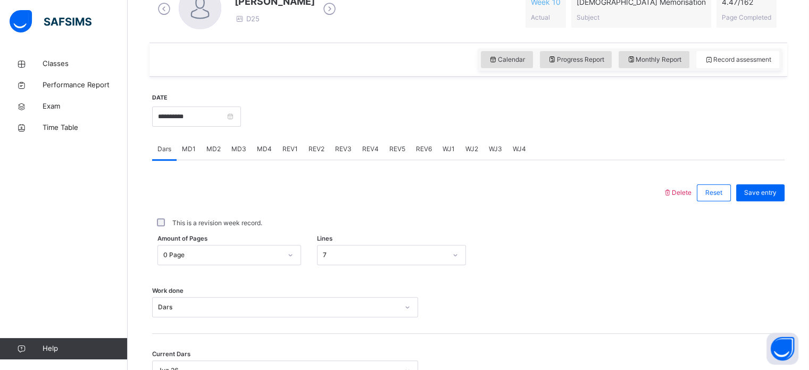
scroll to position [326, 0]
click at [263, 153] on span "MD4" at bounding box center [264, 150] width 15 height 10
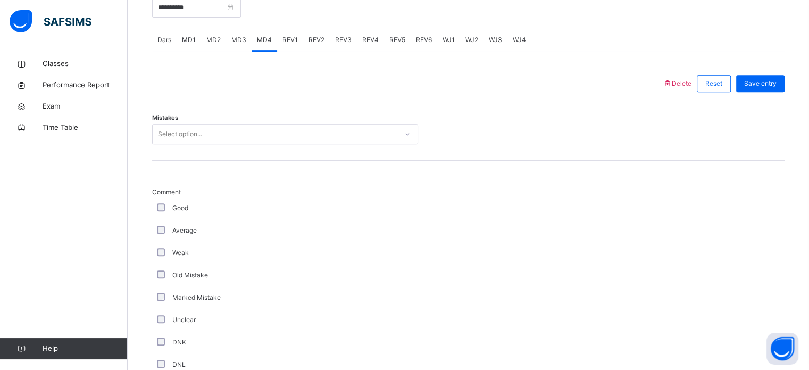
scroll to position [436, 0]
click at [164, 210] on div "Good" at bounding box center [285, 208] width 261 height 10
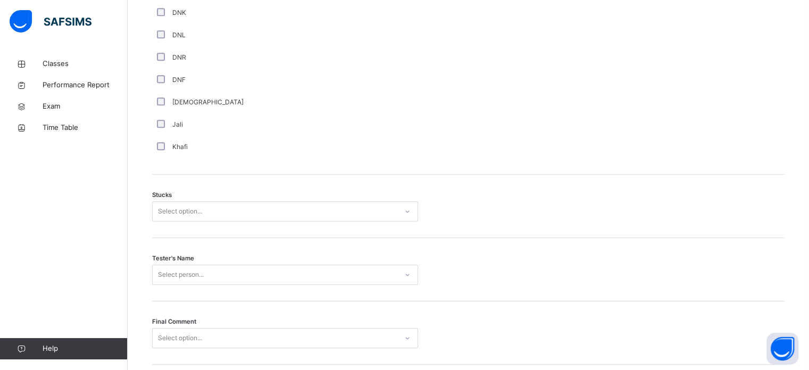
scroll to position [764, 0]
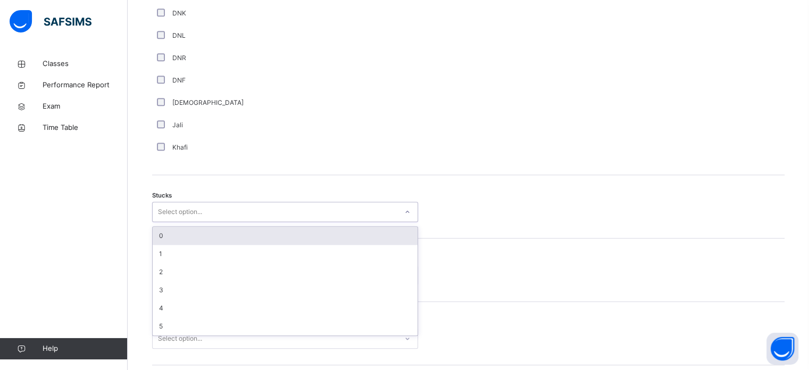
click at [153, 237] on div "0" at bounding box center [285, 236] width 265 height 18
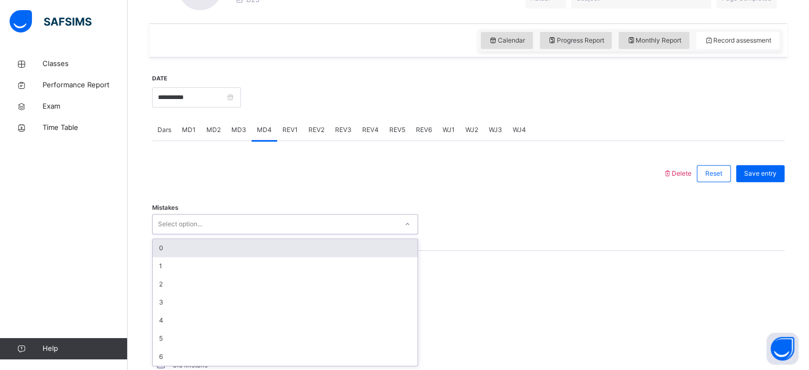
click at [157, 250] on div "0" at bounding box center [285, 248] width 265 height 18
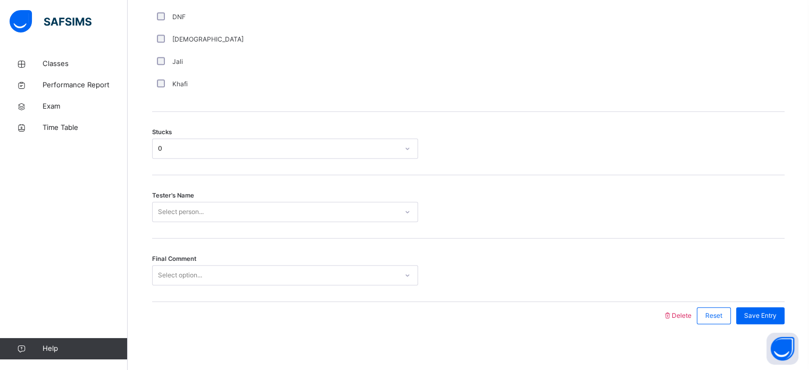
scroll to position [834, 0]
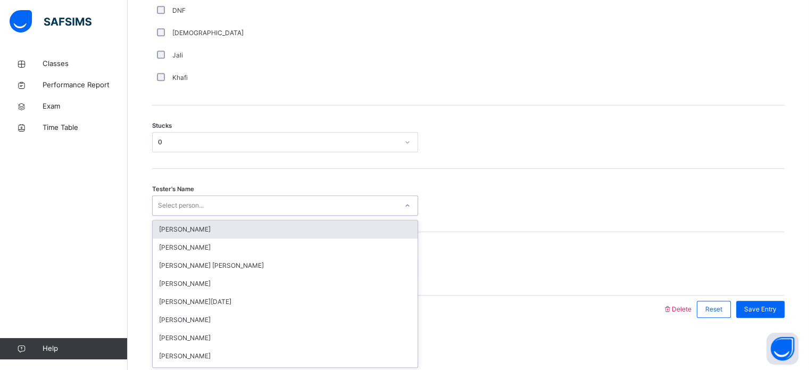
type input "*"
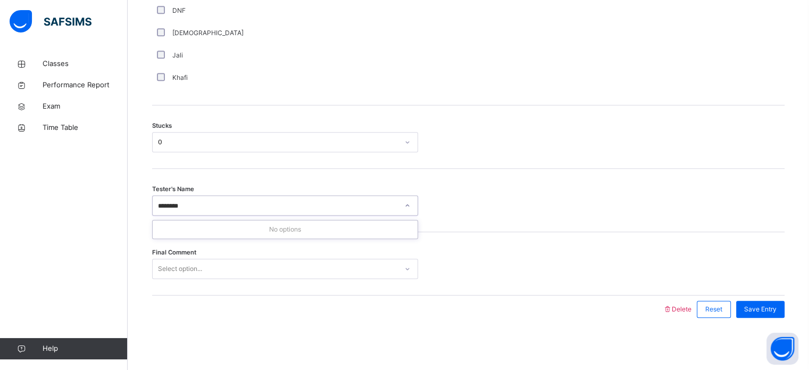
type input "******"
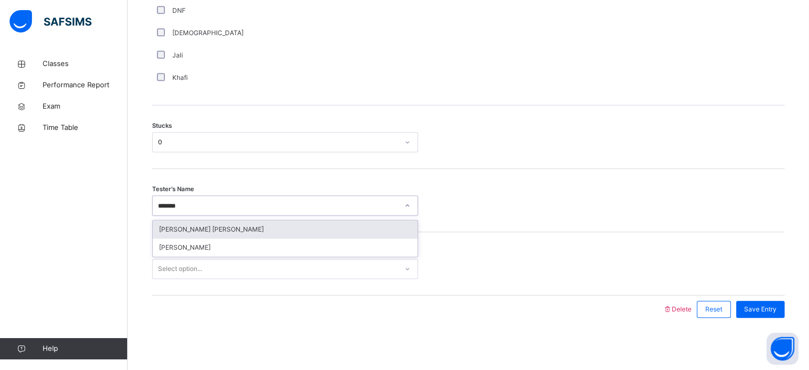
click at [165, 226] on div "Maryam Abdul Wahab" at bounding box center [285, 229] width 265 height 18
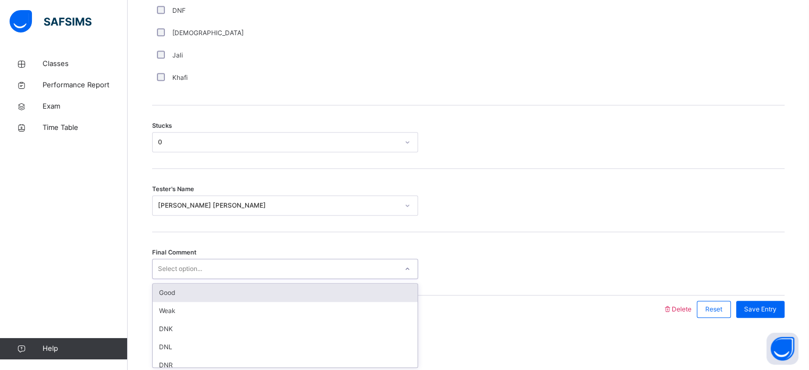
click at [156, 289] on div "Good" at bounding box center [285, 292] width 265 height 18
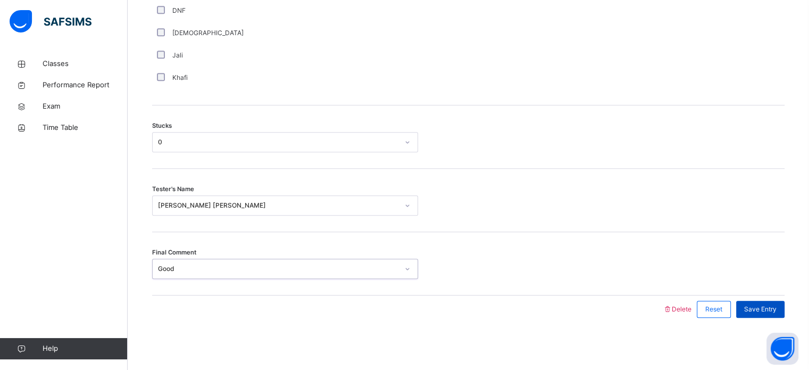
click at [775, 310] on span "Save Entry" at bounding box center [760, 309] width 32 height 10
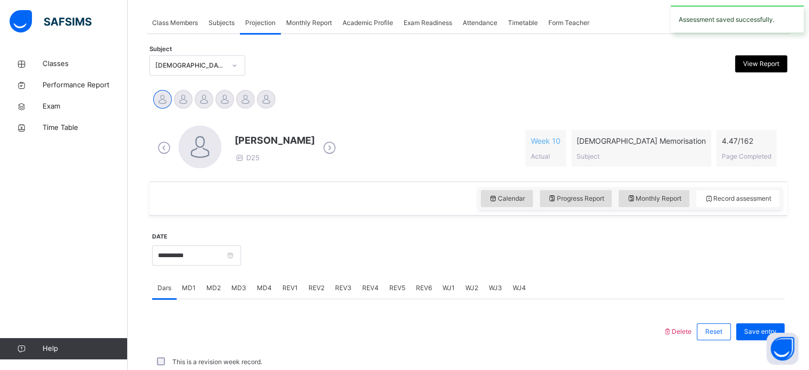
scroll to position [429, 0]
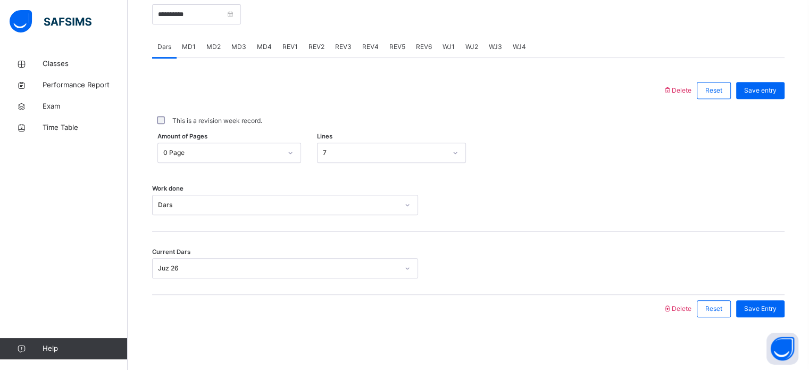
click at [212, 52] on div "MD2" at bounding box center [213, 46] width 25 height 21
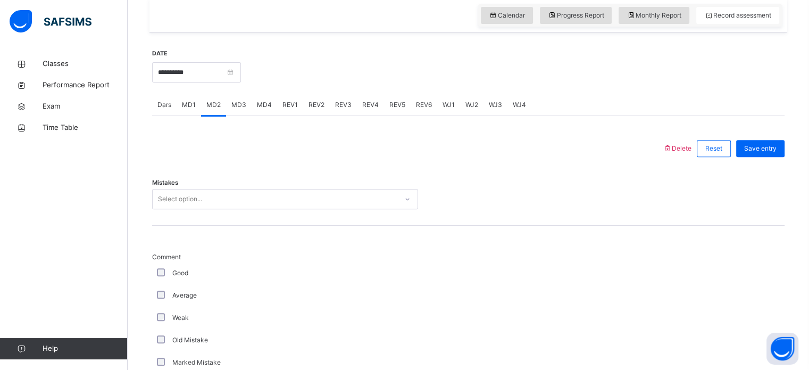
scroll to position [368, 0]
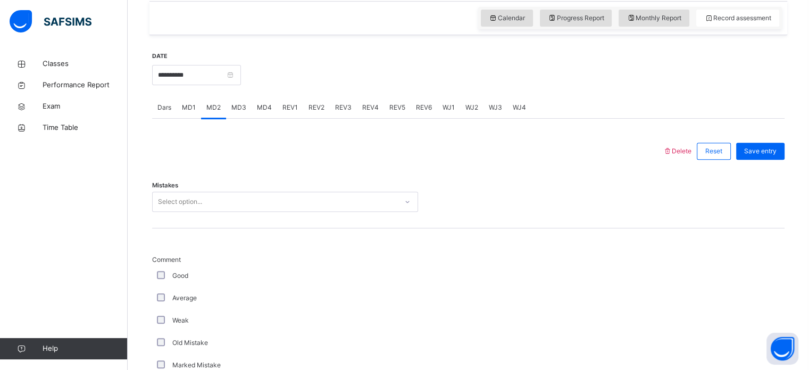
click at [233, 112] on div "MD3" at bounding box center [239, 107] width 26 height 21
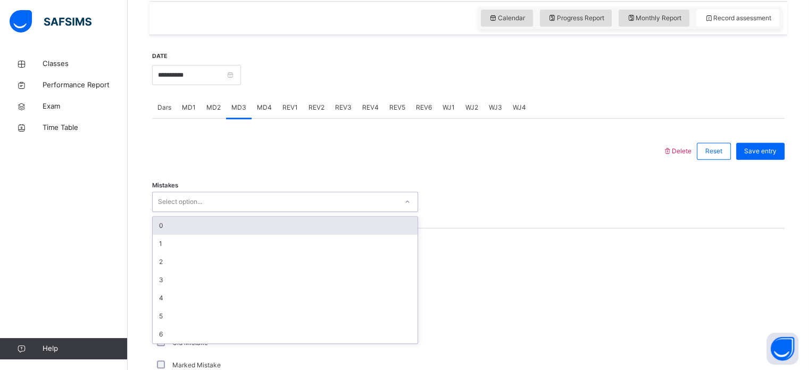
click at [168, 230] on div "0" at bounding box center [285, 225] width 265 height 18
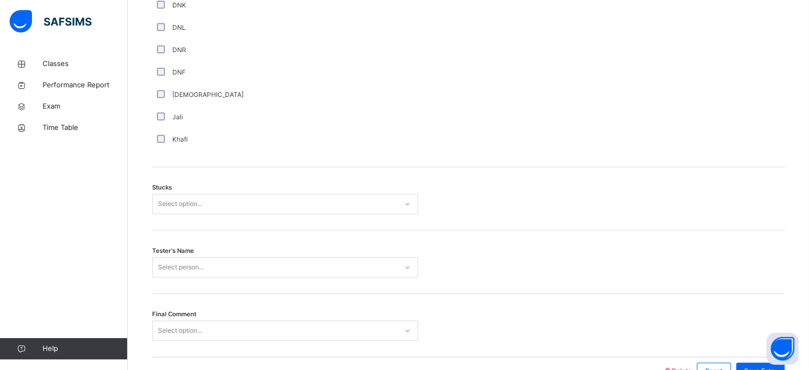
scroll to position [834, 0]
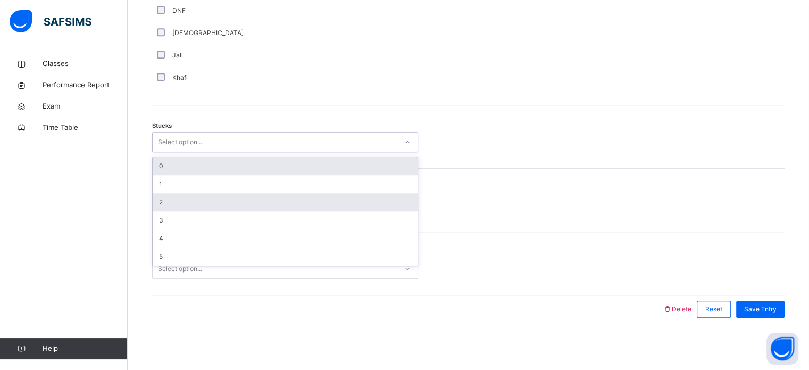
click at [171, 209] on div "2" at bounding box center [285, 202] width 265 height 18
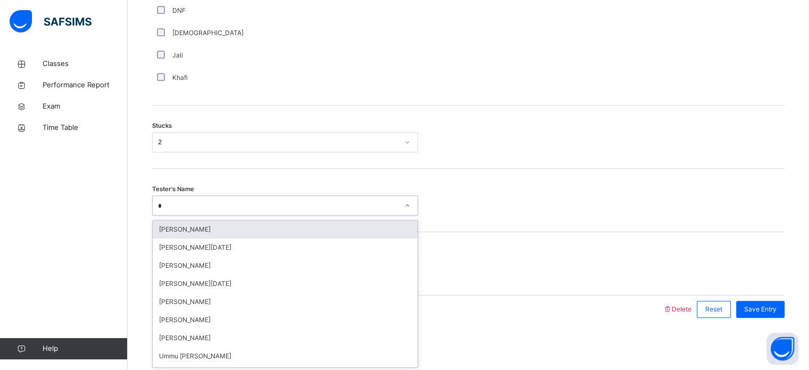
type input "**"
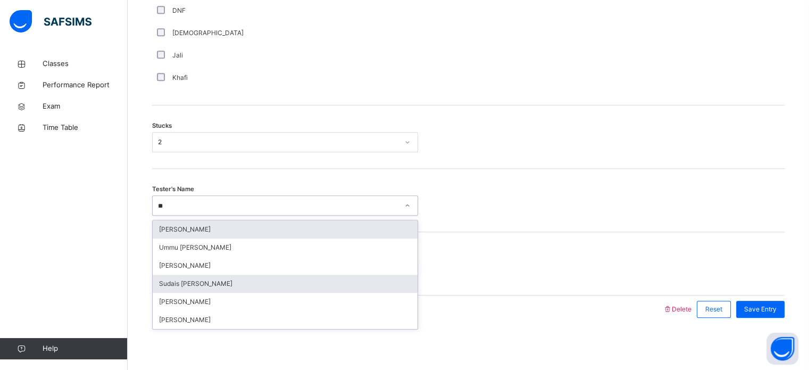
click at [167, 274] on div "Sudais Hafizi" at bounding box center [285, 283] width 265 height 18
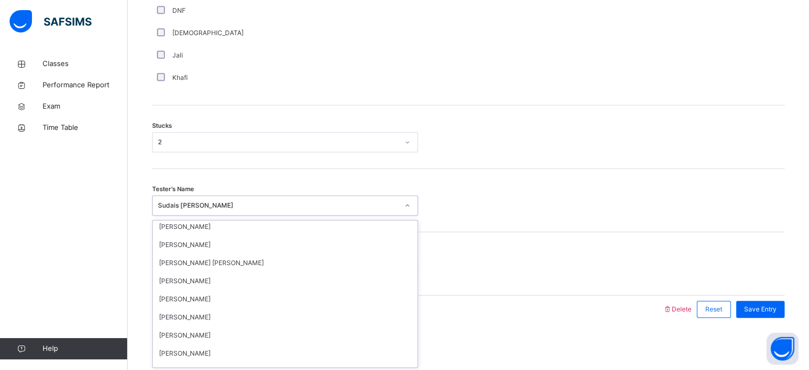
scroll to position [308, 0]
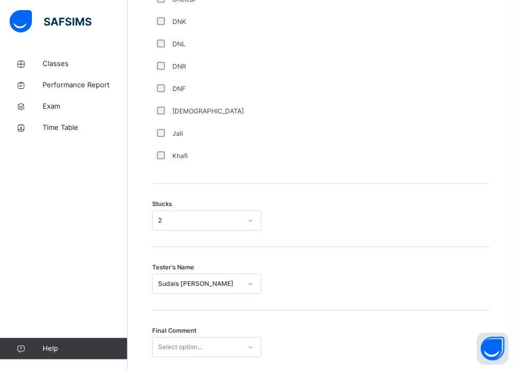
click at [394, 149] on div "Comment Good Average Weak Old Mistake Marked Mistake Unclear DNK DNL DNR DNF Mu…" at bounding box center [320, 17] width 337 height 300
click at [404, 155] on div "Comment Good Average Weak Old Mistake Marked Mistake Unclear DNK DNL DNR DNF Mu…" at bounding box center [320, 17] width 337 height 300
click at [411, 149] on div "Comment Good Average Weak Old Mistake Marked Mistake Unclear DNK DNL DNR DNF Mu…" at bounding box center [320, 17] width 337 height 300
click at [407, 147] on div "Comment Good Average Weak Old Mistake Marked Mistake Unclear DNK DNL DNR DNF Mu…" at bounding box center [320, 17] width 337 height 300
click at [414, 139] on div "Comment Good Average Weak Old Mistake Marked Mistake Unclear DNK DNL DNR DNF Mu…" at bounding box center [320, 17] width 337 height 300
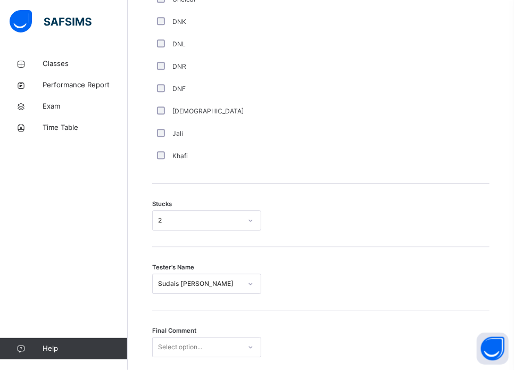
click at [408, 142] on div "Comment Good Average Weak Old Mistake Marked Mistake Unclear DNK DNL DNR DNF Mu…" at bounding box center [320, 17] width 337 height 300
click at [404, 146] on div "Comment Good Average Weak Old Mistake Marked Mistake Unclear DNK DNL DNR DNF Mu…" at bounding box center [320, 17] width 337 height 300
click at [380, 189] on div "Stucks 2" at bounding box center [320, 215] width 337 height 63
click at [399, 240] on div "Stucks 2" at bounding box center [320, 215] width 337 height 63
click at [396, 247] on div "Tester's Name Sudais Hafizi" at bounding box center [320, 278] width 337 height 63
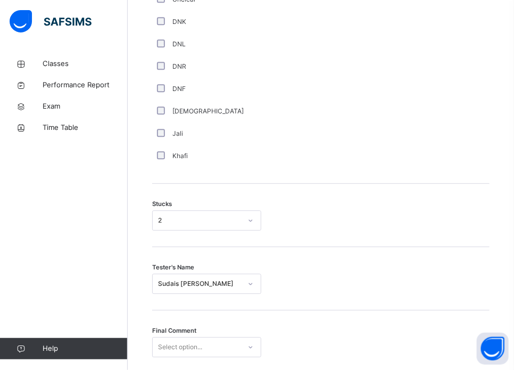
click at [393, 247] on div "Tester's Name Sudais Hafizi" at bounding box center [320, 278] width 337 height 63
click at [393, 233] on div "Stucks 2" at bounding box center [320, 215] width 337 height 63
click at [453, 78] on div "Comment Good Average Weak Old Mistake Marked Mistake Unclear DNK DNL DNR DNF Mu…" at bounding box center [320, 17] width 337 height 300
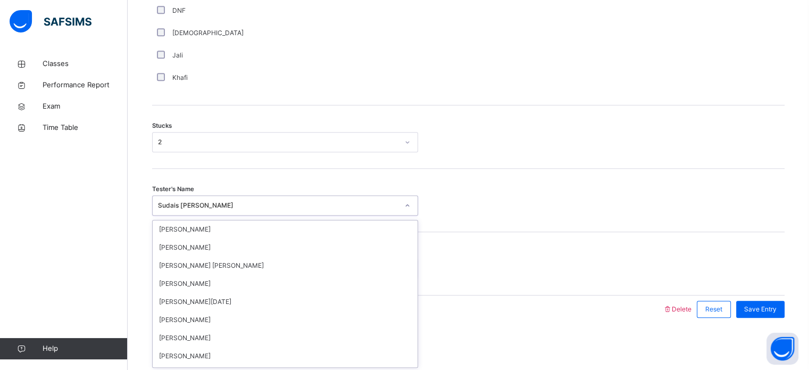
scroll to position [0, 0]
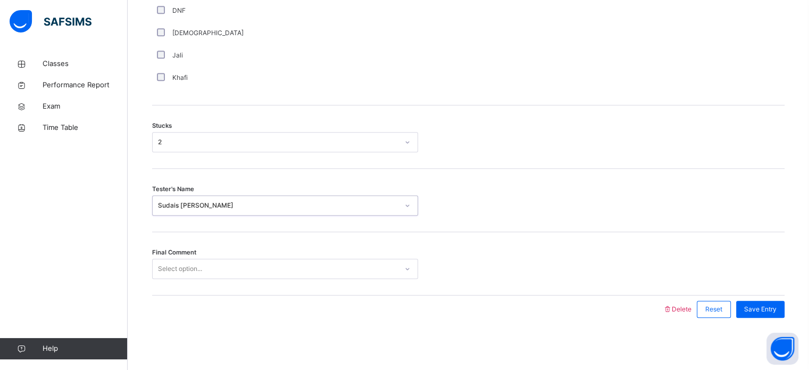
click at [207, 217] on div "Tester's Name option Sudais Hafizi, selected. 0 results available. Select is fo…" at bounding box center [468, 200] width 632 height 63
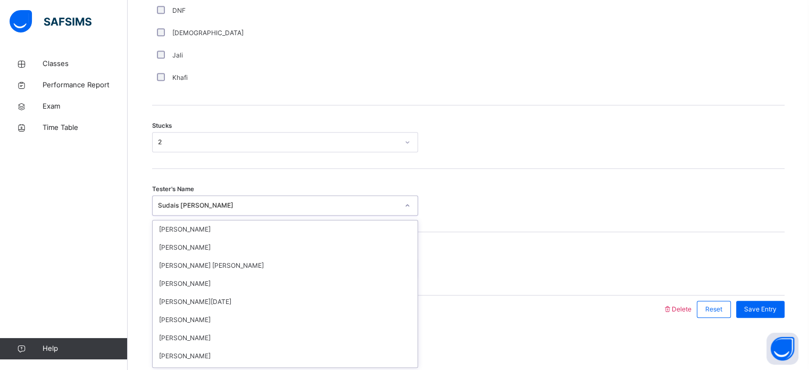
scroll to position [443, 0]
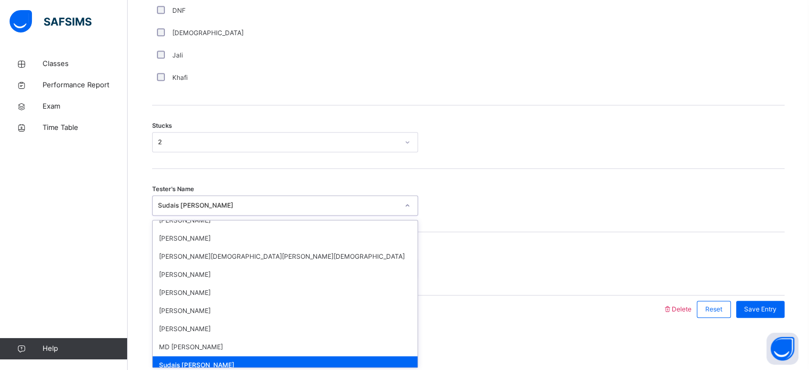
click at [218, 215] on div "Tester's Name option Sudais Hafizi, selected. option Sudais Hafizi focused, 33 …" at bounding box center [468, 200] width 632 height 63
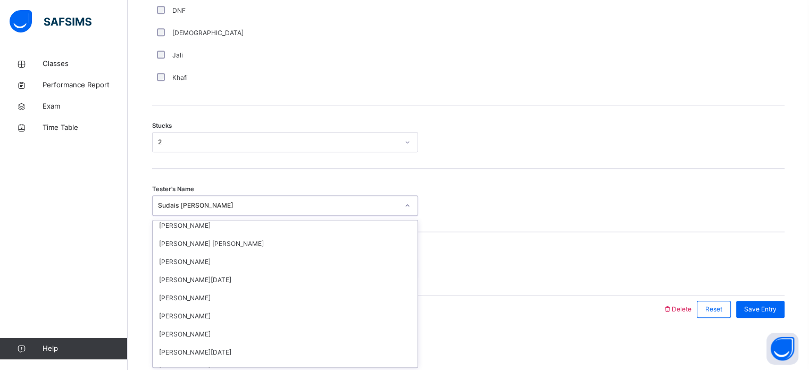
scroll to position [0, 0]
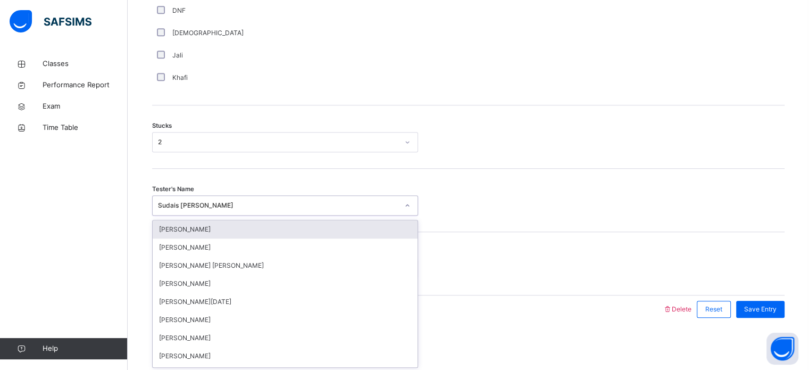
click at [168, 234] on div "Salahuddin Elyas" at bounding box center [285, 229] width 265 height 18
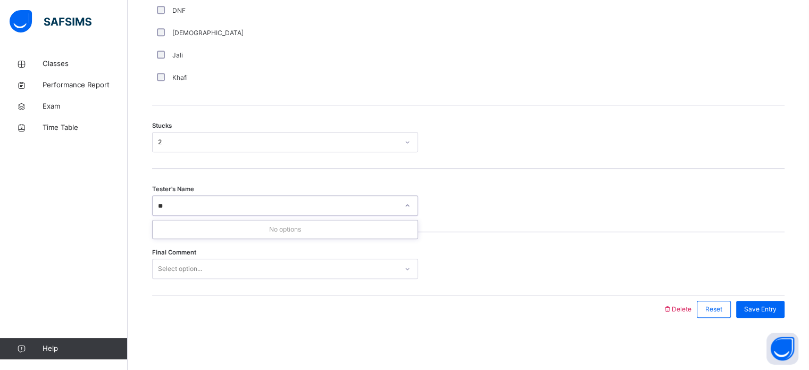
type input "*"
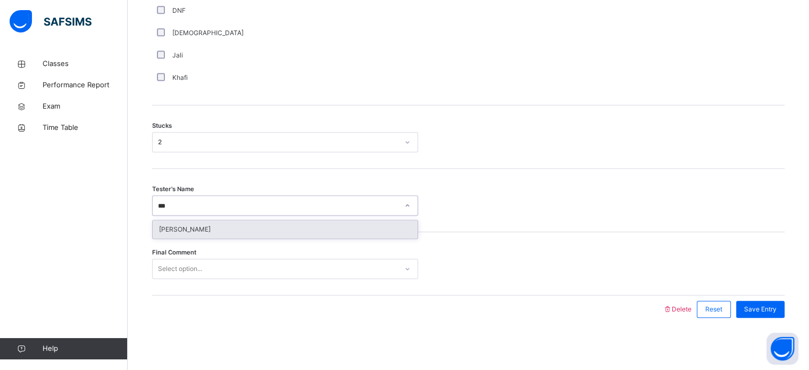
type input "****"
click at [179, 236] on div "Sumayyah Alikozai" at bounding box center [285, 229] width 265 height 18
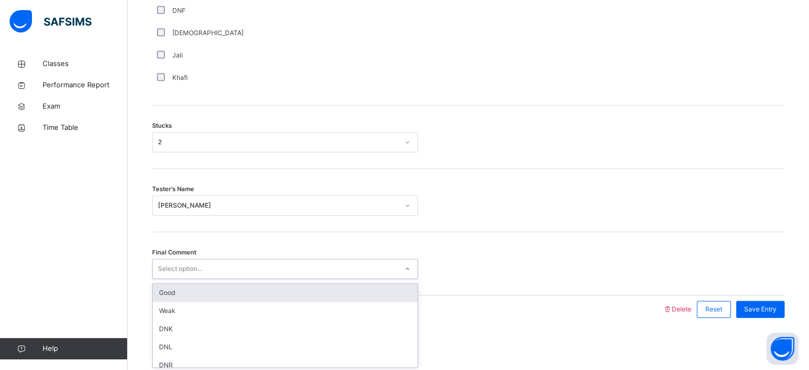
click at [160, 290] on div "Good" at bounding box center [285, 292] width 265 height 18
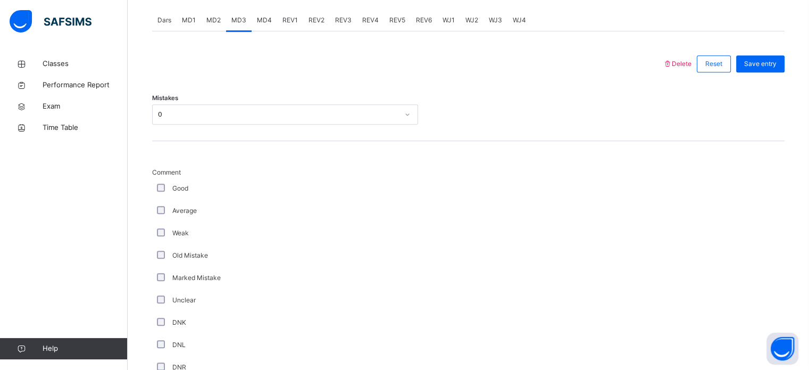
scroll to position [453, 0]
click at [777, 72] on div "Save entry" at bounding box center [760, 65] width 48 height 17
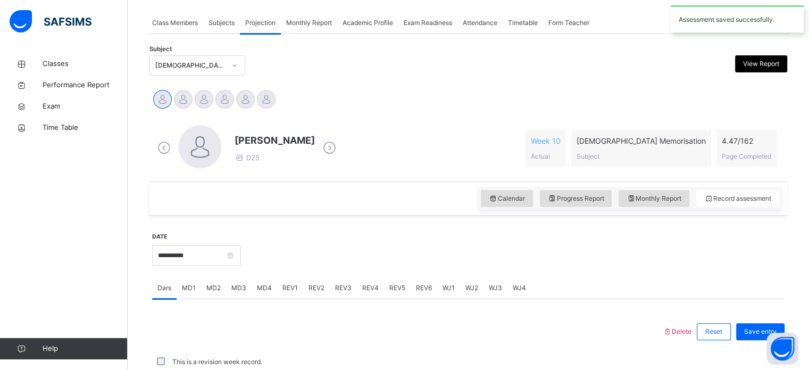
scroll to position [429, 0]
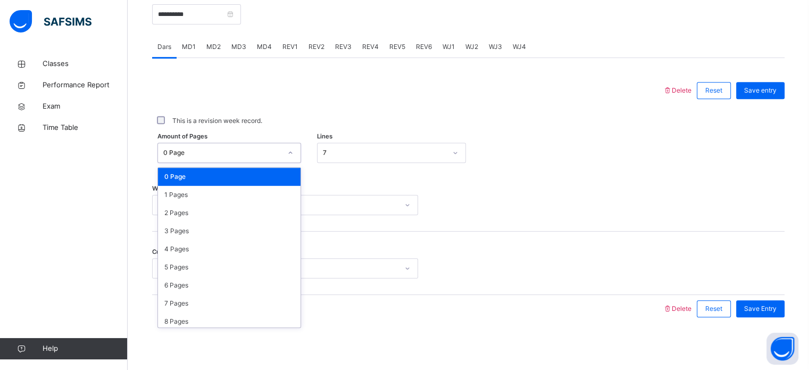
click at [179, 101] on div at bounding box center [407, 91] width 500 height 28
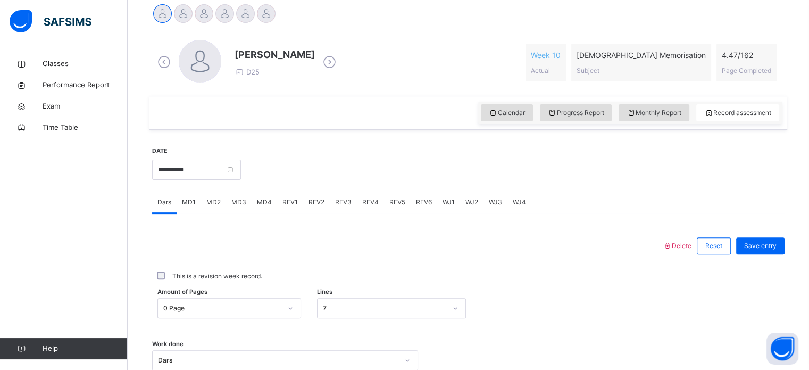
click at [182, 79] on div at bounding box center [200, 62] width 43 height 45
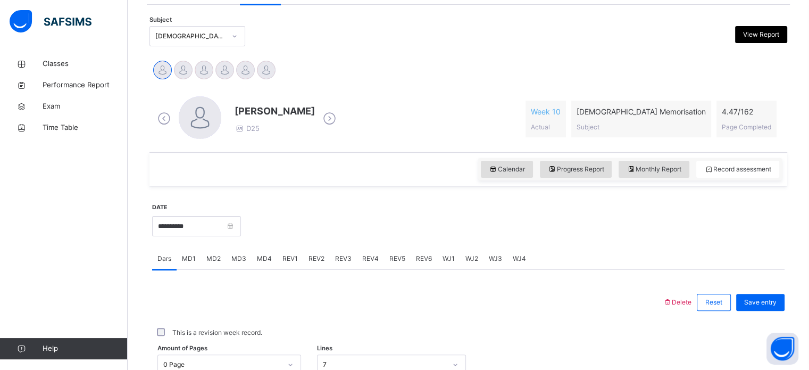
scroll to position [183, 0]
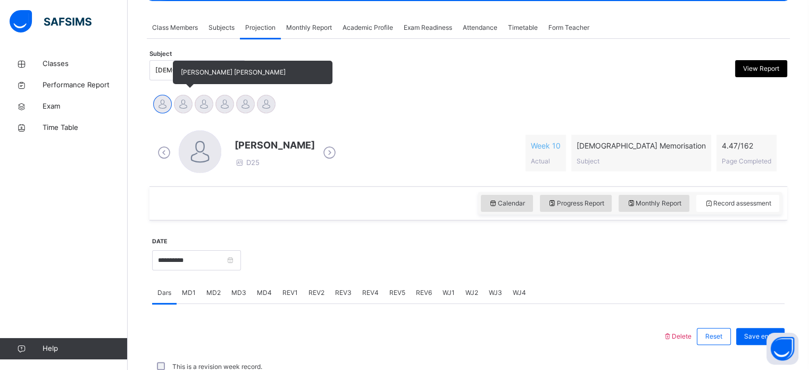
click at [173, 112] on div "Ghina Althafunnisa Deddy" at bounding box center [183, 105] width 21 height 23
click at [183, 103] on div at bounding box center [183, 104] width 19 height 19
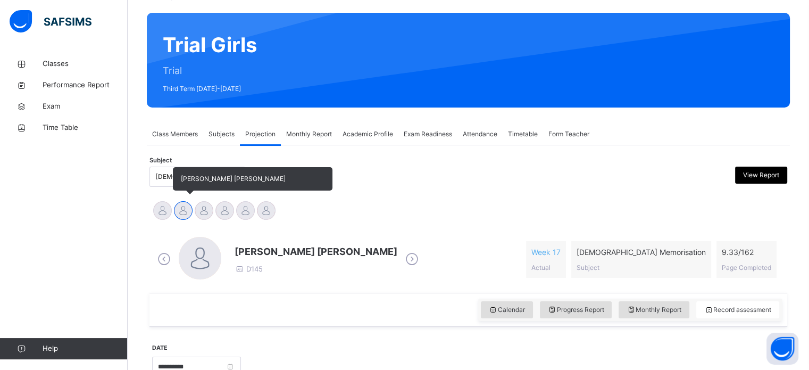
scroll to position [0, 0]
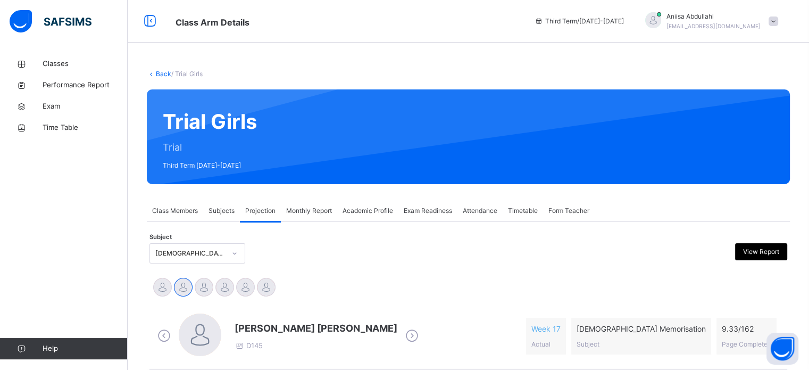
click at [206, 220] on div "Subjects" at bounding box center [221, 210] width 37 height 21
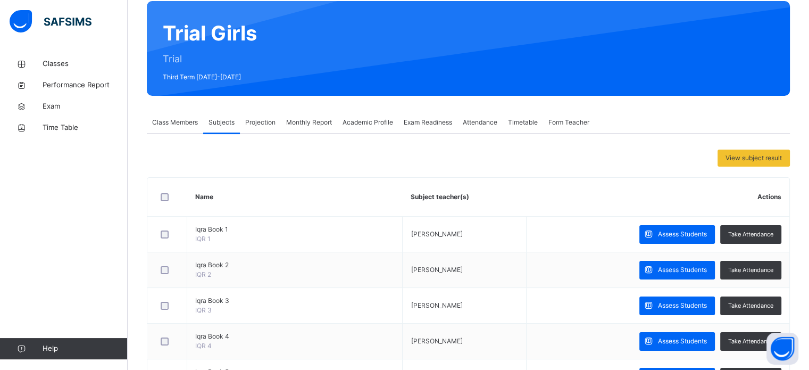
scroll to position [89, 0]
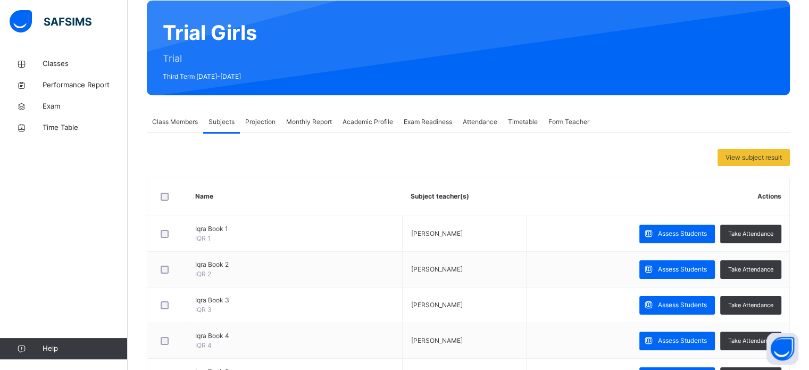
click at [264, 121] on span "Projection" at bounding box center [260, 122] width 30 height 10
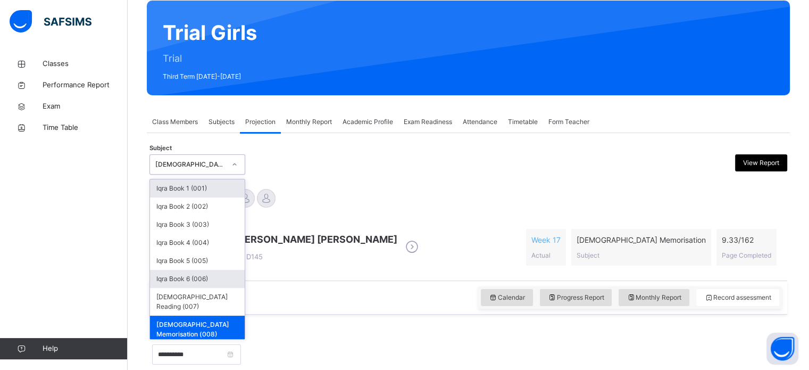
click at [185, 280] on div "Iqra Book 6 (006)" at bounding box center [197, 279] width 95 height 18
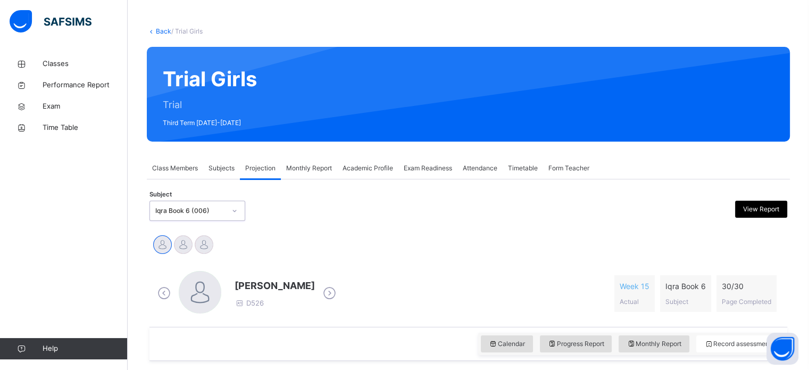
scroll to position [43, 0]
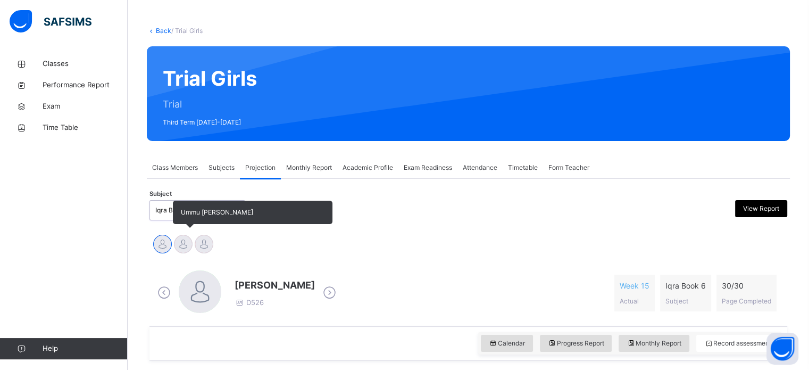
click at [177, 249] on div at bounding box center [183, 244] width 19 height 19
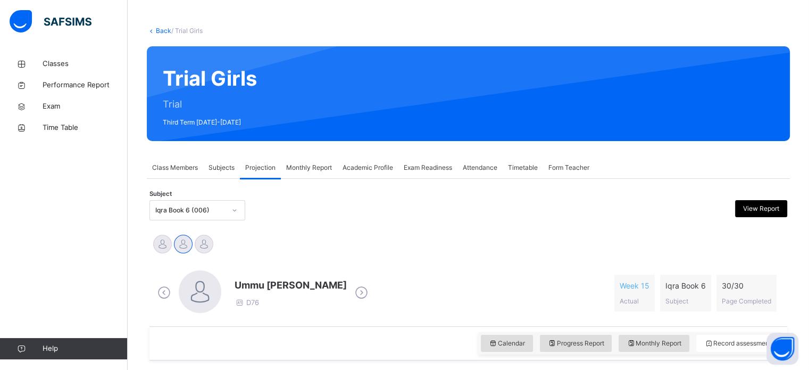
click at [543, 238] on div "Ainul Shuhadah Ummu Sulaim Abdulsalam Yusra fatima Nizamuddin" at bounding box center [468, 244] width 632 height 23
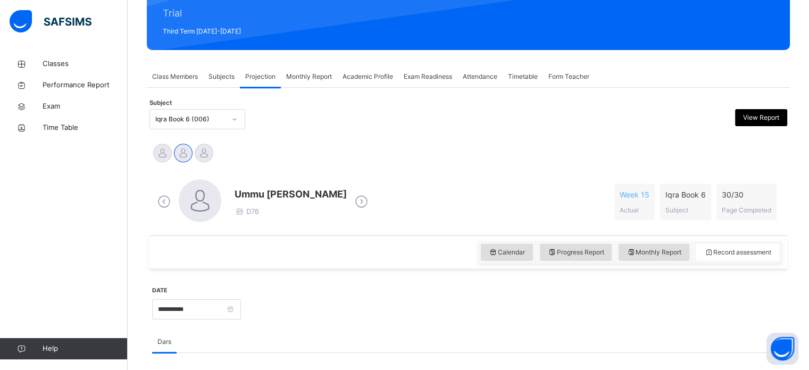
scroll to position [143, 0]
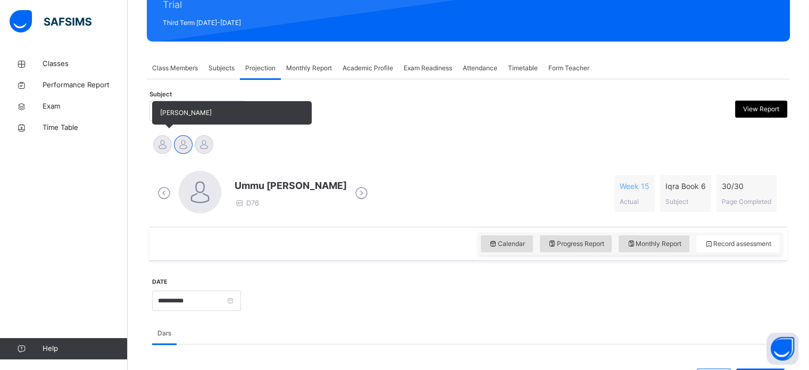
click at [171, 147] on div at bounding box center [162, 144] width 19 height 19
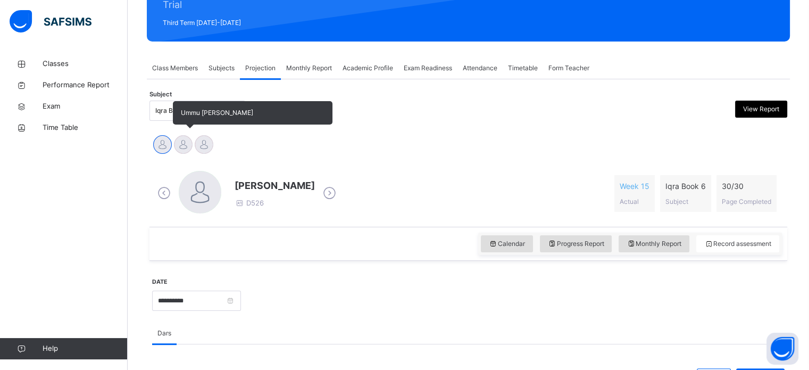
click at [189, 137] on div at bounding box center [183, 144] width 19 height 19
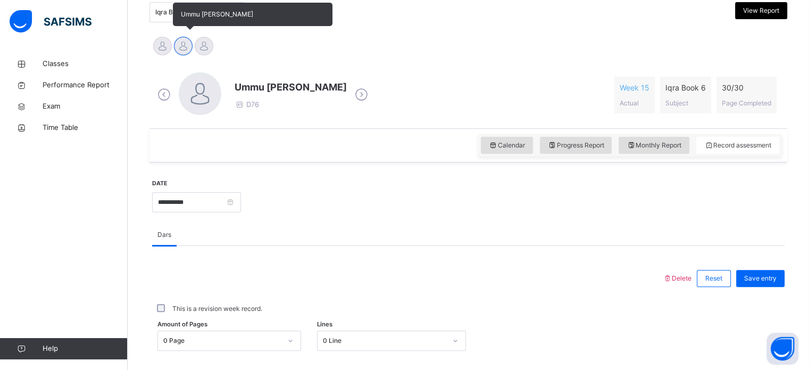
scroll to position [243, 0]
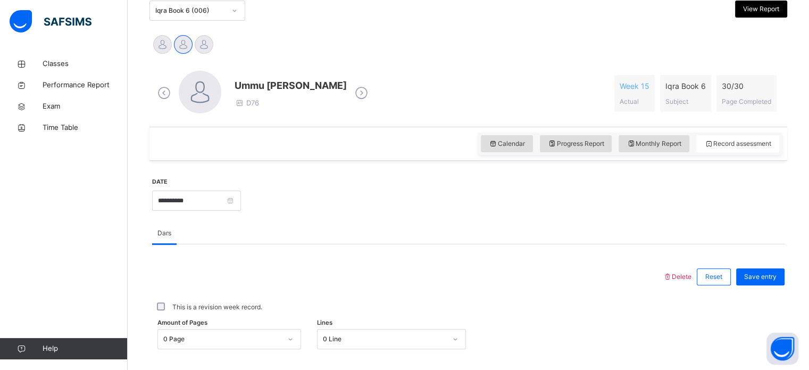
click at [328, 55] on div "Ainul Shuhadah Ummu Sulaim Abdulsalam Yusra fatima Nizamuddin" at bounding box center [468, 45] width 632 height 23
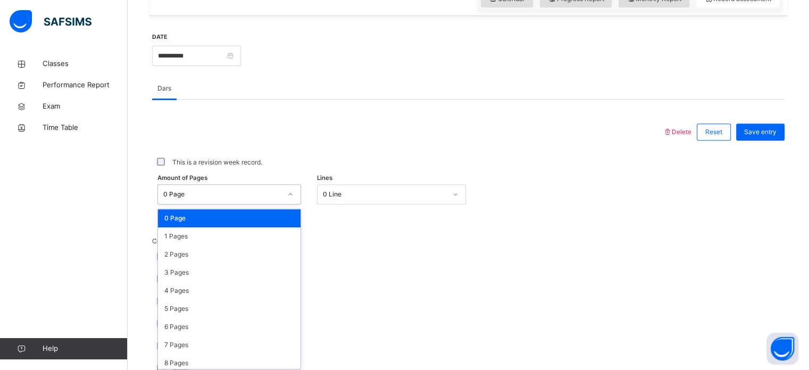
scroll to position [390, 0]
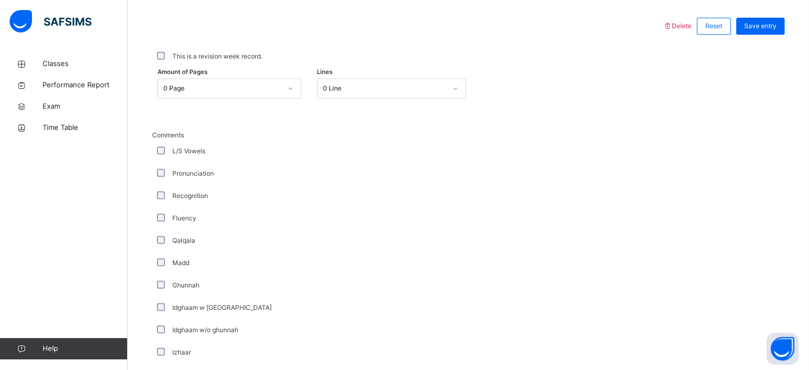
scroll to position [494, 0]
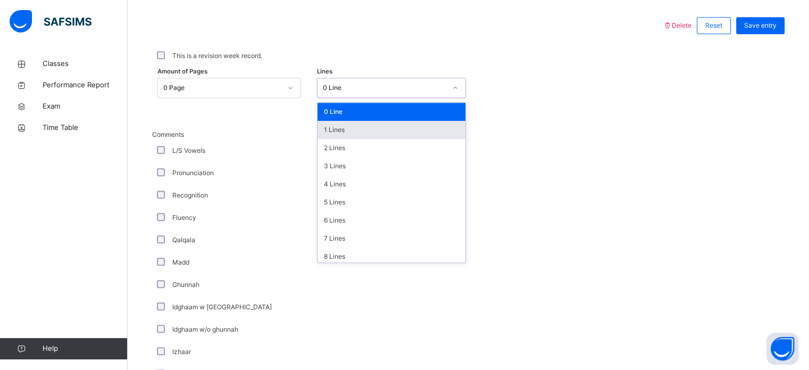
click at [345, 132] on div "1 Lines" at bounding box center [392, 130] width 148 height 18
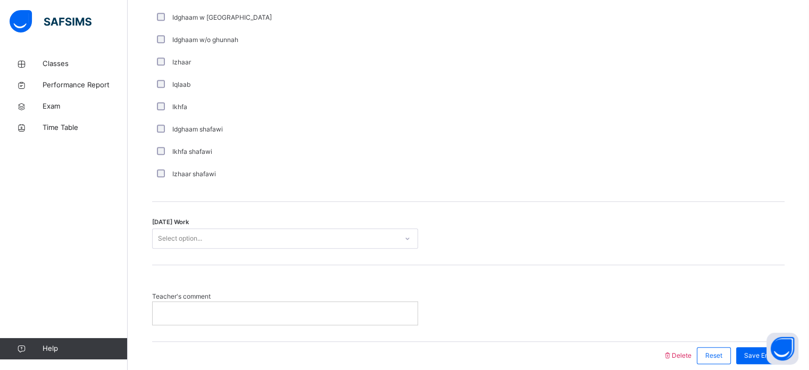
scroll to position [829, 0]
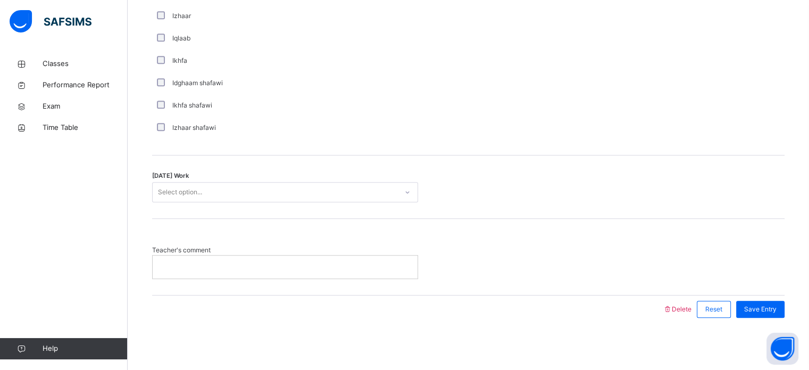
click at [353, 266] on p at bounding box center [285, 267] width 249 height 10
click at [191, 259] on div "**********" at bounding box center [285, 266] width 265 height 22
click at [218, 266] on p "**********" at bounding box center [285, 267] width 249 height 10
click at [195, 182] on div "Select option..." at bounding box center [285, 192] width 266 height 20
click at [201, 259] on div "**********" at bounding box center [285, 266] width 265 height 22
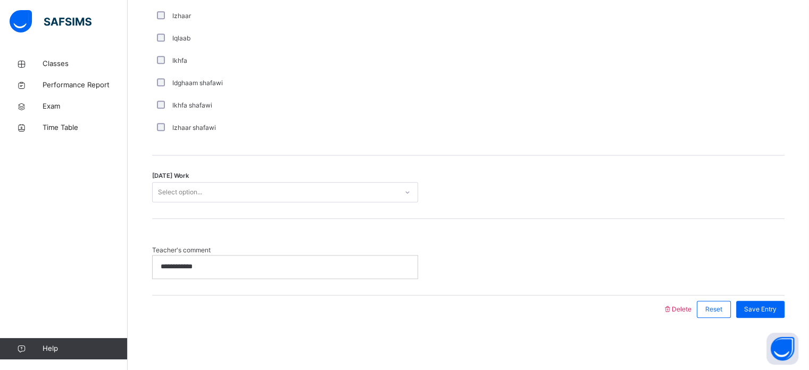
click at [179, 262] on p "**********" at bounding box center [285, 267] width 249 height 10
click at [228, 310] on div at bounding box center [407, 309] width 500 height 28
click at [179, 263] on p "**********" at bounding box center [285, 267] width 249 height 10
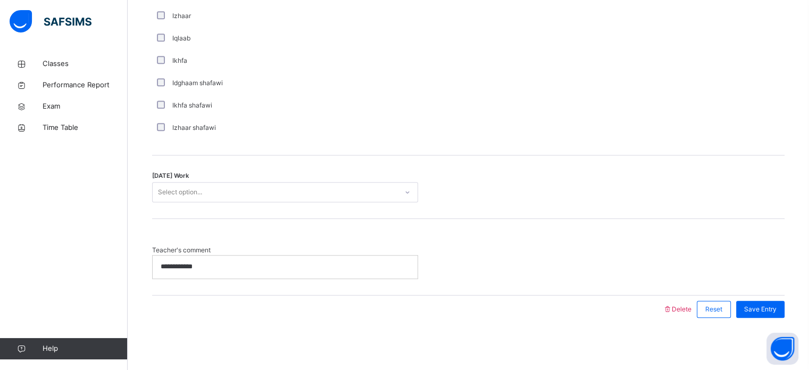
click at [179, 263] on p "**********" at bounding box center [285, 267] width 249 height 10
click at [212, 296] on div at bounding box center [407, 309] width 500 height 28
click at [183, 263] on p "**********" at bounding box center [285, 267] width 249 height 10
click at [195, 270] on p "**********" at bounding box center [285, 267] width 249 height 10
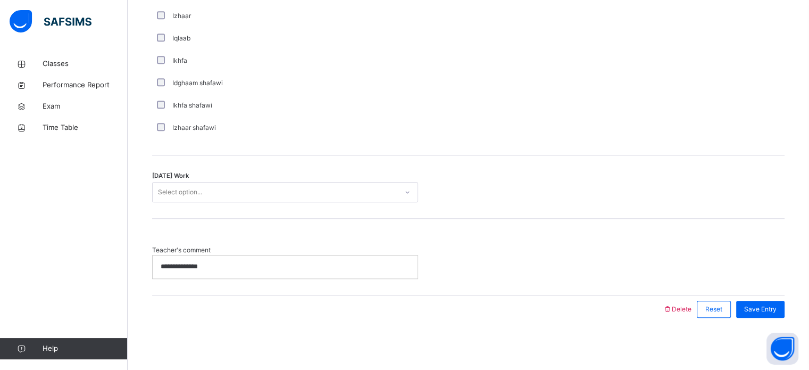
click at [213, 257] on div "**********" at bounding box center [285, 266] width 265 height 22
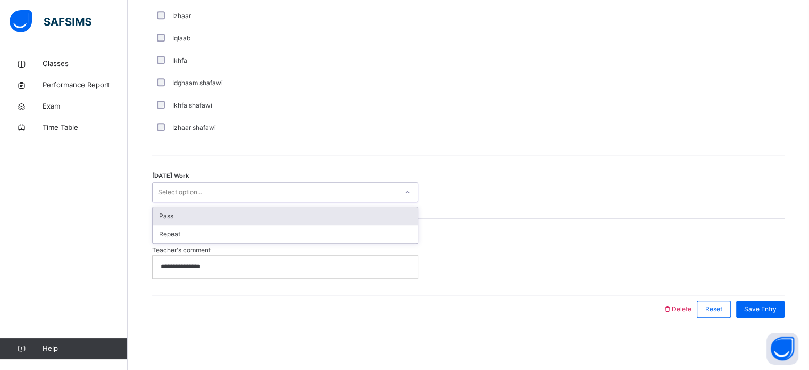
click at [188, 194] on div "Select option..." at bounding box center [180, 192] width 44 height 20
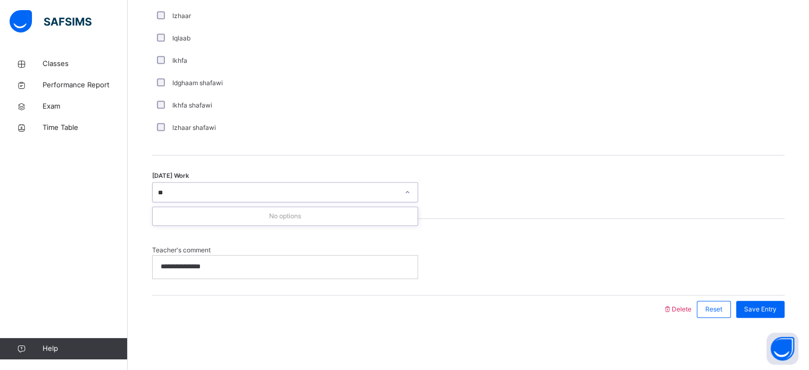
type input "**"
click at [766, 306] on span "Save Entry" at bounding box center [760, 309] width 32 height 10
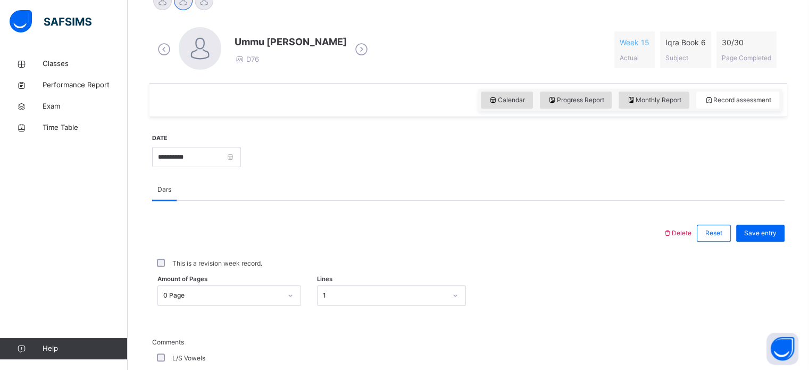
scroll to position [287, 0]
click at [755, 238] on div "Save entry" at bounding box center [760, 232] width 48 height 17
click at [754, 233] on span "Save entry" at bounding box center [760, 233] width 32 height 10
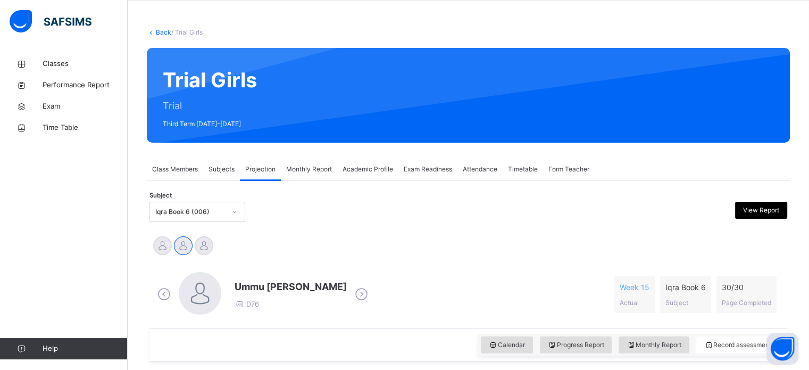
scroll to position [43, 0]
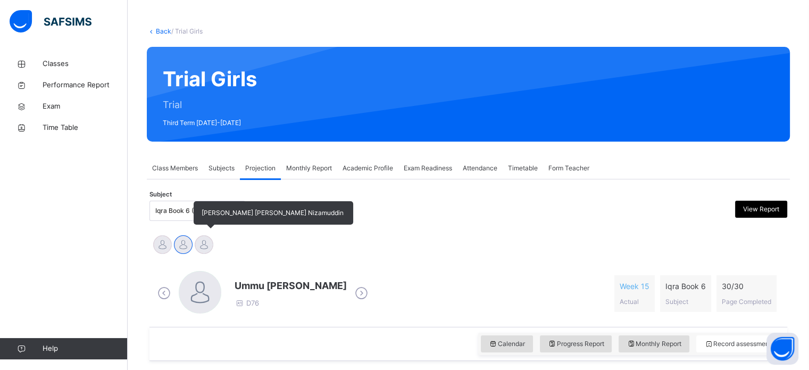
click at [204, 240] on div at bounding box center [204, 244] width 19 height 19
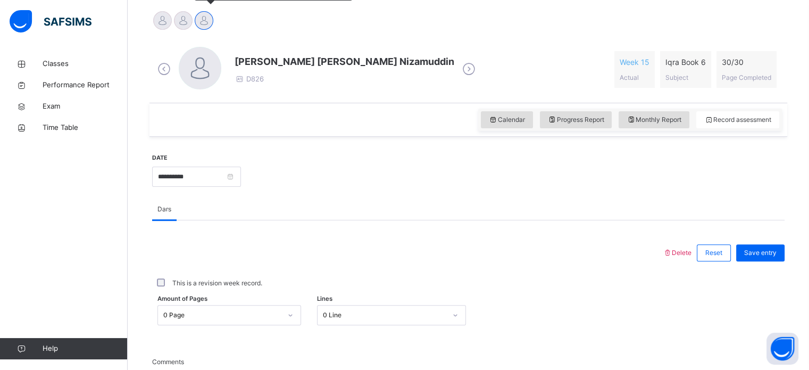
scroll to position [277, 0]
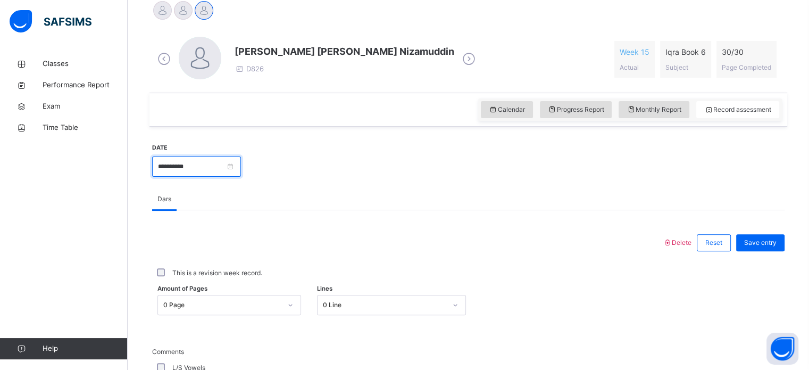
click at [241, 162] on input "**********" at bounding box center [196, 166] width 89 height 20
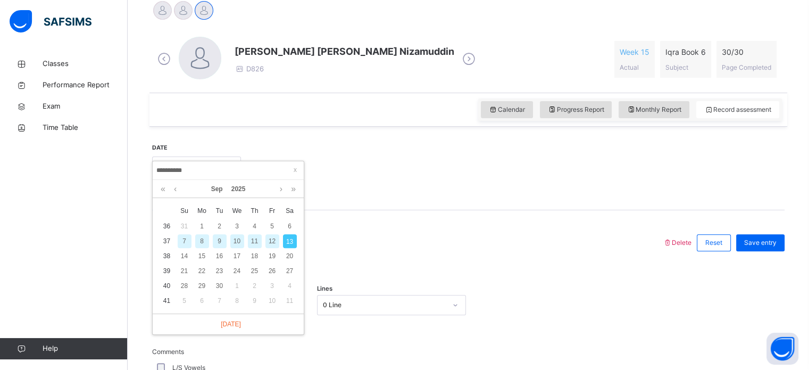
click at [237, 239] on div "10" at bounding box center [237, 241] width 14 height 14
type input "**********"
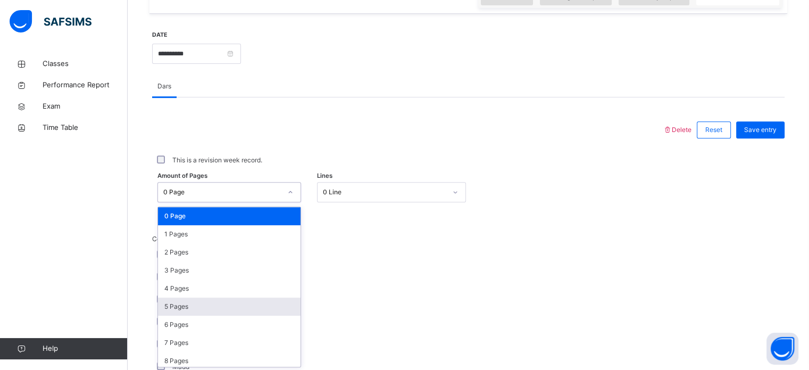
click at [215, 202] on div "option 5 Pages focused, 6 of 31. 31 results available. Use Up and Down to choos…" at bounding box center [229, 192] width 144 height 20
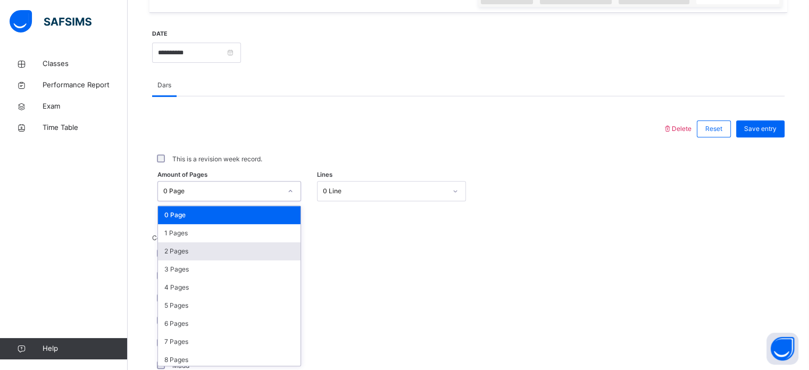
click at [217, 248] on div "2 Pages" at bounding box center [229, 251] width 143 height 18
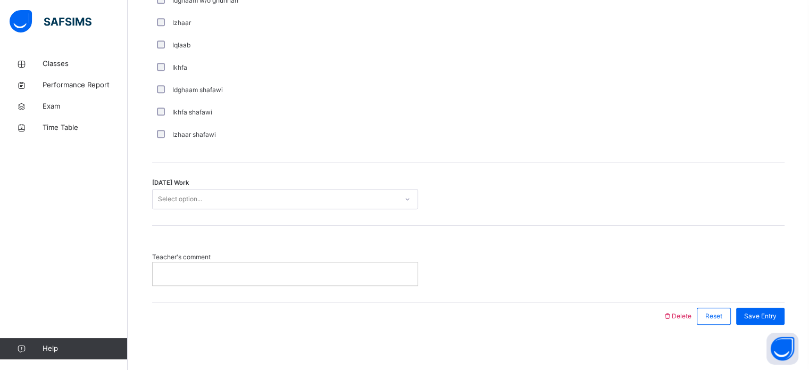
scroll to position [829, 0]
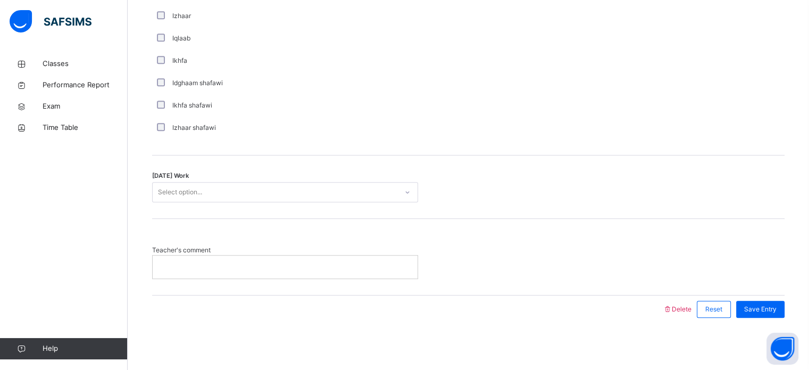
click at [292, 176] on div "Today's Work Select option..." at bounding box center [468, 186] width 632 height 63
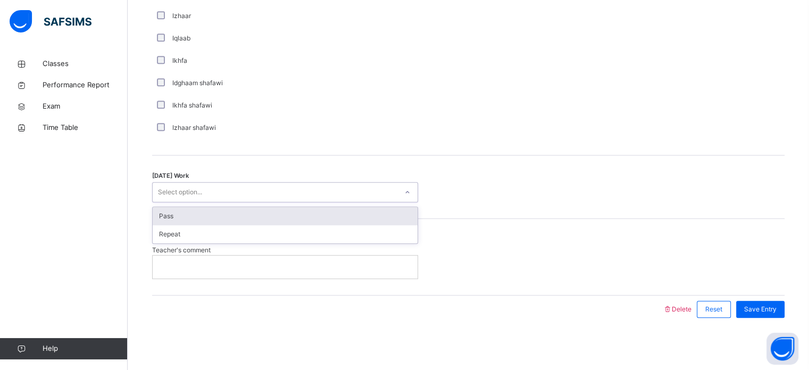
click at [301, 197] on div "Select option..." at bounding box center [275, 192] width 245 height 16
click at [291, 219] on div "Pass" at bounding box center [285, 216] width 265 height 18
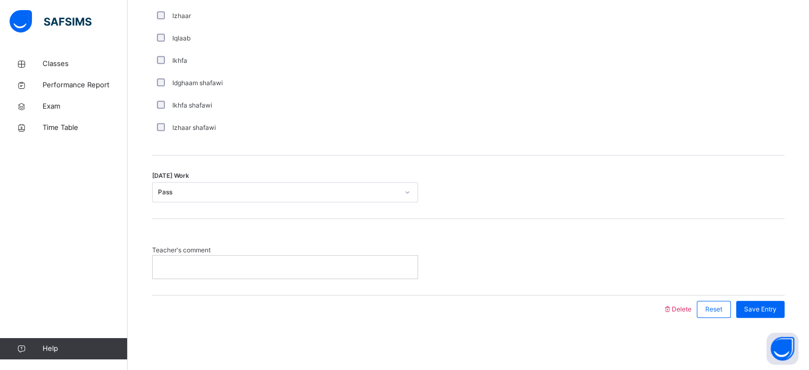
click at [321, 263] on p at bounding box center [285, 267] width 249 height 10
click at [778, 314] on div "Save Entry" at bounding box center [760, 309] width 48 height 17
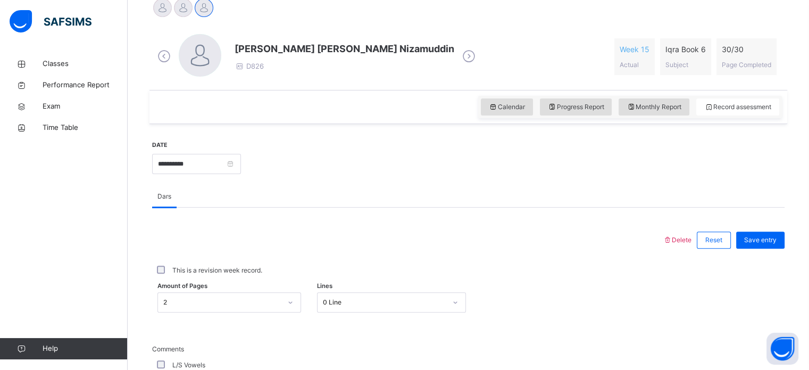
scroll to position [276, 0]
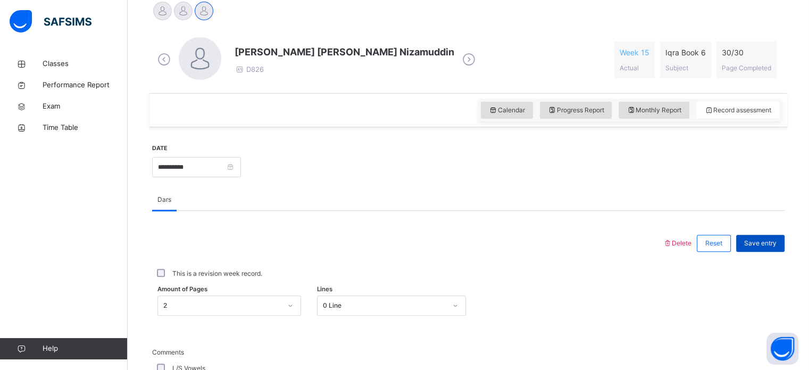
click at [784, 236] on div "Save entry" at bounding box center [760, 243] width 48 height 17
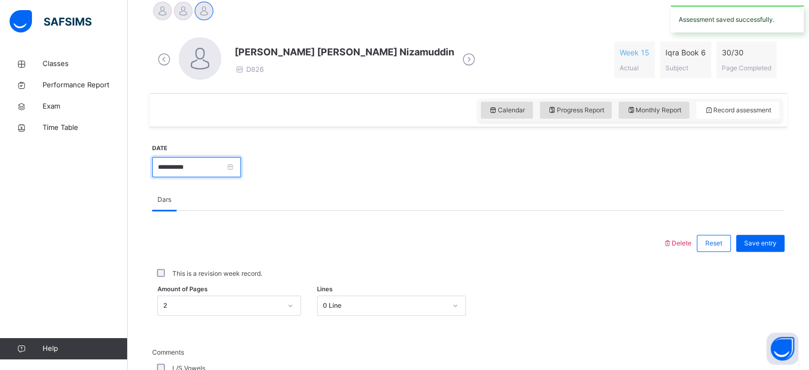
click at [230, 166] on input "**********" at bounding box center [196, 167] width 89 height 20
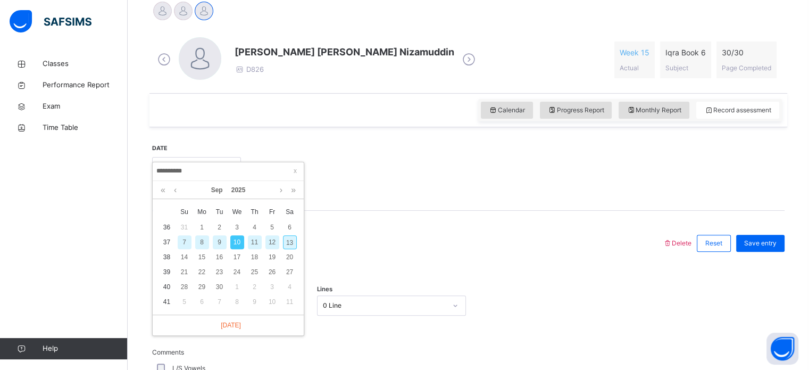
click at [286, 236] on div "13" at bounding box center [290, 242] width 14 height 14
type input "**********"
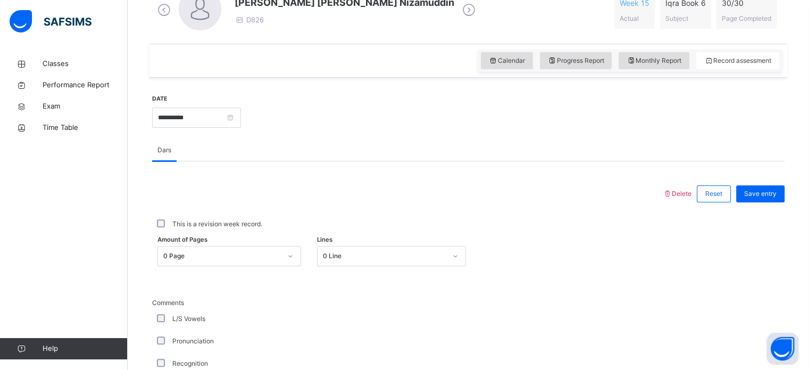
scroll to position [340, 0]
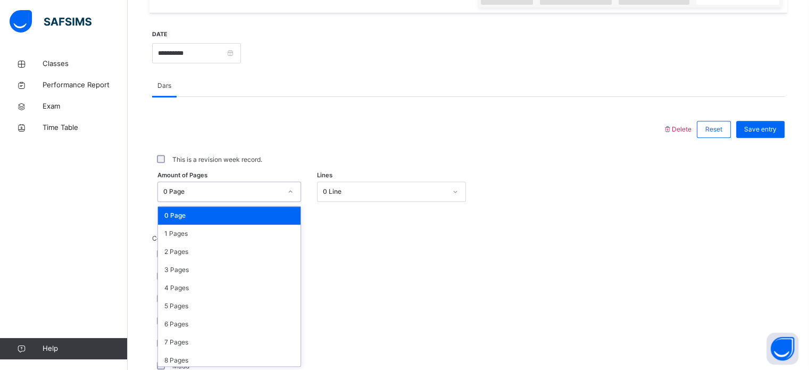
click at [279, 202] on div "option 0 Page focused, 1 of 31. 31 results available. Use Up and Down to choose…" at bounding box center [229, 191] width 144 height 20
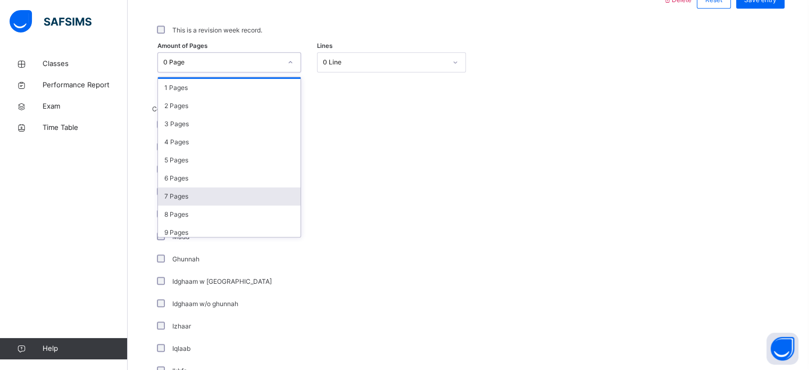
scroll to position [0, 0]
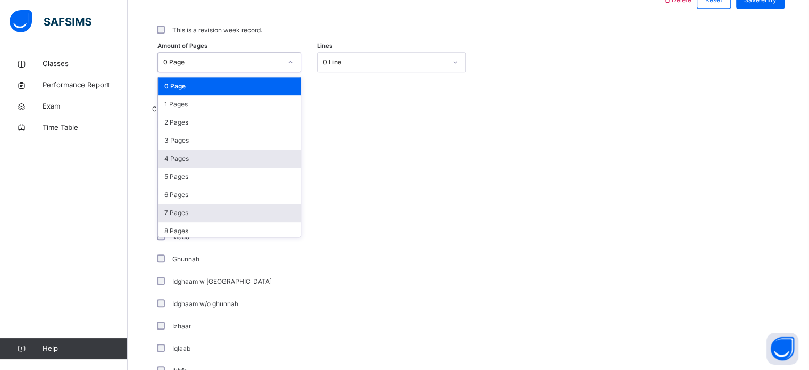
click at [196, 166] on div "4 Pages" at bounding box center [229, 158] width 143 height 18
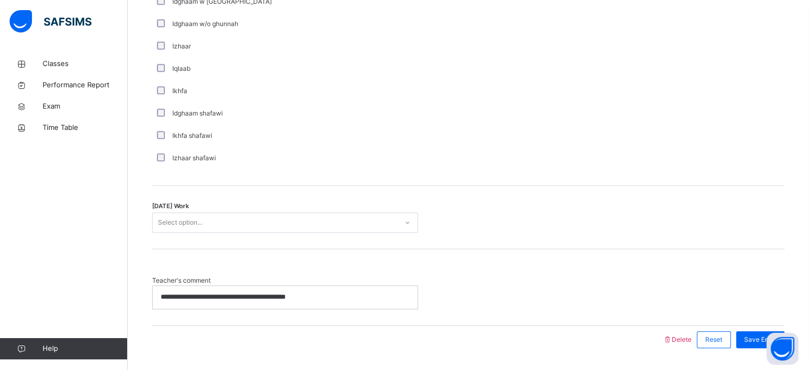
scroll to position [829, 0]
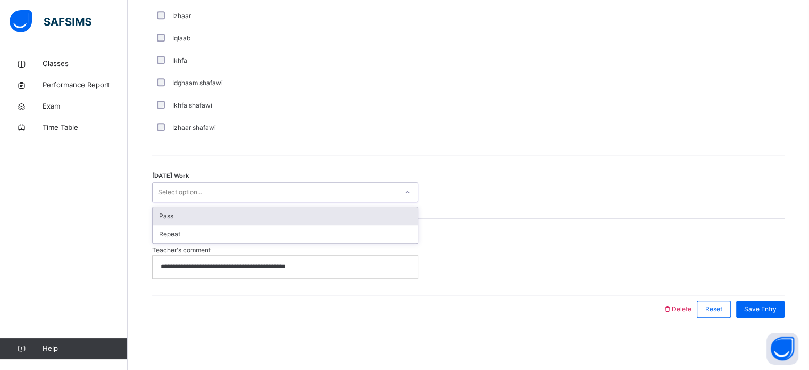
click at [254, 218] on div "Pass" at bounding box center [285, 216] width 265 height 18
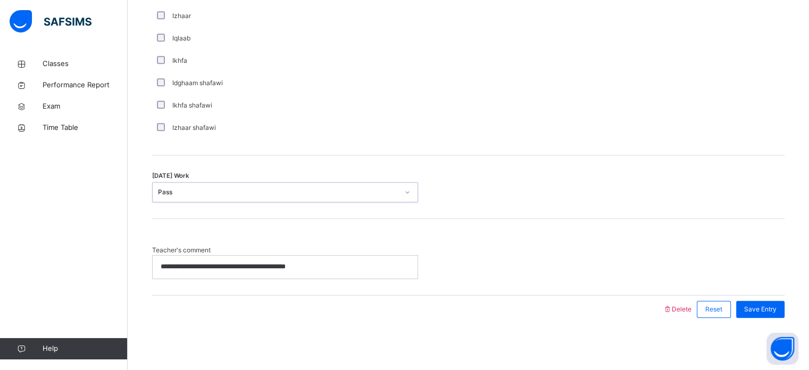
click at [291, 271] on div "**********" at bounding box center [285, 266] width 265 height 22
click at [312, 268] on p "**********" at bounding box center [285, 267] width 249 height 10
click at [777, 308] on span "Save Entry" at bounding box center [760, 309] width 32 height 10
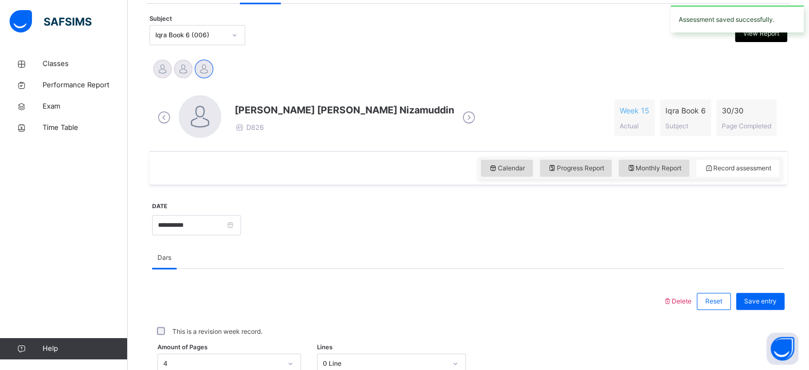
scroll to position [218, 0]
click at [780, 307] on div "Save entry" at bounding box center [760, 301] width 48 height 17
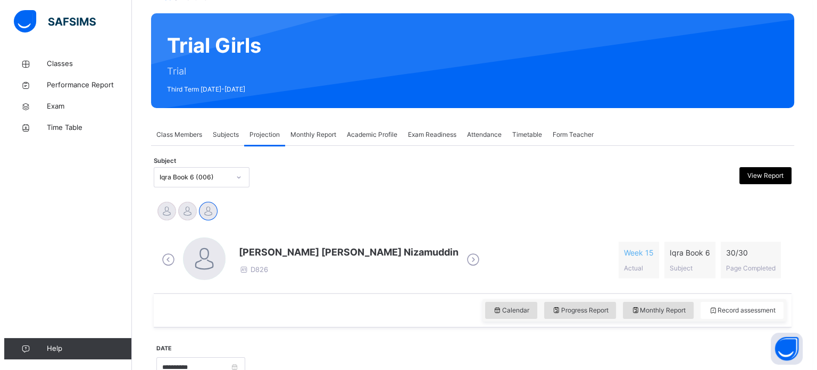
scroll to position [0, 0]
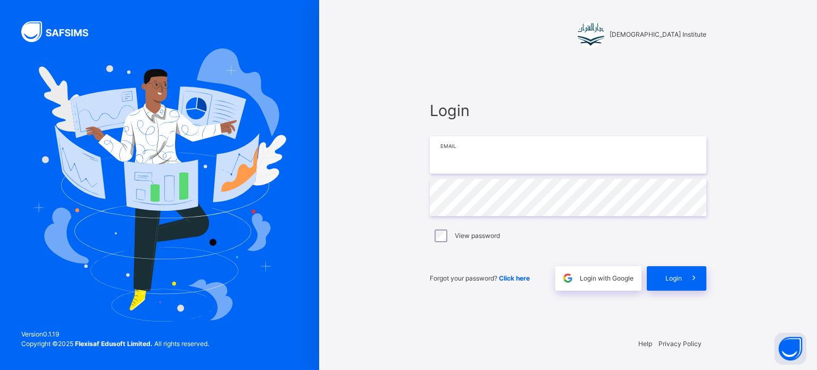
type input "**********"
